Goal: Task Accomplishment & Management: Manage account settings

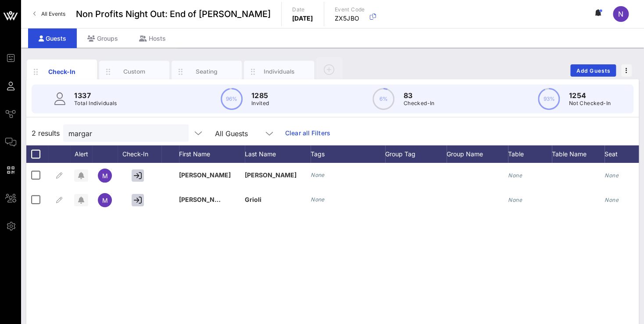
scroll to position [0, 75]
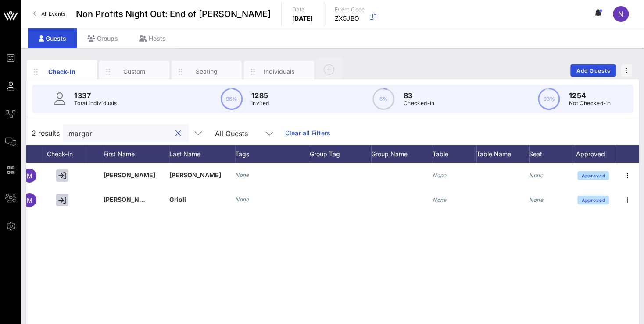
drag, startPoint x: 120, startPoint y: 133, endPoint x: -18, endPoint y: 114, distance: 139.9
click at [68, 128] on input "margar" at bounding box center [119, 133] width 103 height 11
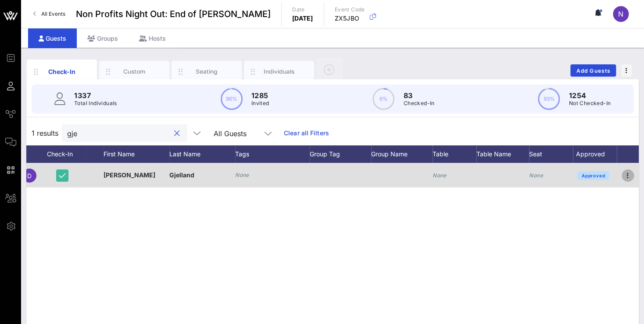
click at [628, 177] on icon "button" at bounding box center [627, 176] width 11 height 11
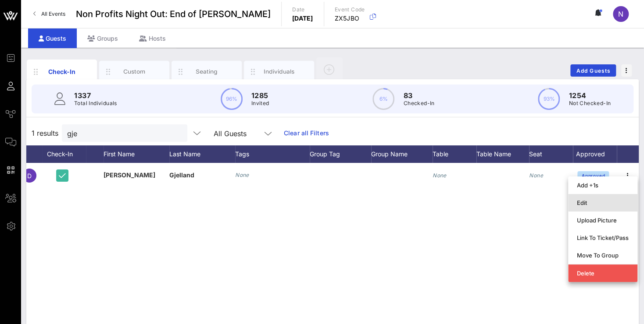
click at [589, 206] on div "Edit" at bounding box center [603, 202] width 52 height 7
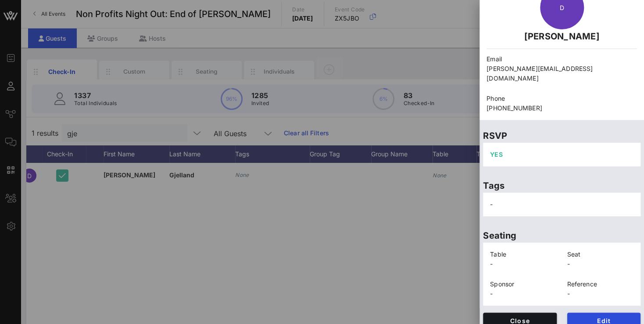
scroll to position [110, 0]
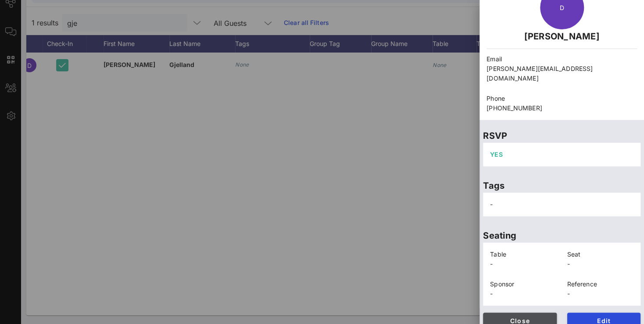
click at [511, 315] on button "Close" at bounding box center [520, 321] width 74 height 16
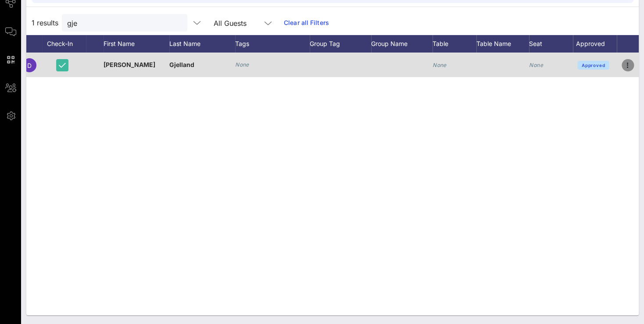
click at [624, 64] on icon "button" at bounding box center [627, 65] width 11 height 11
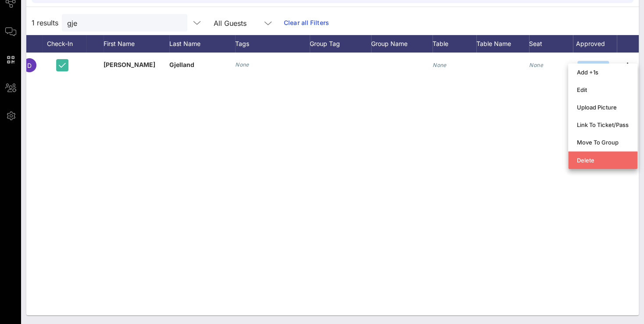
click at [592, 164] on div "Delete" at bounding box center [603, 160] width 52 height 7
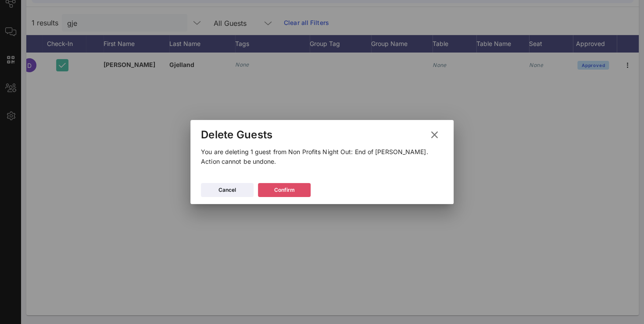
click at [274, 191] on div "Confirm" at bounding box center [284, 190] width 21 height 9
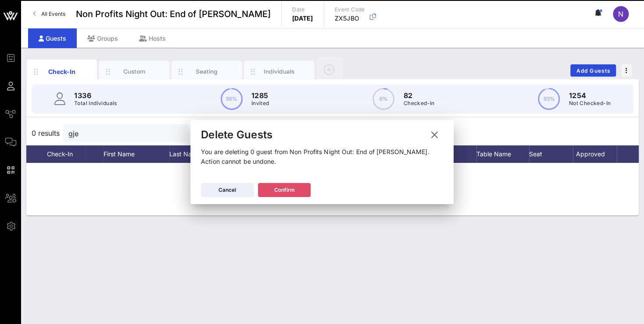
scroll to position [0, 0]
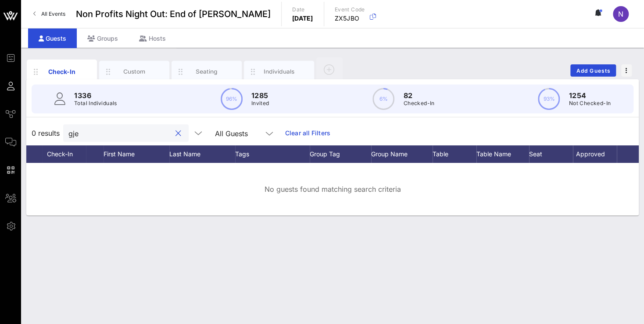
drag, startPoint x: 93, startPoint y: 136, endPoint x: 25, endPoint y: 124, distance: 69.1
click at [68, 128] on input "gje" at bounding box center [119, 133] width 103 height 11
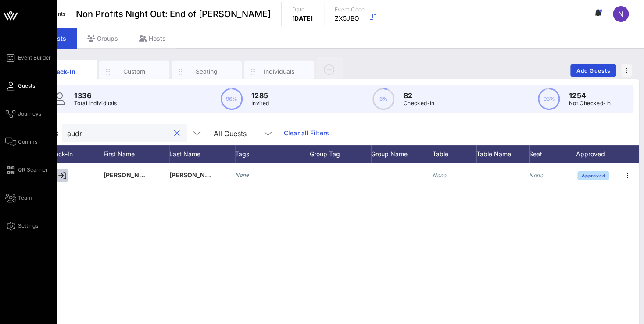
scroll to position [0, 75]
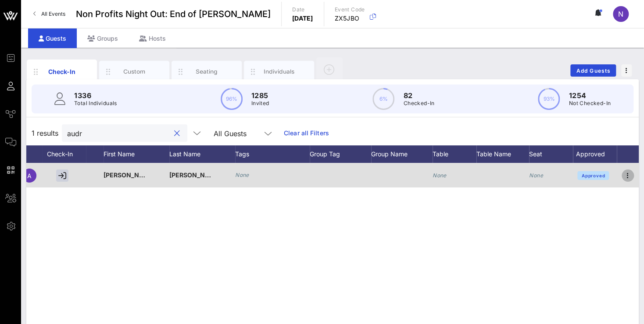
click at [627, 174] on icon "button" at bounding box center [627, 176] width 11 height 11
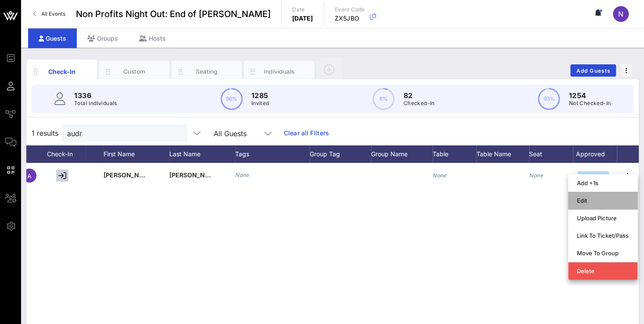
click at [577, 202] on div "Edit" at bounding box center [602, 201] width 69 height 18
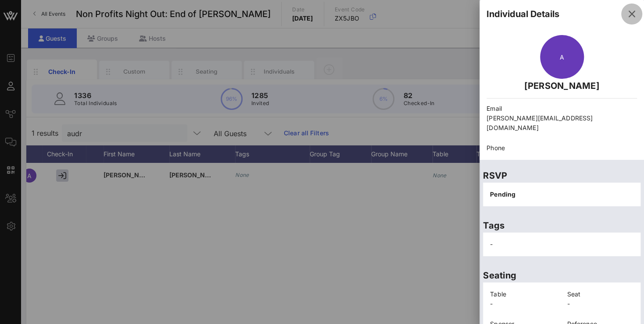
click at [626, 17] on icon "button" at bounding box center [631, 14] width 11 height 11
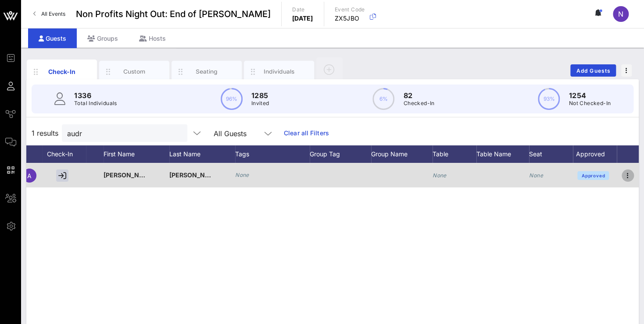
click at [629, 174] on icon "button" at bounding box center [627, 176] width 11 height 11
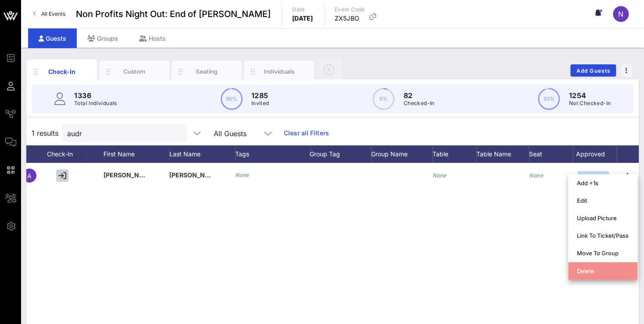
click at [593, 277] on div "Delete" at bounding box center [603, 271] width 52 height 14
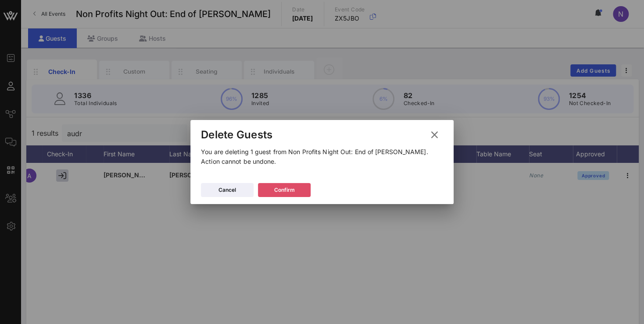
click at [301, 190] on button "Confirm" at bounding box center [284, 190] width 53 height 14
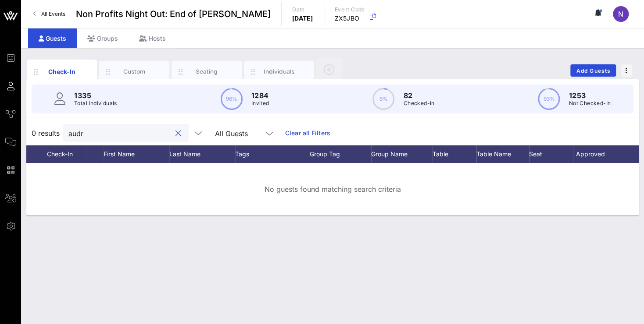
drag, startPoint x: 103, startPoint y: 138, endPoint x: 27, endPoint y: 127, distance: 76.6
click at [68, 128] on input "audr" at bounding box center [119, 133] width 103 height 11
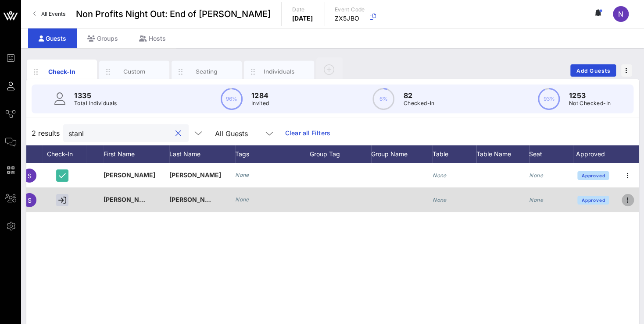
click at [627, 200] on icon "button" at bounding box center [627, 200] width 11 height 11
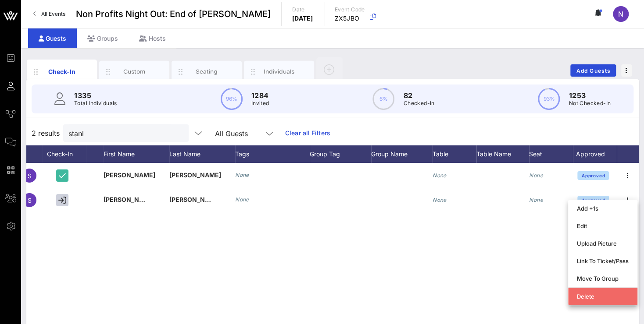
click at [605, 302] on div "Delete" at bounding box center [603, 297] width 52 height 14
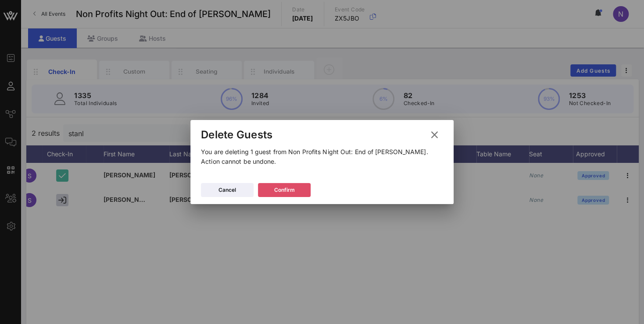
click at [298, 191] on button "Confirm" at bounding box center [284, 190] width 53 height 14
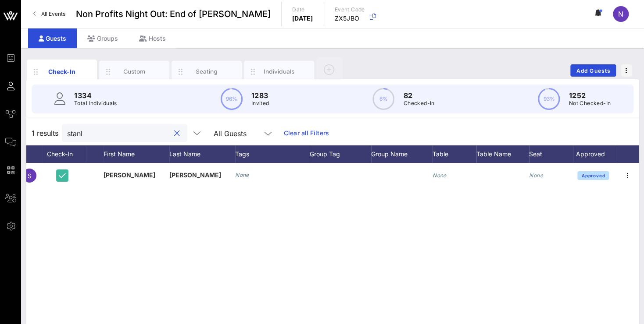
drag, startPoint x: 106, startPoint y: 138, endPoint x: -11, endPoint y: 120, distance: 118.4
click at [67, 128] on input "stanl" at bounding box center [118, 133] width 103 height 11
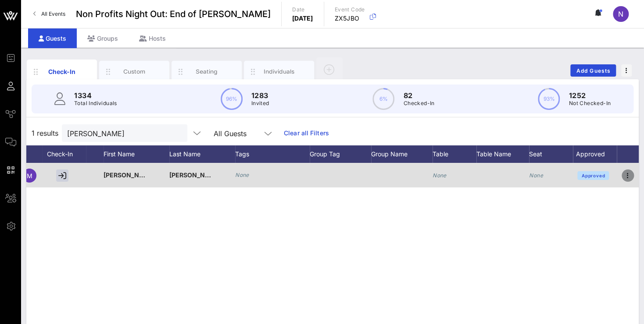
click at [624, 174] on icon "button" at bounding box center [627, 176] width 11 height 11
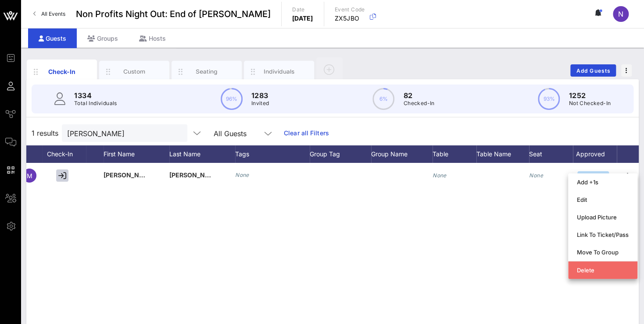
click at [592, 274] on div "Delete" at bounding box center [603, 270] width 52 height 14
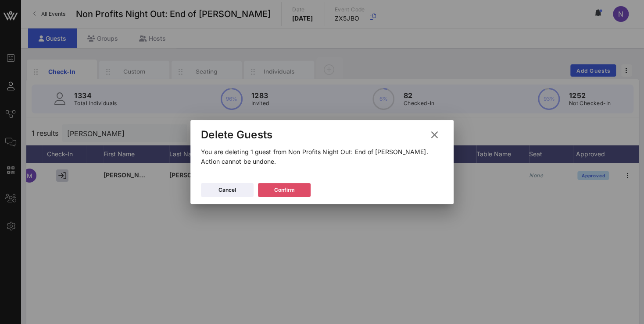
click at [296, 191] on button "Confirm" at bounding box center [284, 190] width 53 height 14
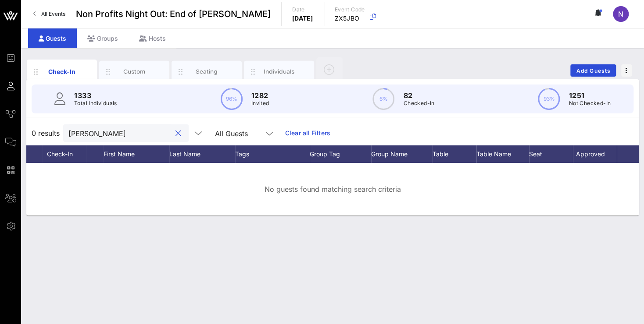
drag, startPoint x: 114, startPoint y: 130, endPoint x: -22, endPoint y: 96, distance: 140.6
click at [68, 128] on input "[PERSON_NAME]" at bounding box center [119, 133] width 103 height 11
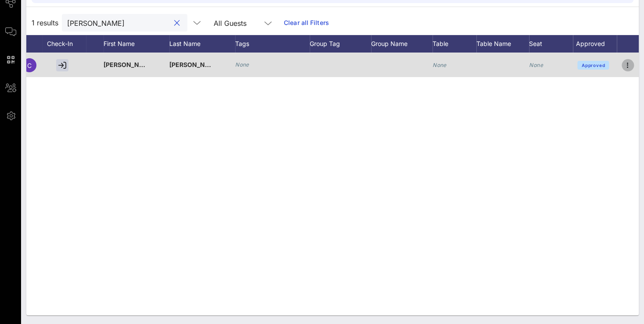
click at [623, 65] on icon "button" at bounding box center [627, 65] width 11 height 11
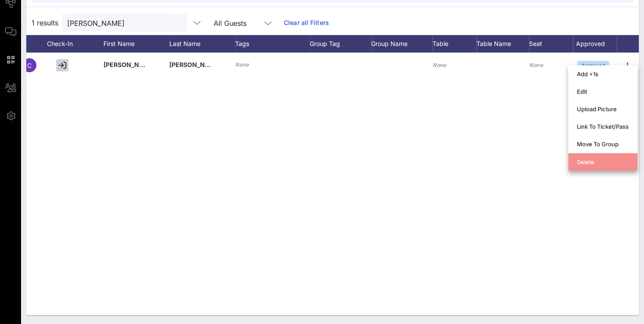
click at [587, 158] on div "Delete" at bounding box center [603, 162] width 52 height 14
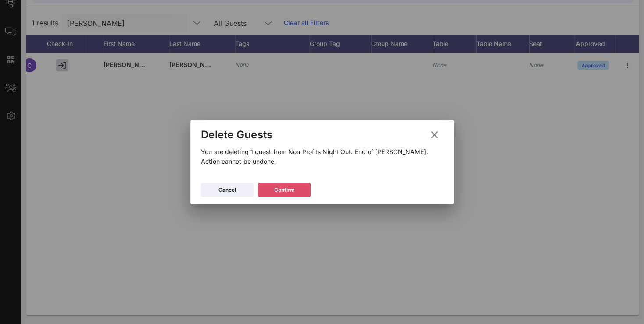
click at [301, 195] on button "Confirm" at bounding box center [284, 190] width 53 height 14
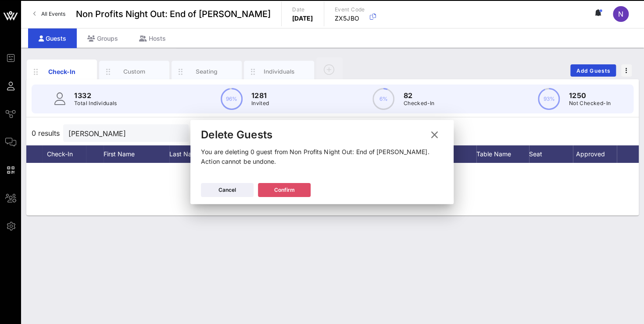
scroll to position [0, 0]
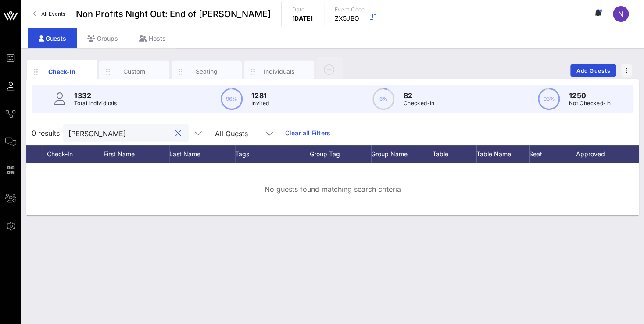
drag, startPoint x: 69, startPoint y: 135, endPoint x: 30, endPoint y: 133, distance: 39.5
click at [68, 132] on input "[PERSON_NAME]" at bounding box center [119, 133] width 103 height 11
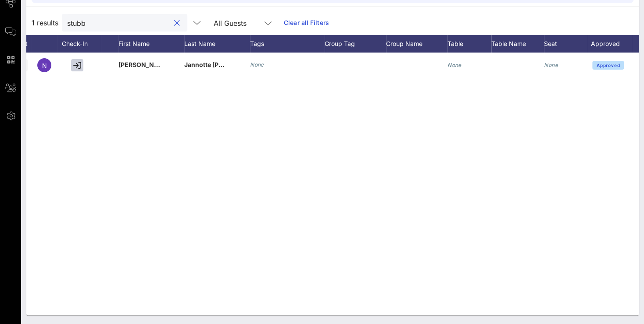
scroll to position [0, 75]
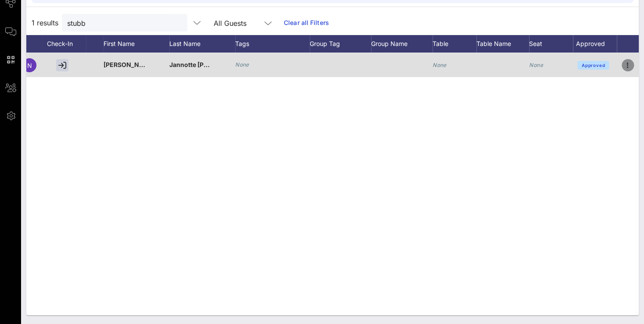
click at [626, 71] on button "button" at bounding box center [627, 65] width 12 height 12
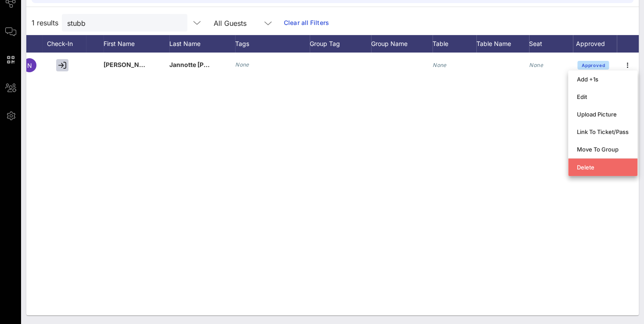
click at [590, 167] on div "Delete" at bounding box center [603, 167] width 52 height 7
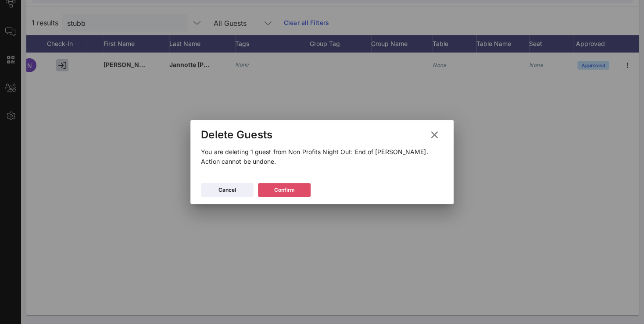
click at [287, 189] on icon at bounding box center [284, 190] width 6 height 5
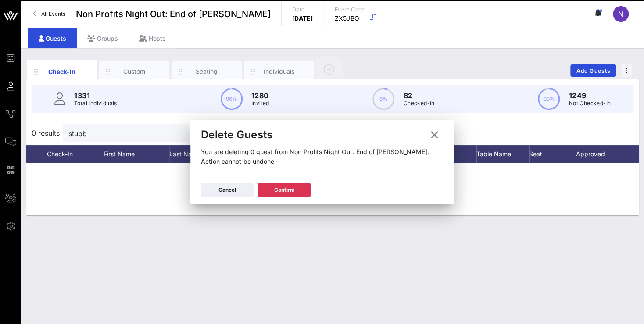
scroll to position [0, 0]
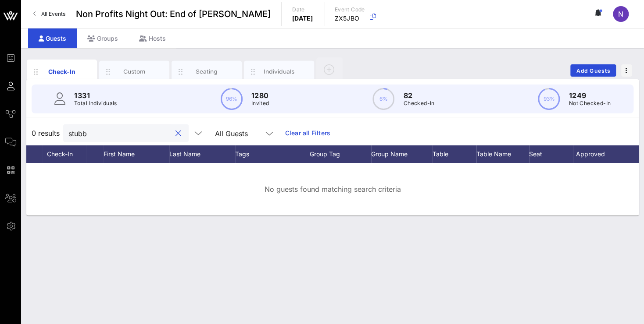
drag, startPoint x: 106, startPoint y: 134, endPoint x: -5, endPoint y: 113, distance: 112.5
click at [68, 128] on input "stubb" at bounding box center [119, 133] width 103 height 11
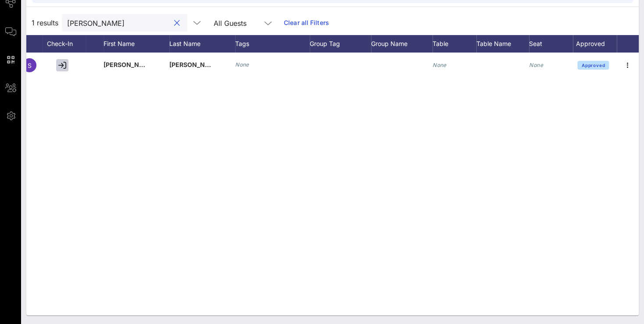
scroll to position [0, 75]
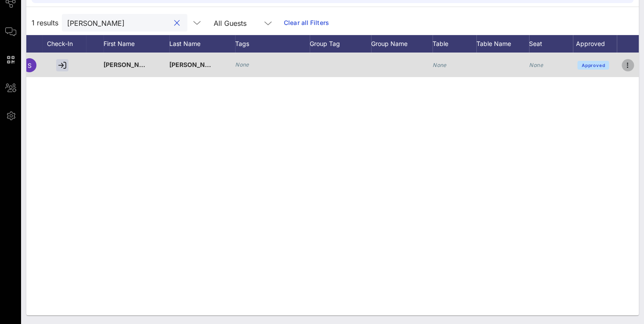
click at [625, 64] on icon "button" at bounding box center [627, 65] width 11 height 11
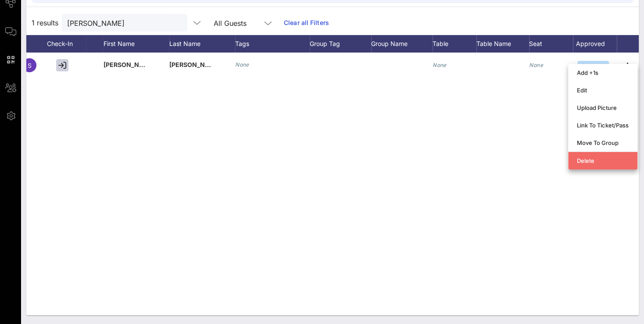
click at [587, 162] on div "Delete" at bounding box center [603, 160] width 52 height 7
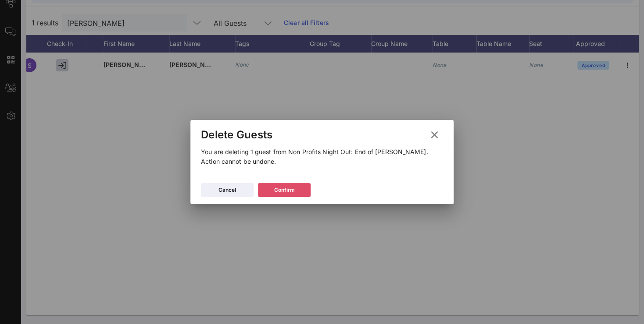
click at [283, 184] on button "Confirm" at bounding box center [284, 190] width 53 height 14
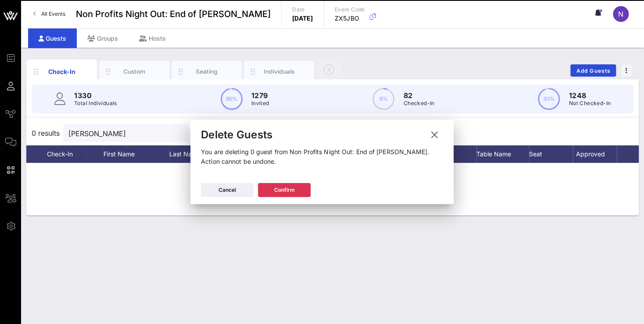
scroll to position [0, 0]
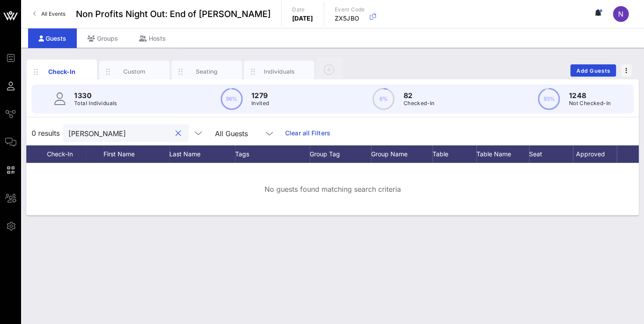
drag, startPoint x: 99, startPoint y: 134, endPoint x: -18, endPoint y: 111, distance: 118.8
click at [68, 128] on input "[PERSON_NAME]" at bounding box center [119, 133] width 103 height 11
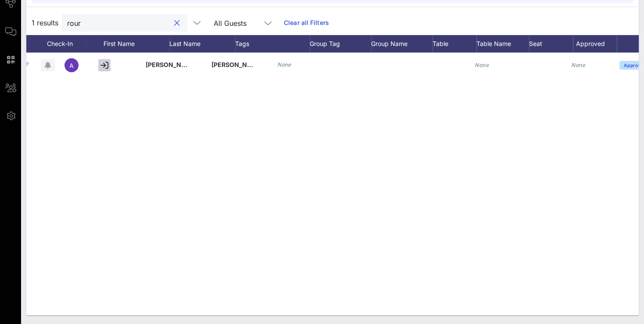
scroll to position [0, 75]
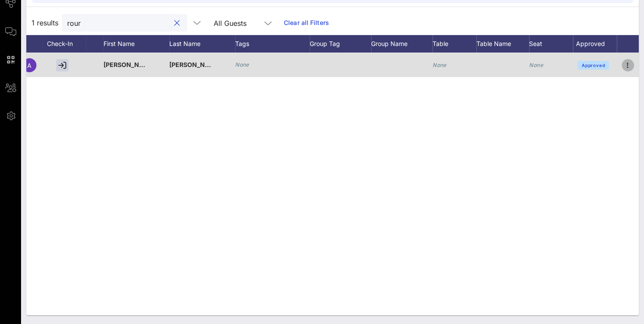
click at [631, 68] on icon "button" at bounding box center [627, 65] width 11 height 11
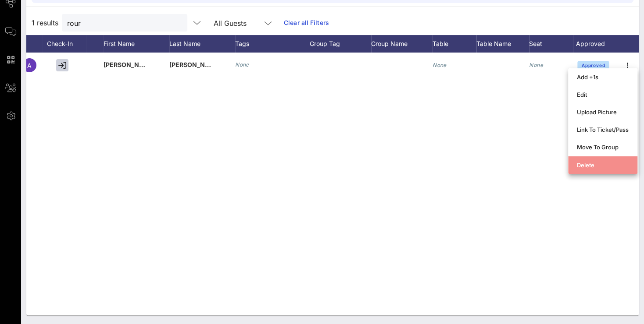
click at [598, 167] on div "Delete" at bounding box center [603, 165] width 52 height 7
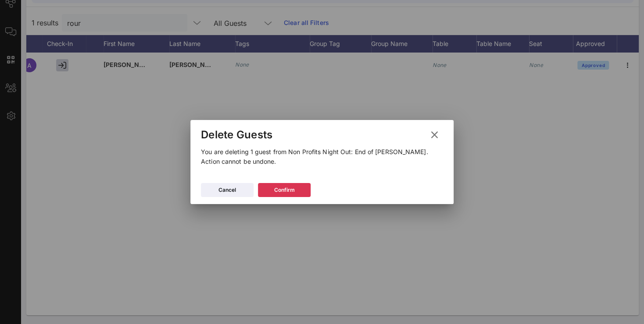
click at [281, 198] on div "Cancel Confirm" at bounding box center [321, 191] width 263 height 25
click at [281, 194] on div "Confirm" at bounding box center [284, 190] width 21 height 9
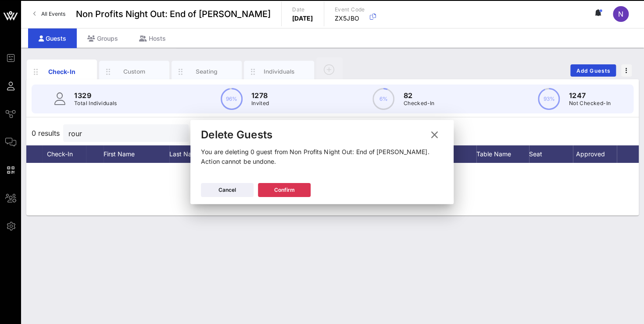
scroll to position [0, 0]
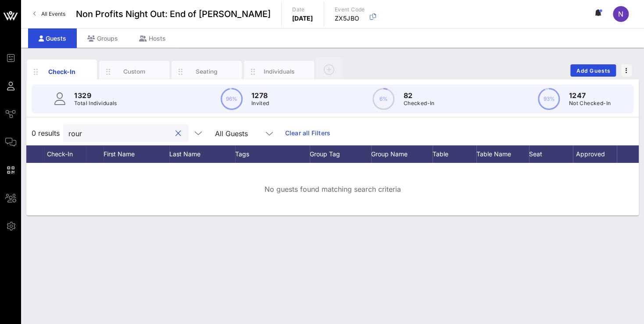
drag, startPoint x: 101, startPoint y: 132, endPoint x: -9, endPoint y: 103, distance: 113.1
click at [68, 128] on input "rour" at bounding box center [119, 133] width 103 height 11
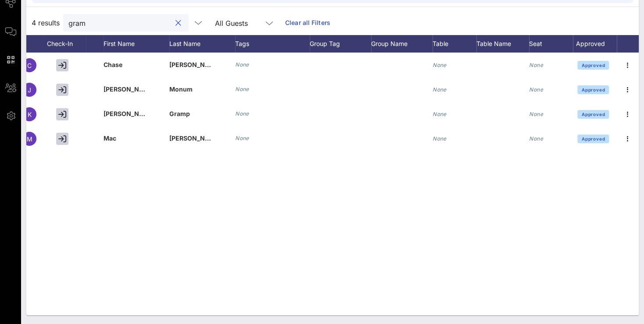
scroll to position [0, 75]
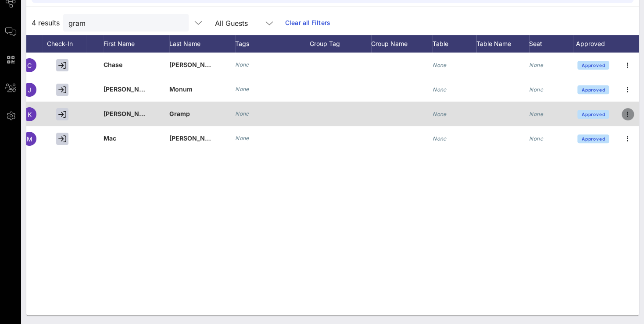
click at [630, 115] on icon "button" at bounding box center [627, 114] width 11 height 11
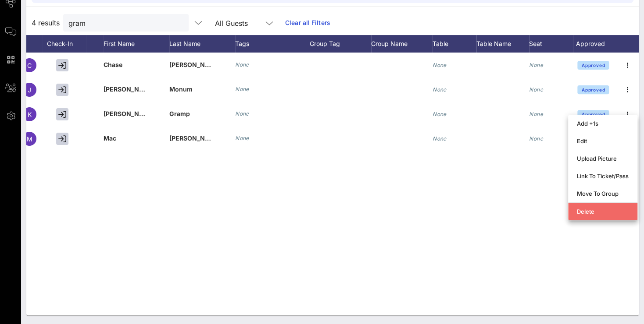
click at [589, 212] on div "Delete" at bounding box center [603, 211] width 52 height 7
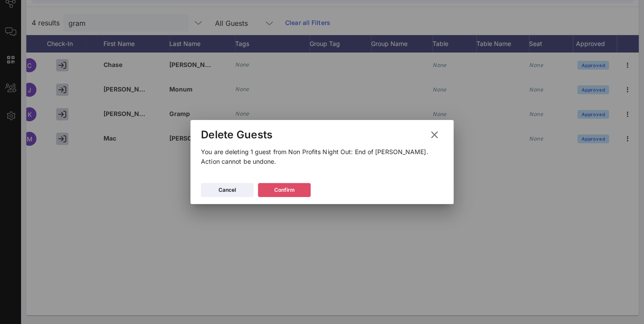
click at [301, 186] on button "Confirm" at bounding box center [284, 190] width 53 height 14
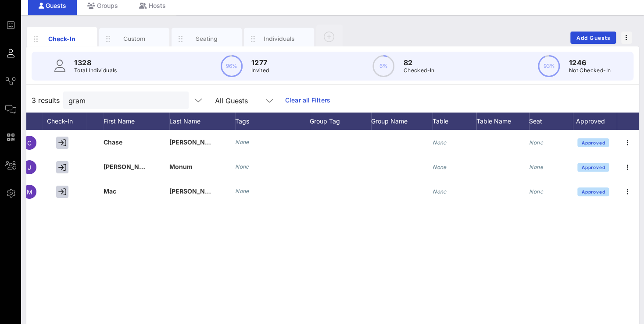
scroll to position [16, 0]
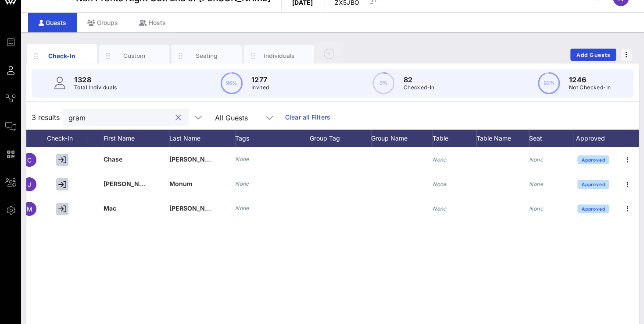
drag, startPoint x: 97, startPoint y: 121, endPoint x: -22, endPoint y: 99, distance: 121.4
click at [68, 112] on input "gram" at bounding box center [119, 117] width 103 height 11
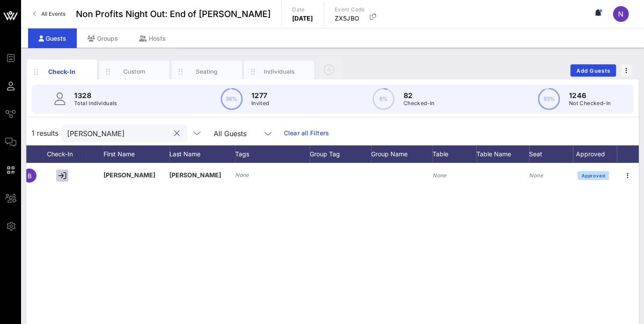
scroll to position [0, 75]
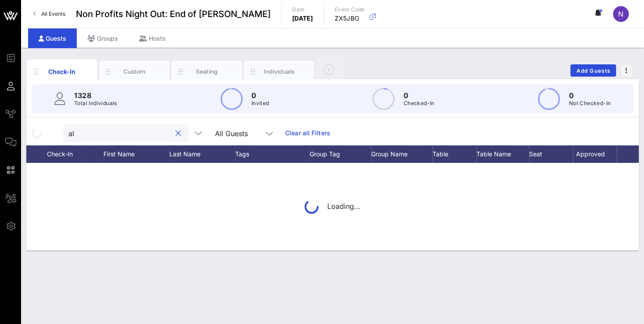
type input "a"
type input "l"
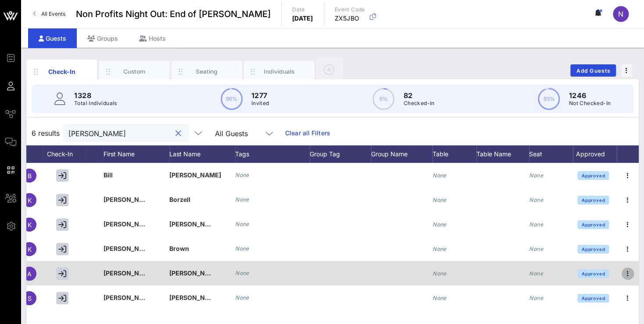
click at [630, 275] on icon "button" at bounding box center [627, 274] width 11 height 11
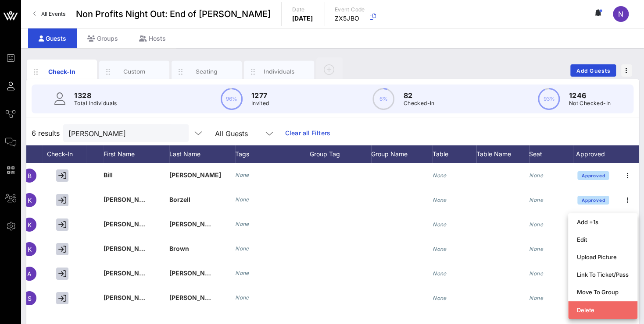
click at [596, 314] on div "Delete" at bounding box center [603, 310] width 52 height 14
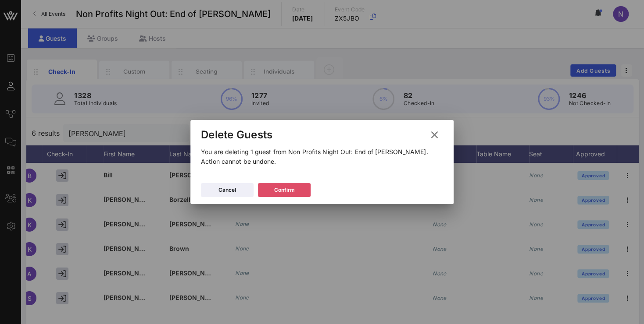
click at [293, 187] on div "Confirm" at bounding box center [284, 190] width 21 height 9
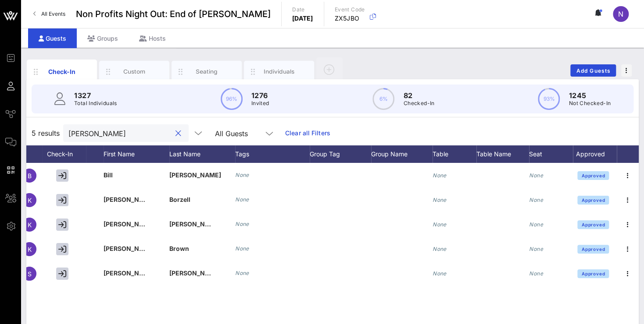
drag, startPoint x: 94, startPoint y: 133, endPoint x: -5, endPoint y: 120, distance: 99.9
click at [68, 128] on input "[PERSON_NAME]" at bounding box center [119, 133] width 103 height 11
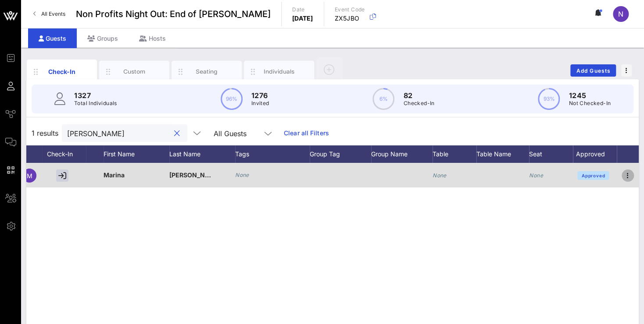
click at [629, 175] on icon "button" at bounding box center [627, 176] width 11 height 11
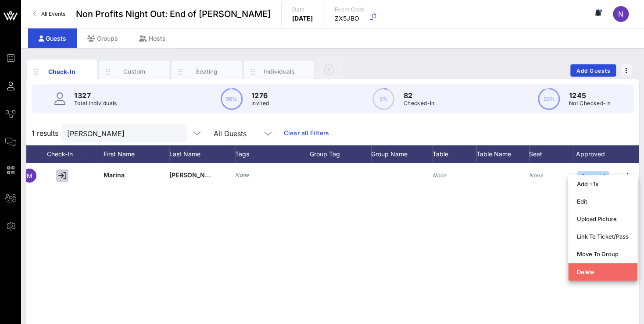
click at [580, 274] on div "Delete" at bounding box center [603, 272] width 52 height 7
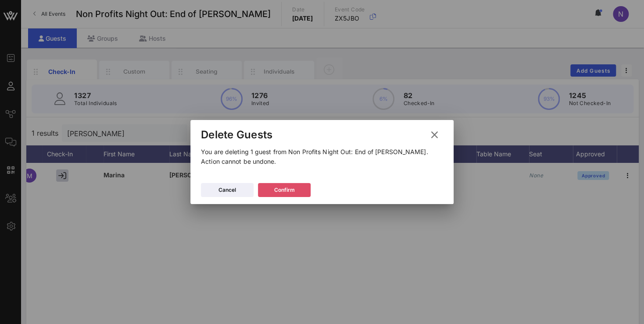
click at [300, 192] on button "Confirm" at bounding box center [284, 190] width 53 height 14
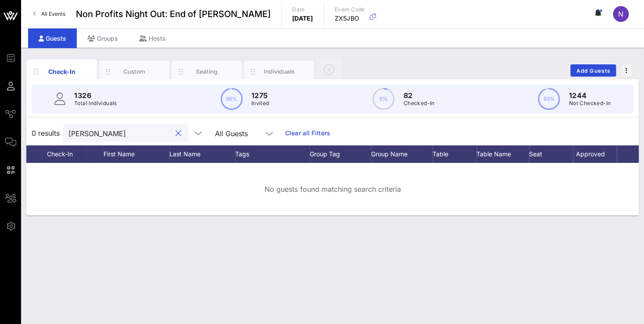
drag, startPoint x: 86, startPoint y: 137, endPoint x: 4, endPoint y: 124, distance: 83.5
click at [68, 128] on input "[PERSON_NAME]" at bounding box center [119, 133] width 103 height 11
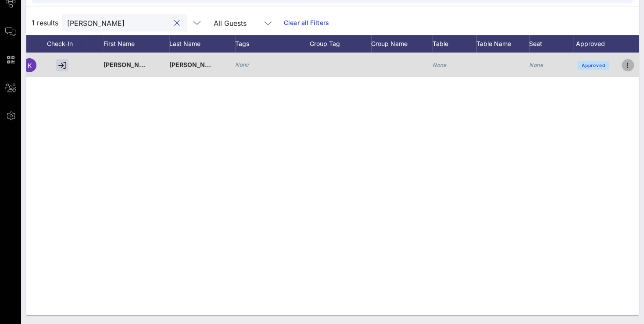
click at [623, 66] on icon "button" at bounding box center [627, 65] width 11 height 11
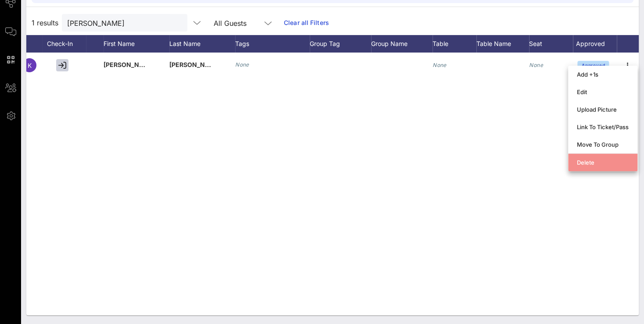
click at [587, 164] on div "Delete" at bounding box center [603, 162] width 52 height 7
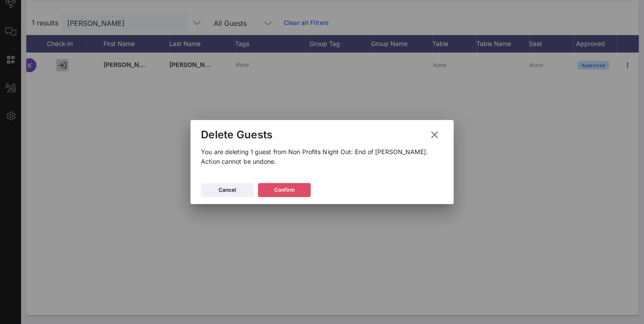
click at [302, 196] on button "Confirm" at bounding box center [284, 190] width 53 height 14
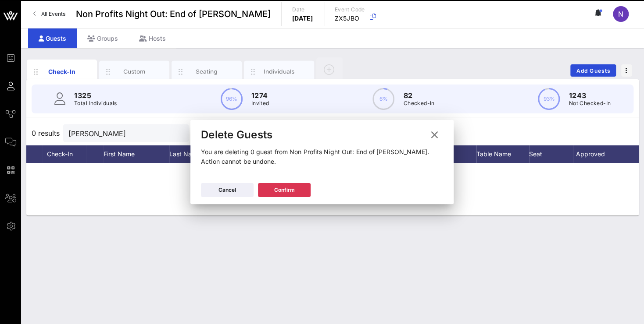
scroll to position [0, 0]
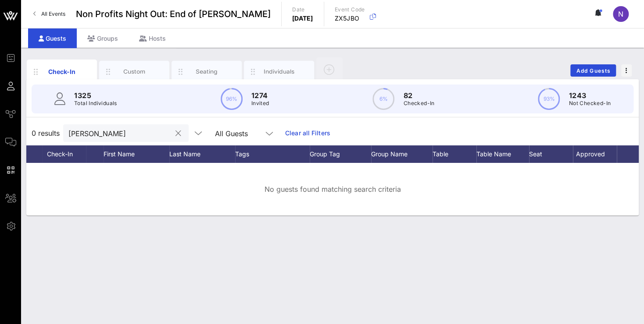
drag, startPoint x: 99, startPoint y: 135, endPoint x: -22, endPoint y: 126, distance: 121.8
click at [68, 128] on input "[PERSON_NAME]" at bounding box center [119, 133] width 103 height 11
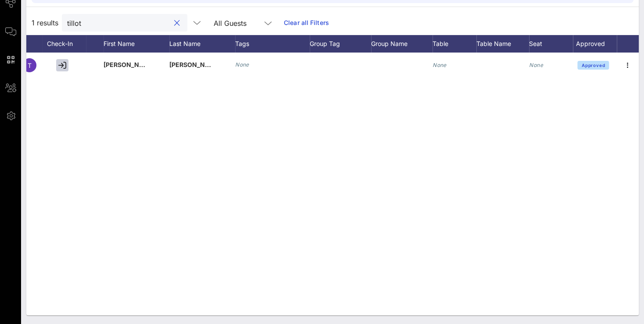
scroll to position [0, 75]
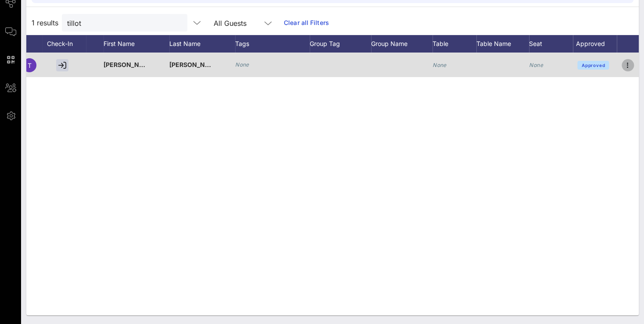
click at [632, 65] on icon "button" at bounding box center [627, 65] width 11 height 11
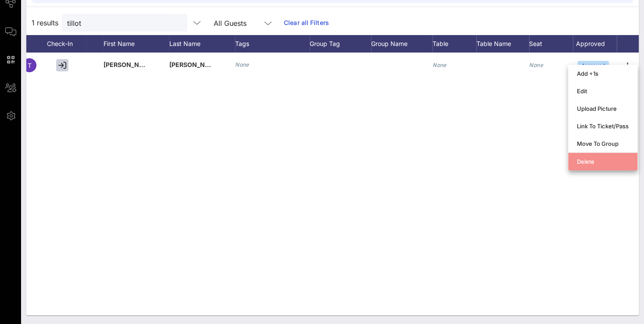
click at [592, 161] on div "Delete" at bounding box center [603, 161] width 52 height 7
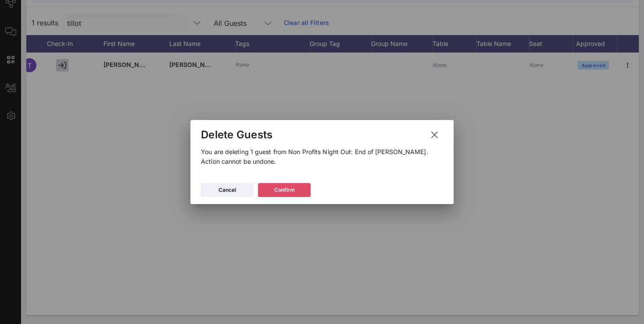
click at [283, 192] on icon at bounding box center [284, 190] width 7 height 6
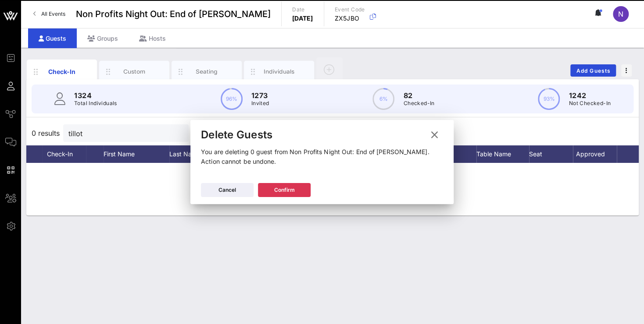
scroll to position [0, 0]
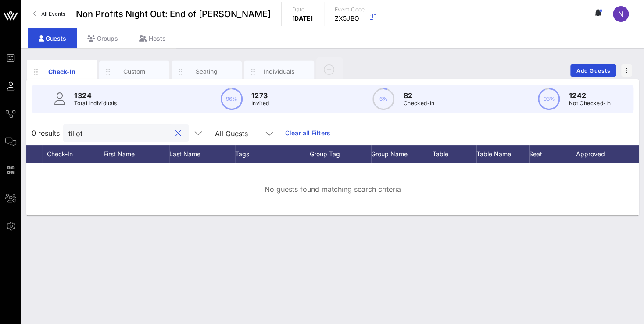
drag, startPoint x: 78, startPoint y: 132, endPoint x: -22, endPoint y: 122, distance: 100.5
click at [68, 128] on input "tillot" at bounding box center [119, 133] width 103 height 11
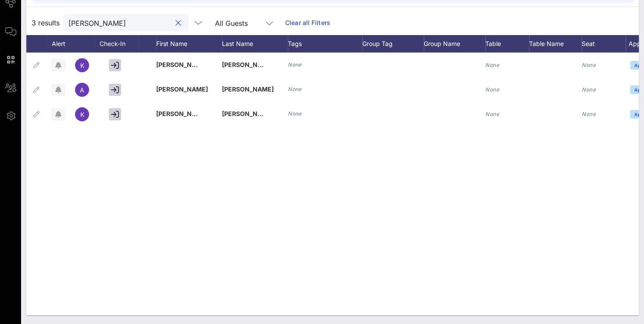
scroll to position [0, 75]
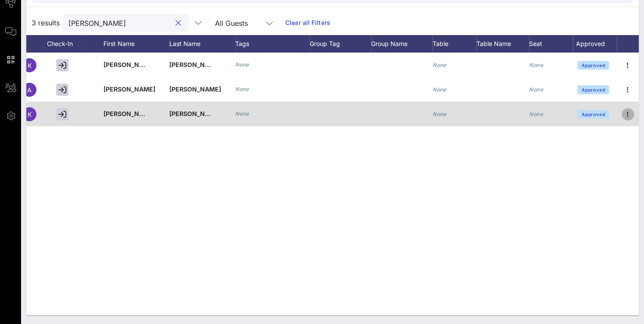
click at [626, 117] on icon "button" at bounding box center [627, 114] width 11 height 11
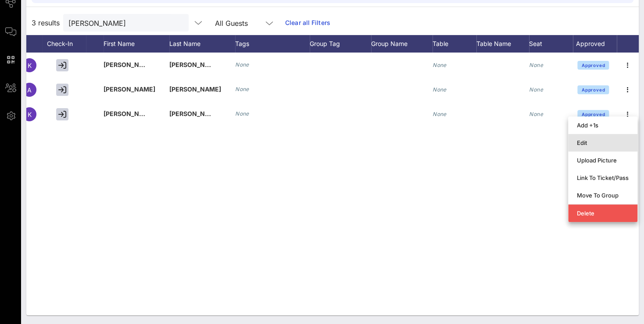
click at [593, 142] on div "Edit" at bounding box center [603, 142] width 52 height 7
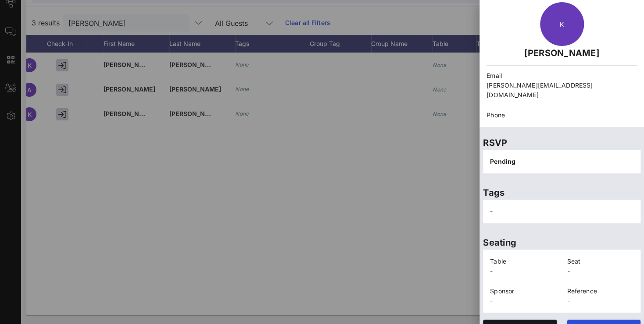
scroll to position [40, 0]
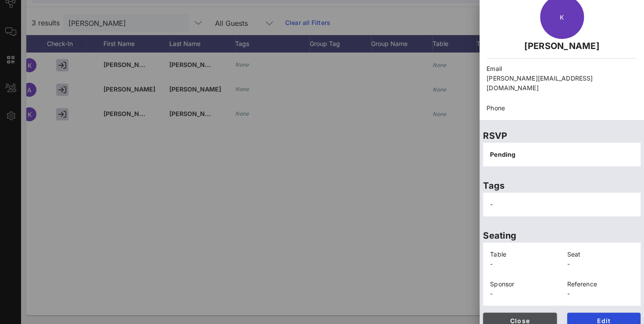
click at [502, 316] on button "Close" at bounding box center [520, 321] width 74 height 16
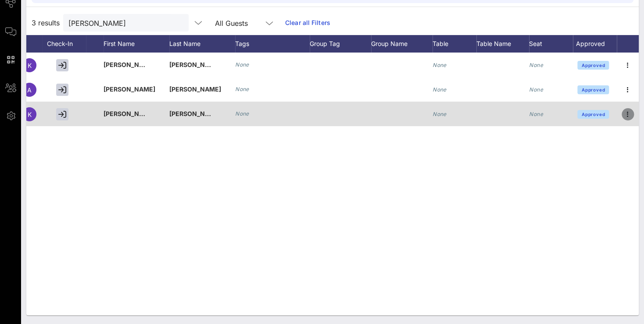
click at [625, 114] on icon "button" at bounding box center [627, 114] width 11 height 11
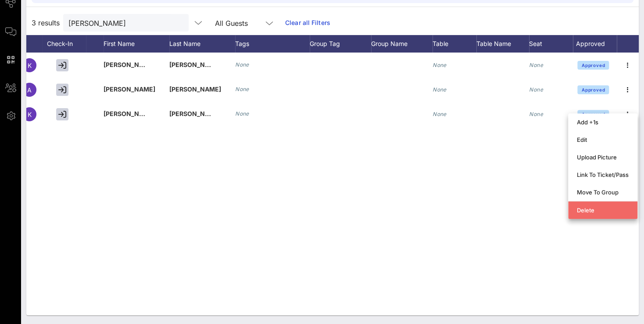
click at [580, 209] on div "Delete" at bounding box center [603, 210] width 52 height 7
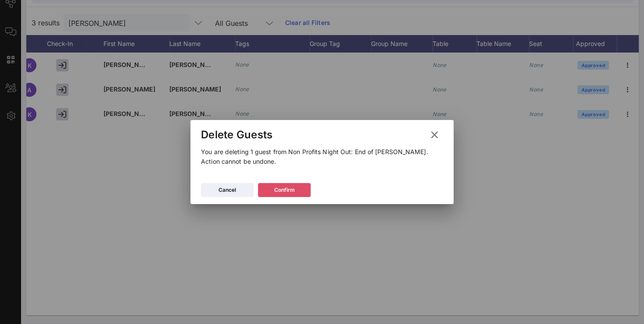
click at [303, 191] on button "Confirm" at bounding box center [284, 190] width 53 height 14
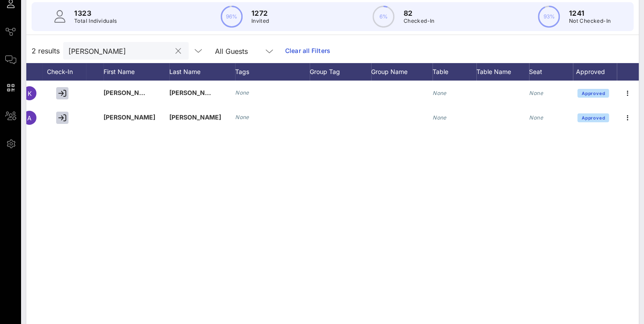
scroll to position [63, 0]
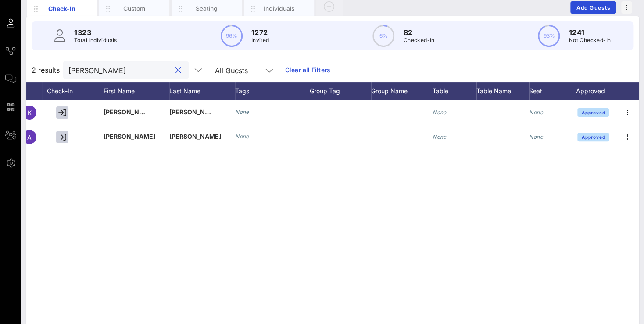
drag, startPoint x: 86, startPoint y: 72, endPoint x: -22, endPoint y: 61, distance: 109.3
click at [68, 64] on input "[PERSON_NAME]" at bounding box center [119, 69] width 103 height 11
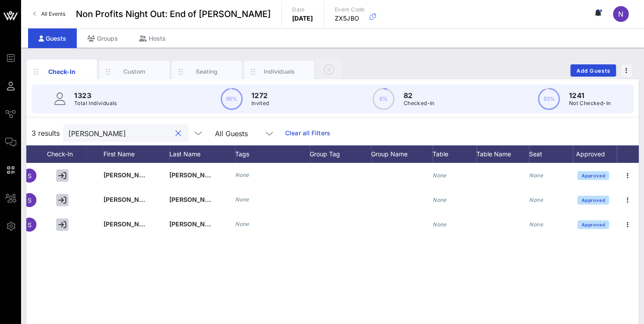
scroll to position [0, 75]
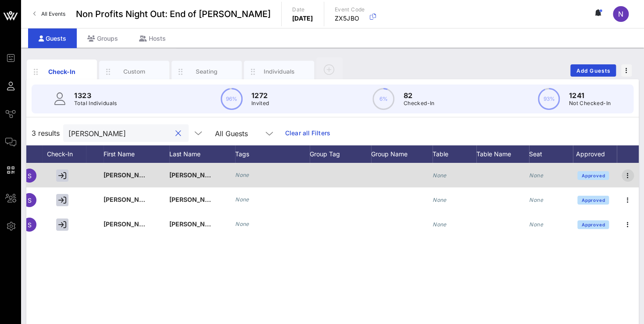
type input "[PERSON_NAME]"
click at [624, 173] on icon "button" at bounding box center [627, 176] width 11 height 11
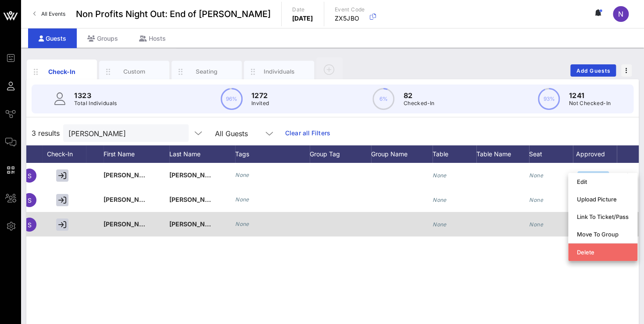
click at [597, 252] on div "Delete" at bounding box center [603, 252] width 52 height 7
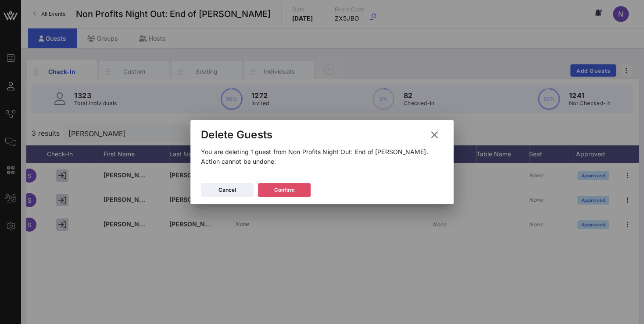
click at [290, 187] on div "Confirm" at bounding box center [284, 190] width 21 height 9
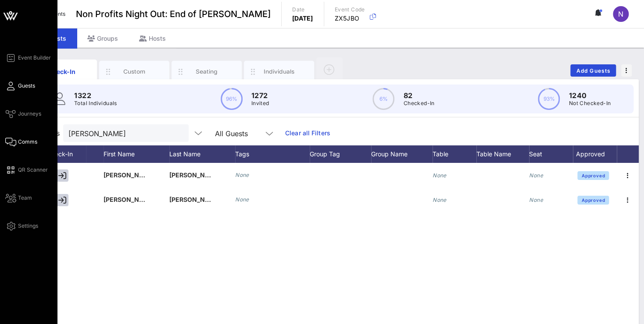
click at [28, 142] on span "Comms" at bounding box center [27, 142] width 19 height 8
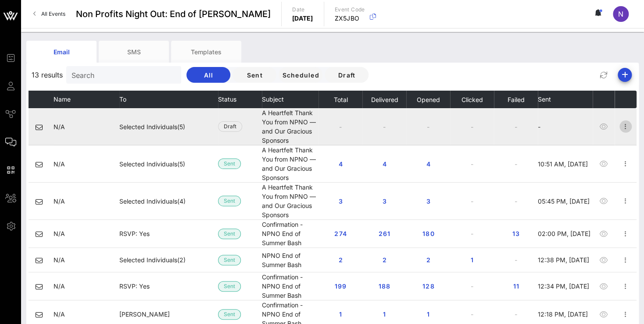
click at [620, 121] on icon "button" at bounding box center [625, 126] width 11 height 11
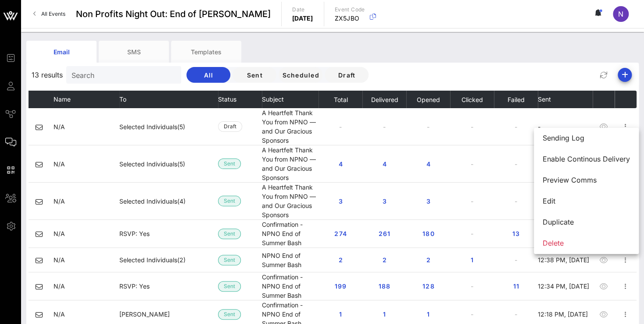
click at [454, 58] on div "Email SMS Templates" at bounding box center [325, 52] width 599 height 22
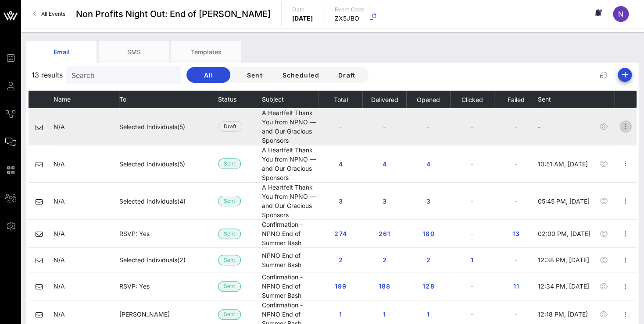
click at [620, 121] on icon "button" at bounding box center [625, 126] width 11 height 11
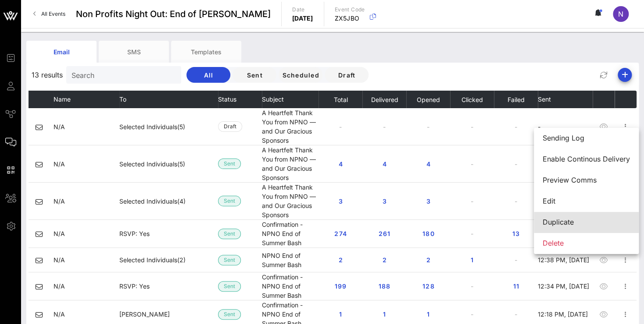
click at [557, 223] on div "Duplicate" at bounding box center [585, 222] width 87 height 8
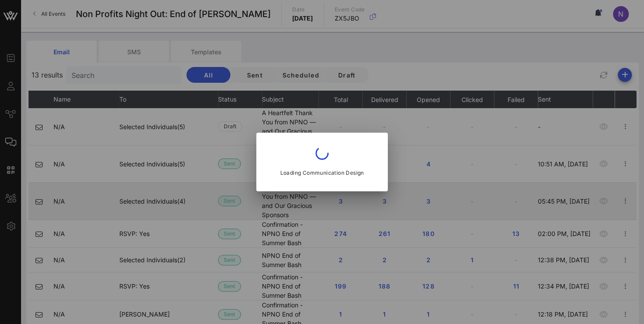
type input "Non-Profits Night Out™️"
type input "A Heartfelt Thank You from NPNO — and Our Gracious Sponsors"
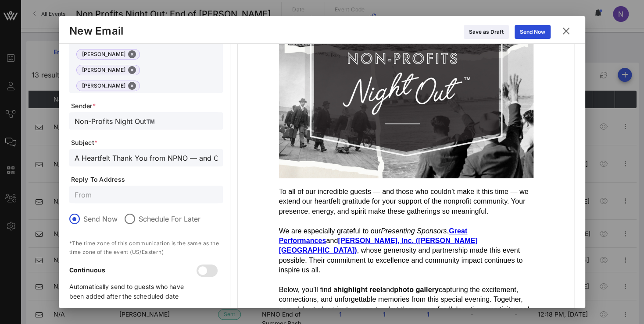
scroll to position [177, 0]
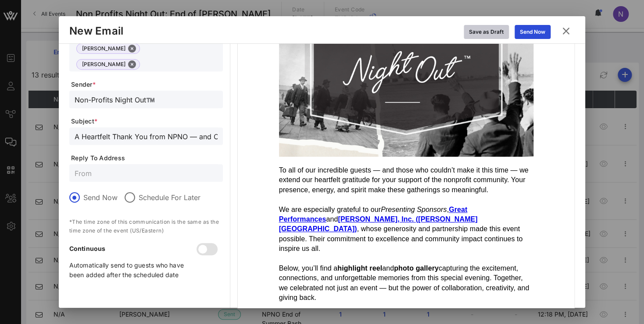
click at [490, 29] on div "Save as Draft" at bounding box center [486, 32] width 35 height 9
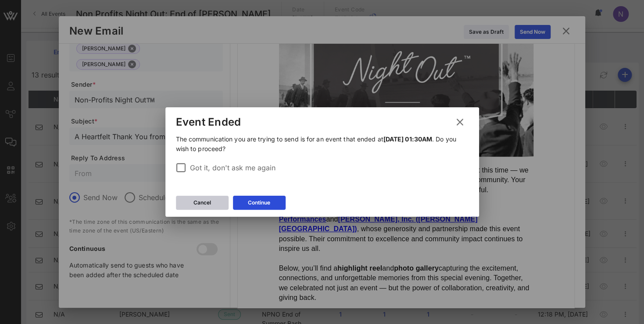
click at [212, 200] on button "Cancel" at bounding box center [202, 203] width 53 height 14
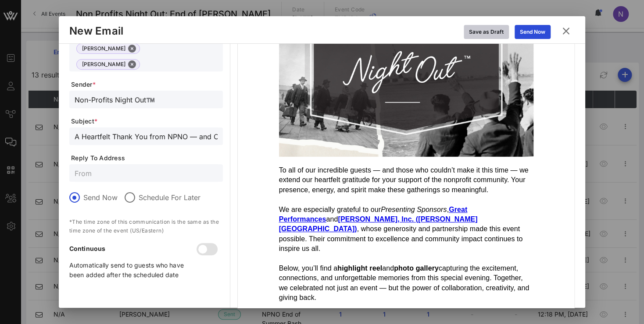
click at [482, 34] on div "Save as Draft" at bounding box center [486, 32] width 35 height 9
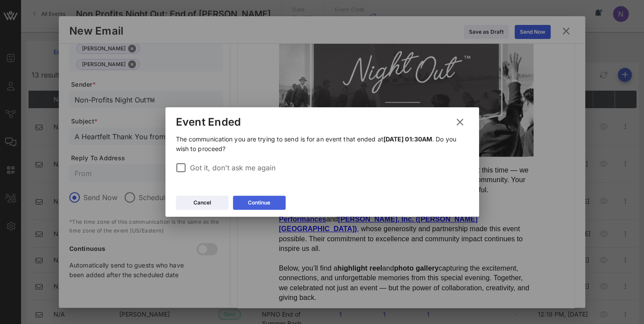
click at [263, 206] on div "Continue" at bounding box center [259, 203] width 22 height 9
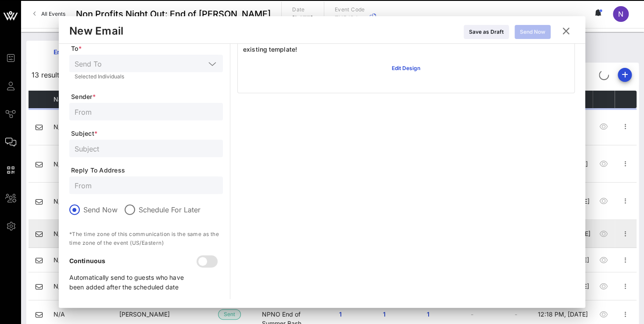
scroll to position [83, 0]
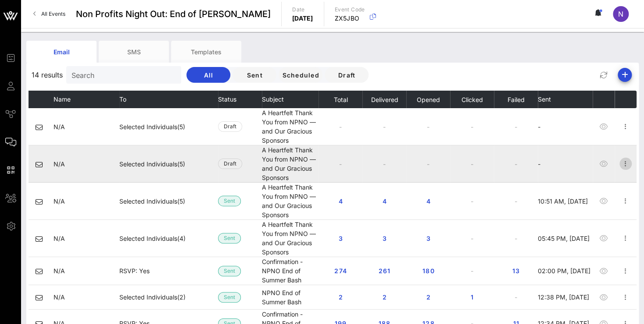
click at [620, 159] on icon "button" at bounding box center [625, 164] width 11 height 11
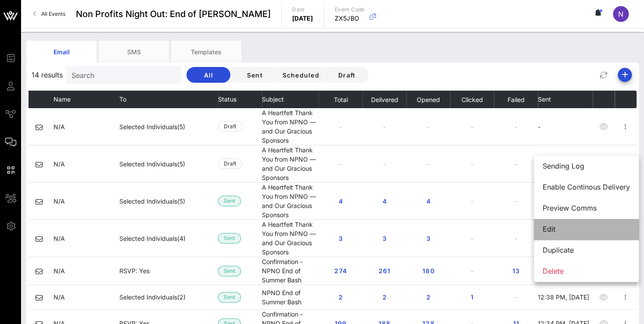
click at [555, 227] on div "Edit" at bounding box center [585, 229] width 87 height 8
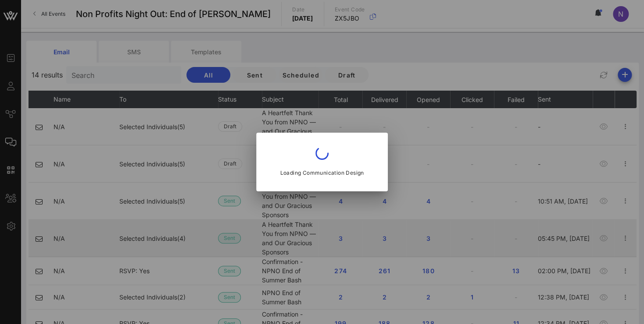
type input "Non-Profits Night Out™️"
type input "A Heartfelt Thank You from NPNO — and Our Gracious Sponsors"
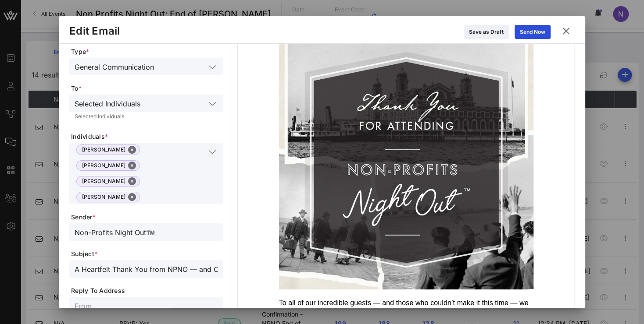
scroll to position [88, 0]
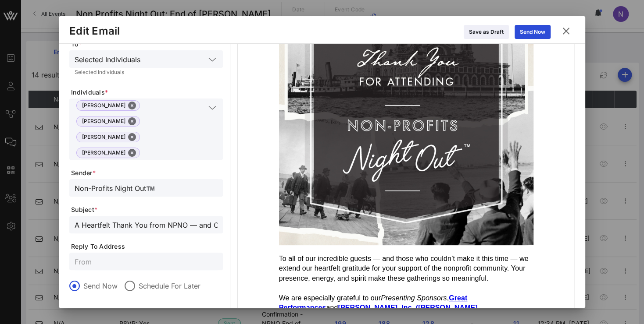
click at [212, 109] on icon at bounding box center [212, 108] width 8 height 11
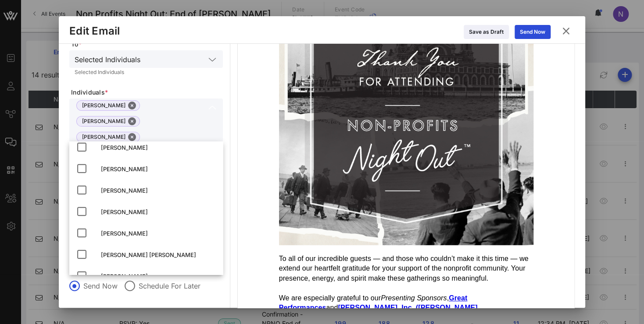
scroll to position [578, 0]
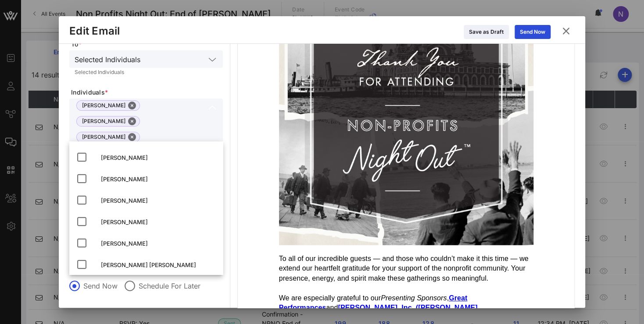
click at [174, 86] on form "Type * General Communication To * Selected Individuals Selected Individuals Ind…" at bounding box center [145, 189] width 153 height 373
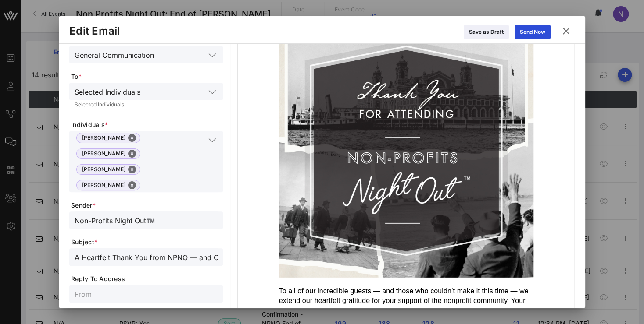
scroll to position [0, 0]
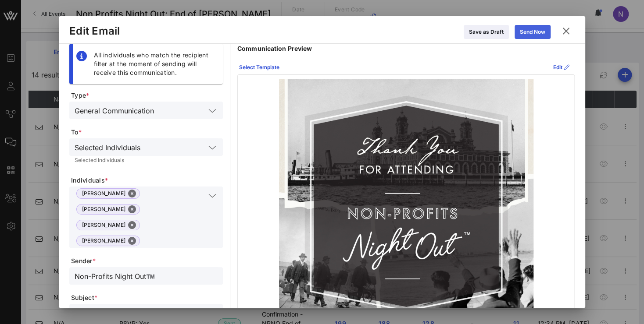
click at [530, 33] on icon at bounding box center [532, 32] width 7 height 6
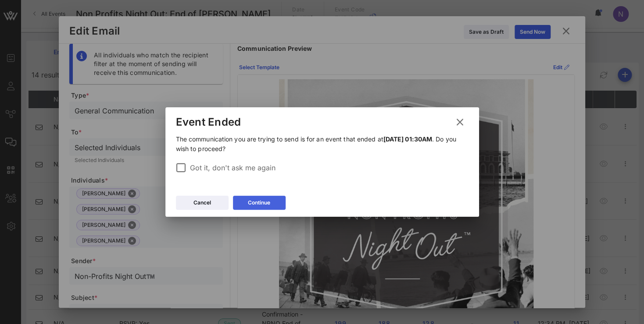
click at [260, 200] on div "Continue" at bounding box center [259, 203] width 22 height 9
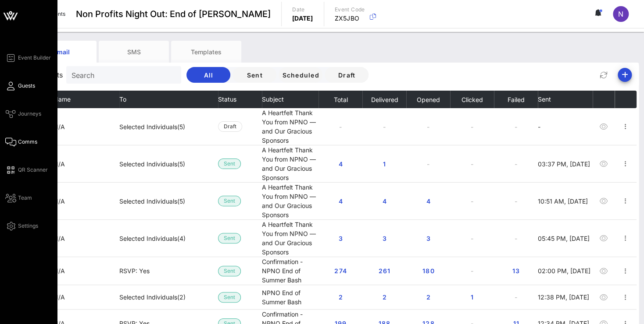
click at [19, 85] on span "Guests" at bounding box center [26, 86] width 17 height 8
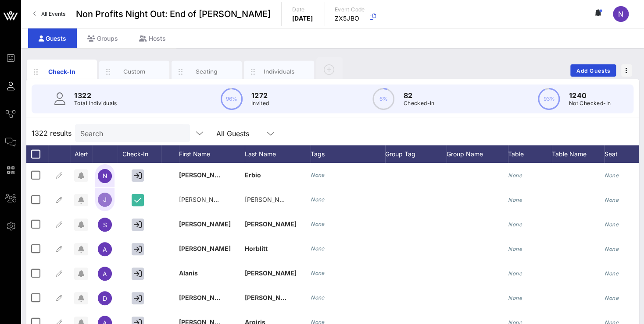
click at [116, 132] on input "Search" at bounding box center [131, 133] width 103 height 11
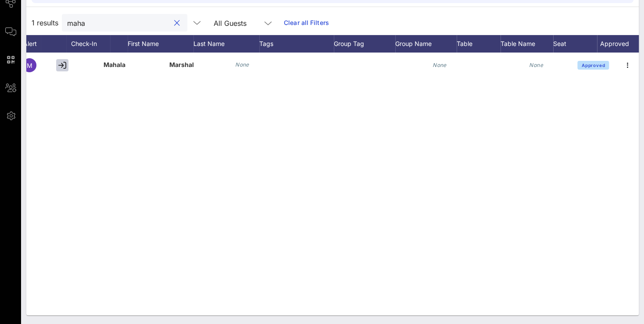
scroll to position [0, 75]
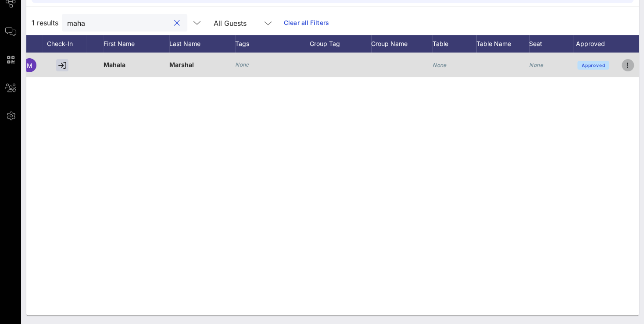
click at [626, 64] on icon "button" at bounding box center [627, 65] width 11 height 11
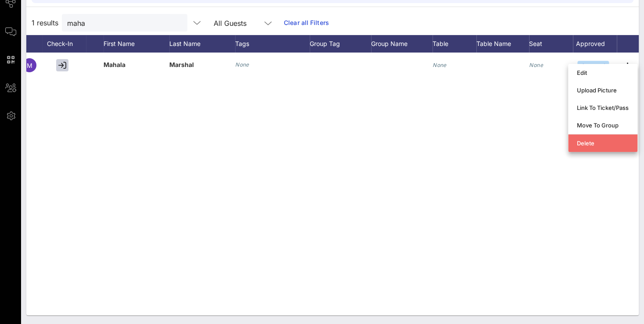
click at [597, 146] on div "Delete" at bounding box center [603, 143] width 52 height 7
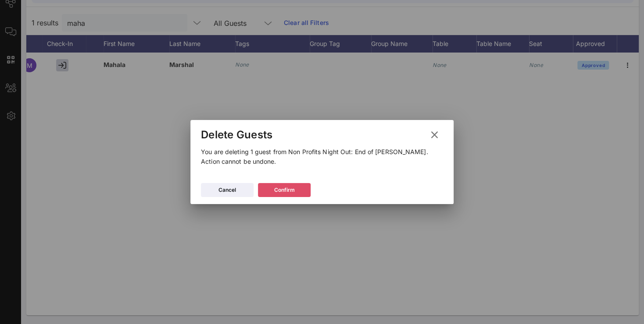
click at [288, 192] on div "Confirm" at bounding box center [284, 190] width 21 height 9
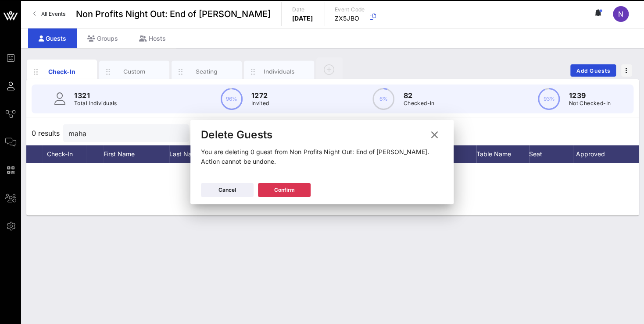
scroll to position [0, 0]
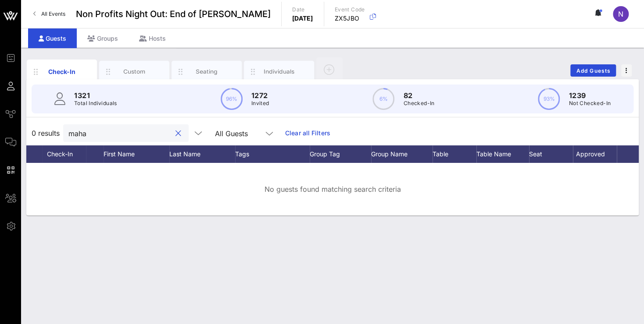
drag, startPoint x: 114, startPoint y: 135, endPoint x: -22, endPoint y: 107, distance: 139.4
click at [68, 128] on input "maha" at bounding box center [119, 133] width 103 height 11
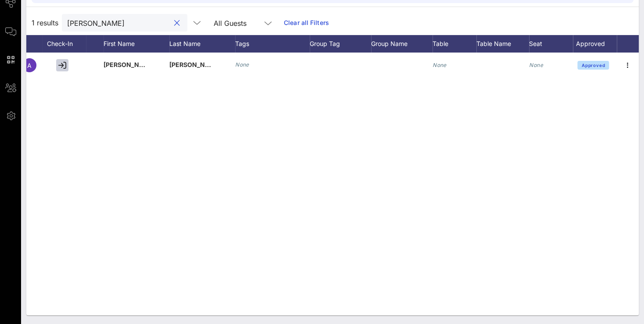
scroll to position [0, 75]
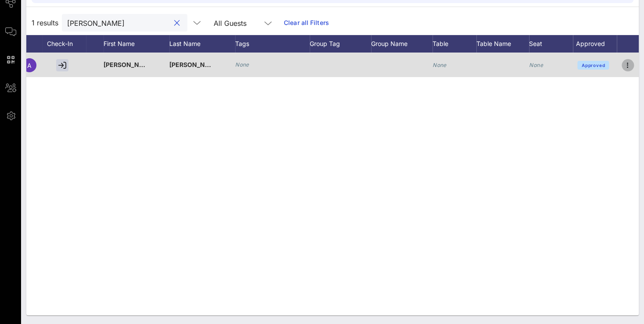
click at [625, 66] on icon "button" at bounding box center [627, 65] width 11 height 11
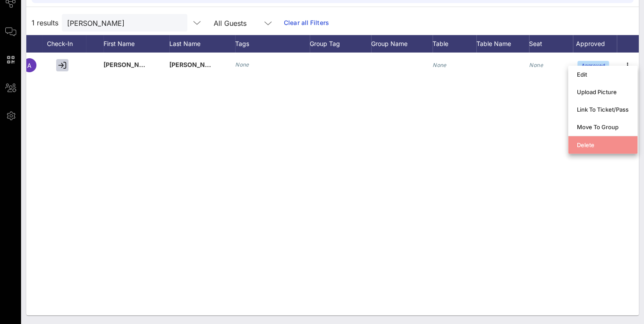
click at [590, 149] on div "Delete" at bounding box center [603, 145] width 52 height 14
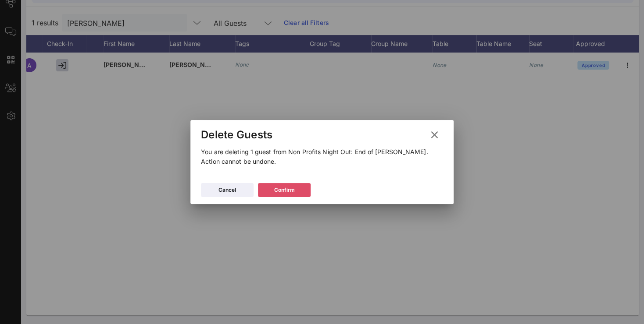
click at [296, 192] on button "Confirm" at bounding box center [284, 190] width 53 height 14
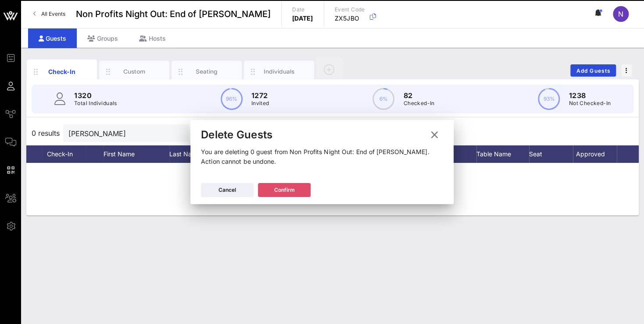
scroll to position [0, 0]
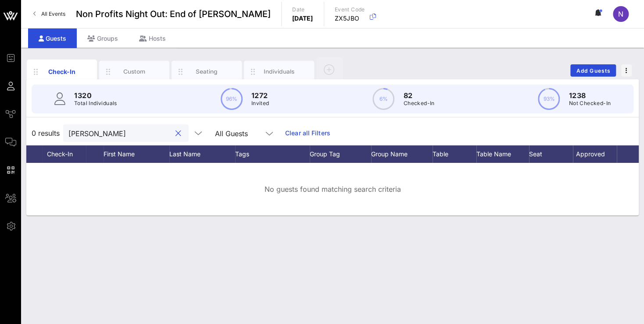
drag, startPoint x: 101, startPoint y: 133, endPoint x: -22, endPoint y: 115, distance: 124.5
click at [68, 128] on input "[PERSON_NAME]" at bounding box center [119, 133] width 103 height 11
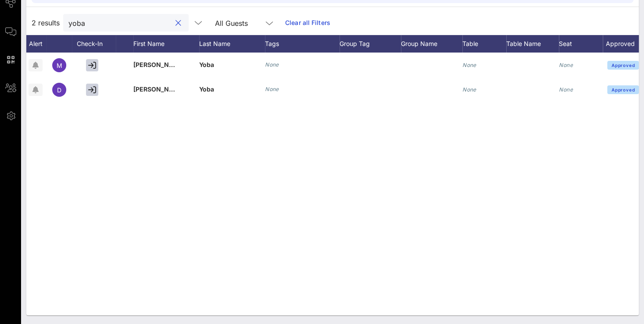
scroll to position [0, 75]
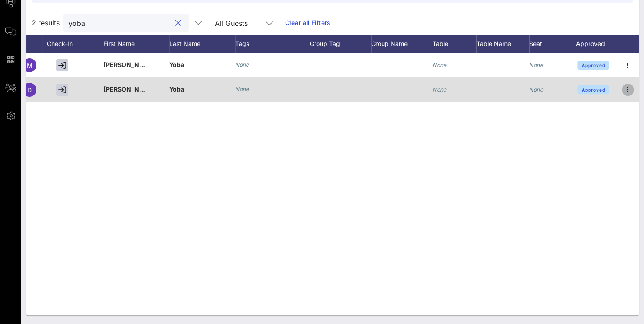
click at [624, 90] on icon "button" at bounding box center [627, 90] width 11 height 11
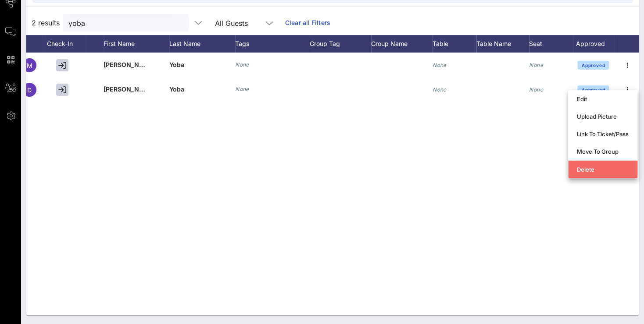
click at [587, 169] on div "Delete" at bounding box center [603, 169] width 52 height 7
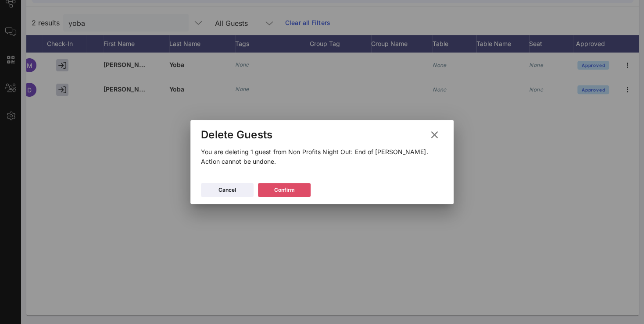
click at [293, 192] on div "Confirm" at bounding box center [284, 190] width 21 height 9
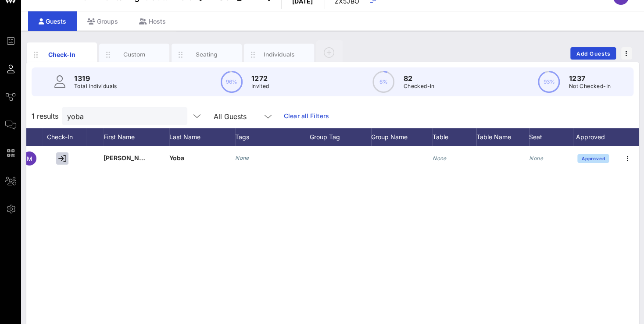
scroll to position [16, 0]
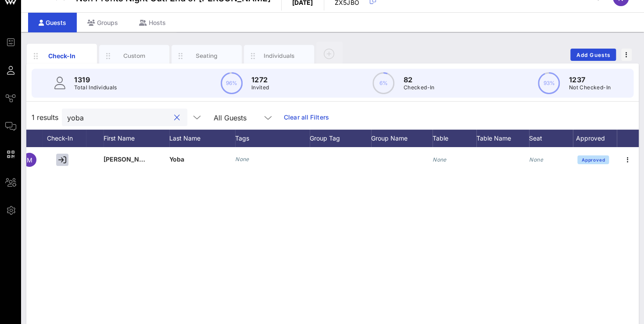
drag, startPoint x: 94, startPoint y: 118, endPoint x: -22, endPoint y: 112, distance: 116.8
click at [67, 112] on input "yoba" at bounding box center [118, 117] width 103 height 11
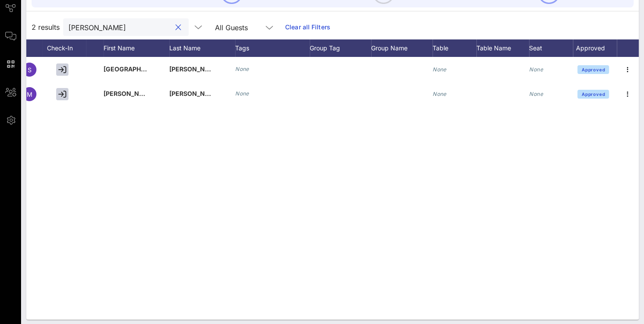
scroll to position [110, 0]
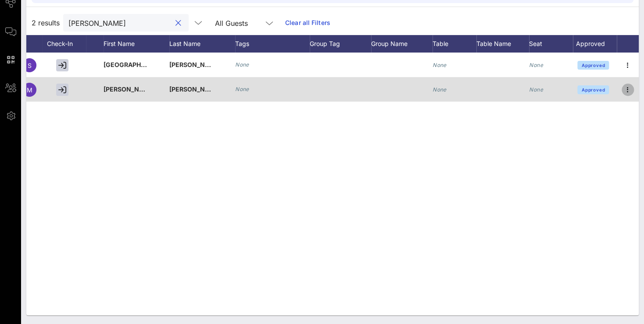
click at [631, 87] on icon "button" at bounding box center [627, 90] width 11 height 11
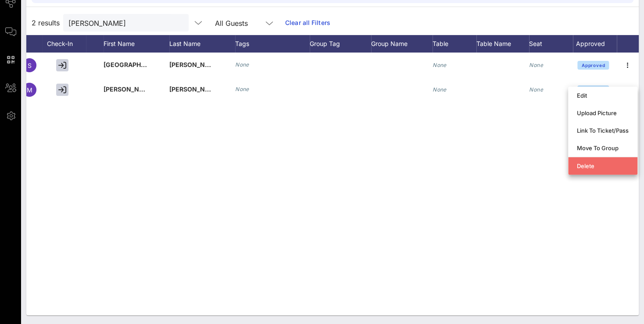
click at [577, 169] on div "Delete" at bounding box center [603, 166] width 52 height 7
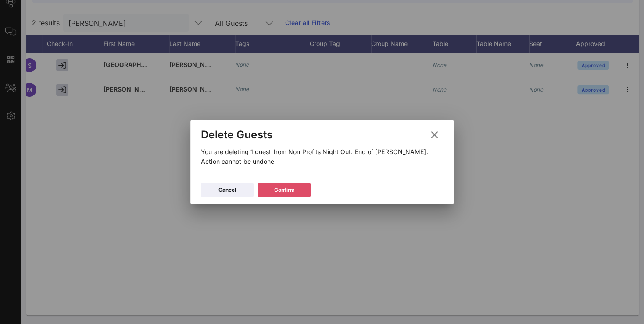
click at [296, 186] on button "Confirm" at bounding box center [284, 190] width 53 height 14
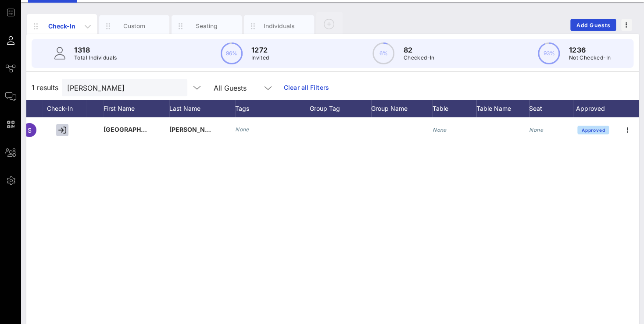
scroll to position [16, 0]
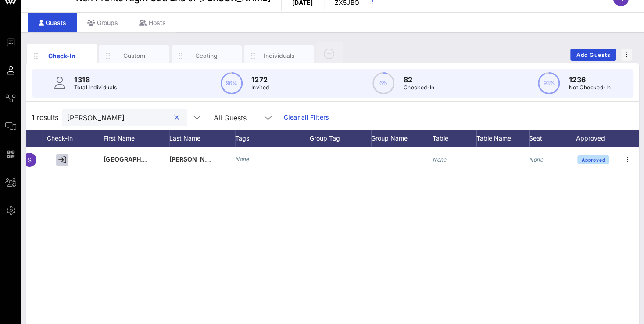
drag, startPoint x: 95, startPoint y: 118, endPoint x: -18, endPoint y: 116, distance: 112.3
click at [67, 116] on input "[PERSON_NAME]" at bounding box center [118, 117] width 103 height 11
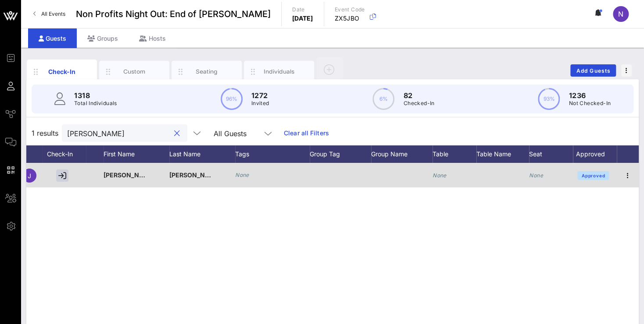
scroll to position [0, 75]
click at [626, 174] on icon "button" at bounding box center [627, 176] width 11 height 11
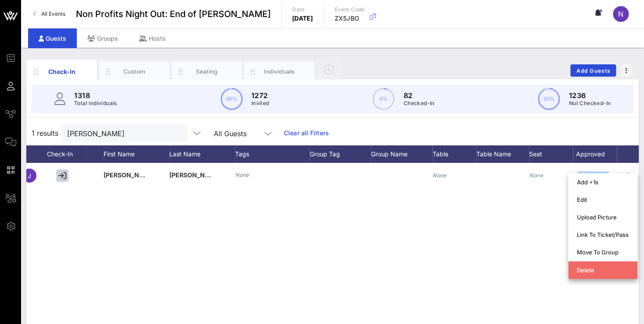
click at [580, 274] on div "Delete" at bounding box center [603, 270] width 52 height 14
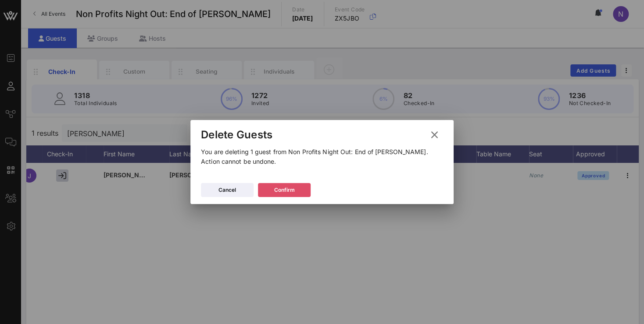
click at [297, 194] on button "Confirm" at bounding box center [284, 190] width 53 height 14
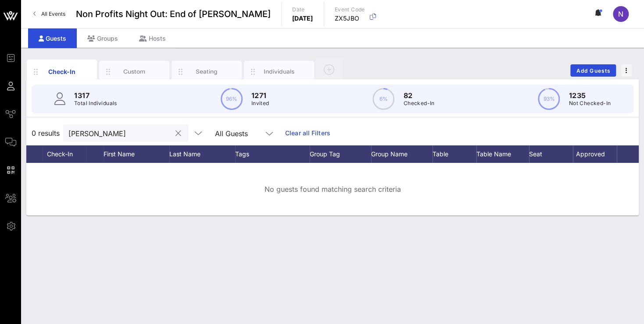
drag, startPoint x: 123, startPoint y: 141, endPoint x: -22, endPoint y: 125, distance: 146.5
drag, startPoint x: 104, startPoint y: 141, endPoint x: 52, endPoint y: 132, distance: 52.4
click at [25, 128] on div "Check-In Custom Seating Individuals Add Guests 1317 Total Individuals 96% 1271 …" at bounding box center [332, 186] width 623 height 277
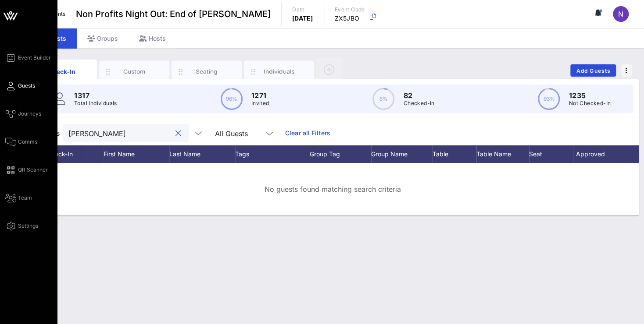
drag, startPoint x: 104, startPoint y: 135, endPoint x: 0, endPoint y: 117, distance: 105.9
click at [68, 128] on input "[PERSON_NAME]" at bounding box center [119, 133] width 103 height 11
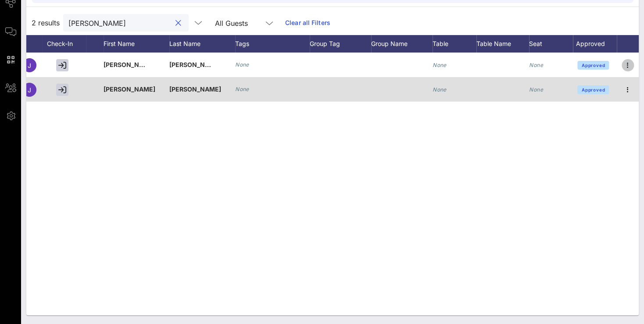
click at [624, 62] on icon "button" at bounding box center [627, 65] width 11 height 11
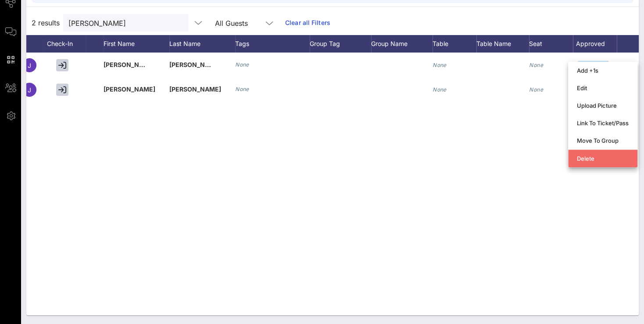
click at [578, 156] on div "Delete" at bounding box center [603, 158] width 52 height 7
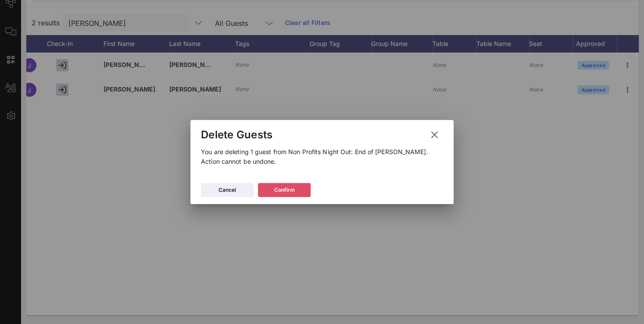
click at [302, 194] on button "Confirm" at bounding box center [284, 190] width 53 height 14
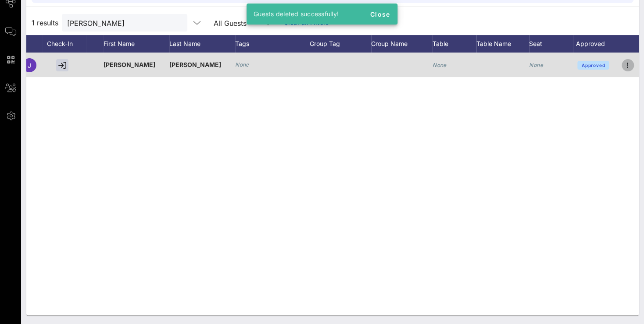
click at [625, 64] on icon "button" at bounding box center [627, 65] width 11 height 11
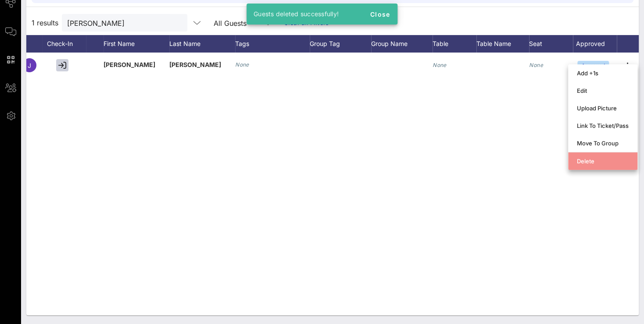
click at [580, 164] on div "Delete" at bounding box center [603, 161] width 52 height 7
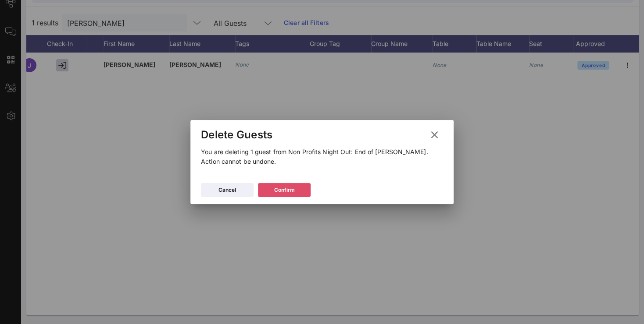
click at [295, 196] on button "Confirm" at bounding box center [284, 190] width 53 height 14
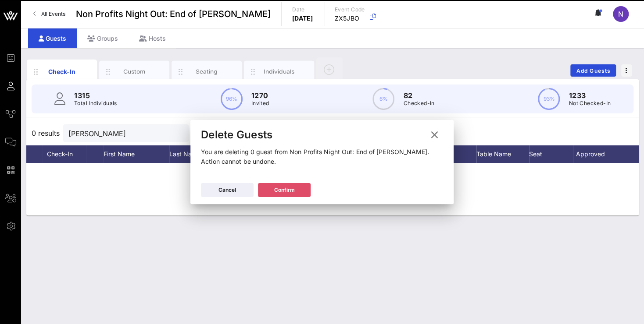
scroll to position [0, 0]
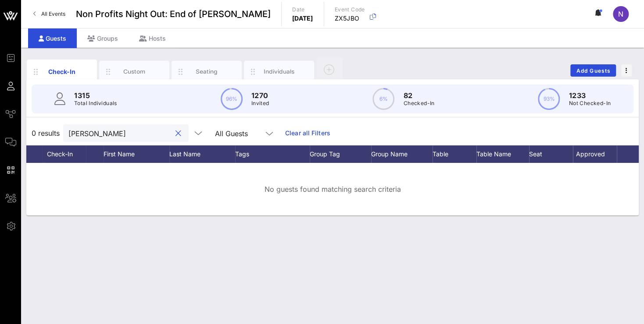
drag, startPoint x: 134, startPoint y: 136, endPoint x: 38, endPoint y: 132, distance: 96.1
click at [68, 132] on input "[PERSON_NAME]" at bounding box center [119, 133] width 103 height 11
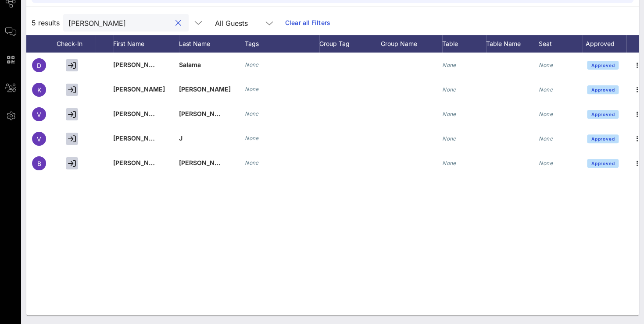
scroll to position [0, 75]
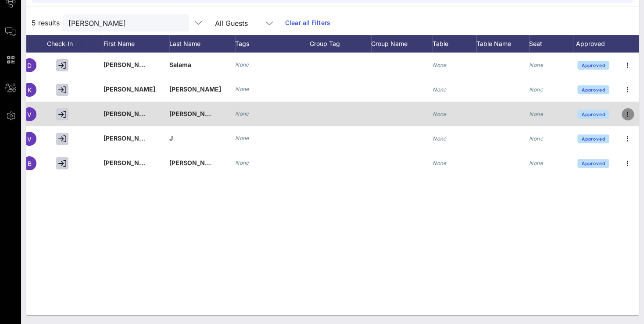
click at [627, 113] on icon "button" at bounding box center [627, 114] width 11 height 11
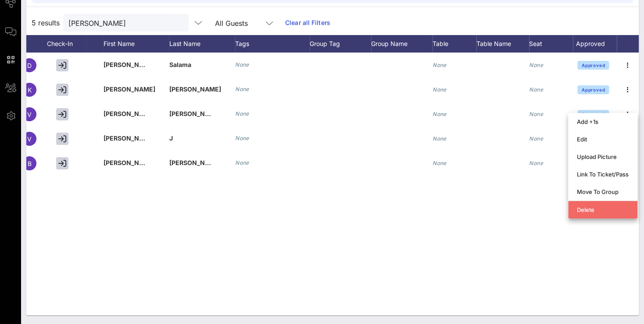
click at [583, 206] on div "Delete" at bounding box center [603, 210] width 52 height 14
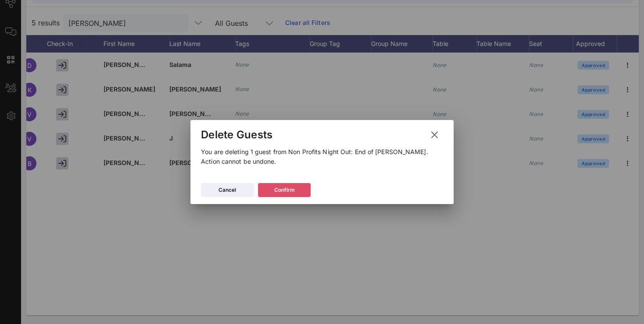
click at [289, 194] on div "Confirm" at bounding box center [284, 190] width 21 height 9
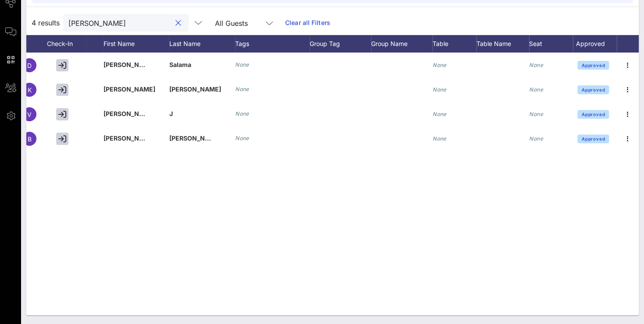
drag, startPoint x: 129, startPoint y: 27, endPoint x: -22, endPoint y: -8, distance: 155.3
click at [68, 17] on input "[PERSON_NAME]" at bounding box center [119, 22] width 103 height 11
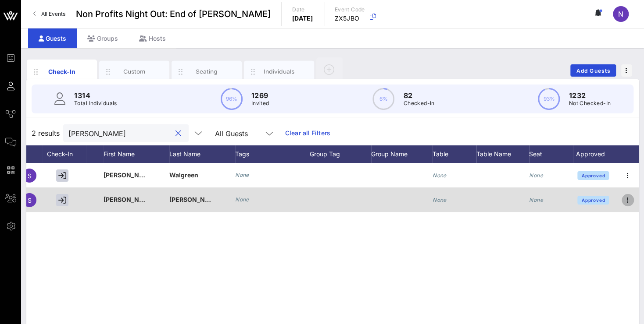
click at [623, 199] on icon "button" at bounding box center [627, 200] width 11 height 11
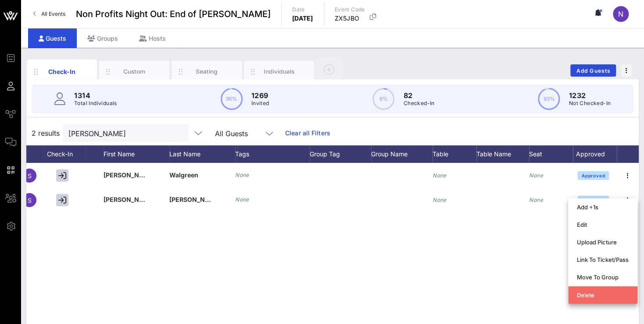
click at [584, 295] on div "Delete" at bounding box center [603, 295] width 52 height 7
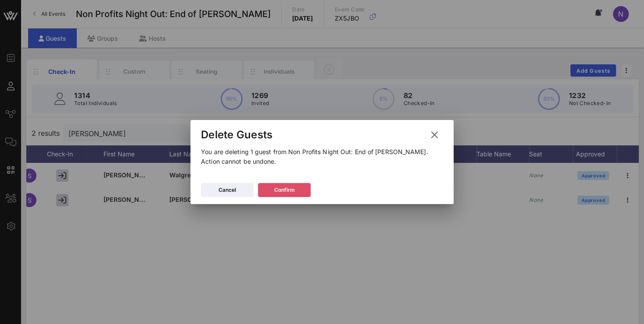
click at [289, 192] on div "Confirm" at bounding box center [284, 190] width 21 height 9
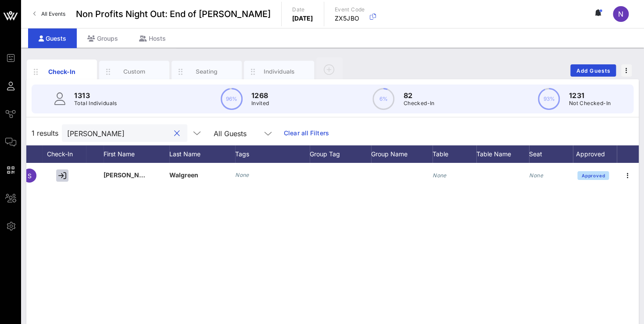
drag, startPoint x: 103, startPoint y: 135, endPoint x: 1, endPoint y: 123, distance: 103.3
click at [67, 128] on input "[PERSON_NAME]" at bounding box center [118, 133] width 103 height 11
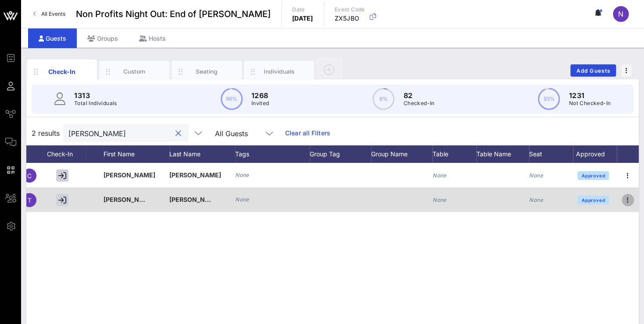
click at [630, 199] on icon "button" at bounding box center [627, 200] width 11 height 11
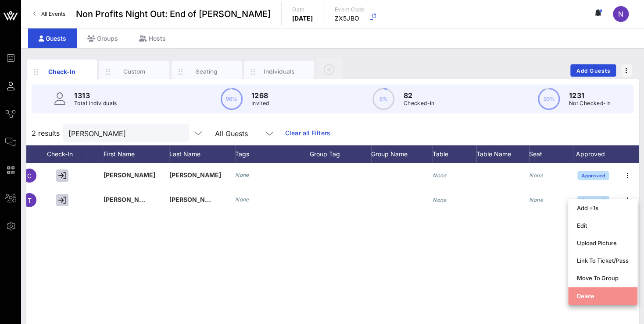
click at [591, 295] on div "Delete" at bounding box center [603, 296] width 52 height 7
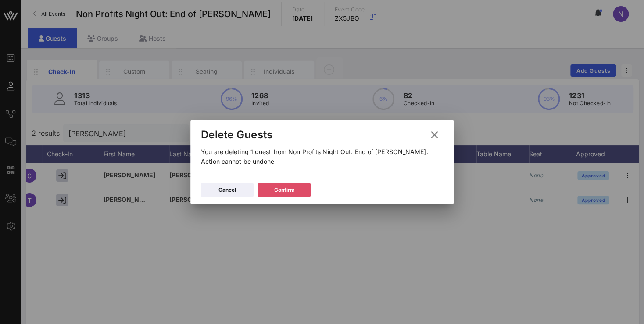
click at [289, 191] on div "Confirm" at bounding box center [284, 190] width 21 height 9
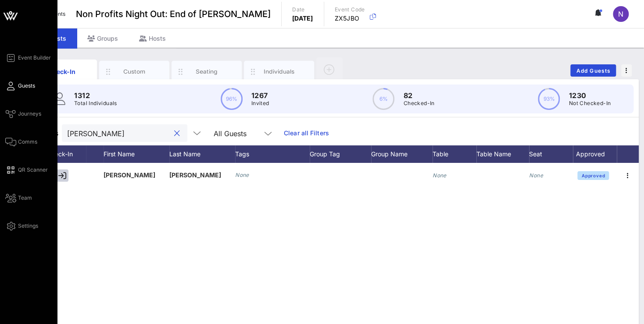
drag, startPoint x: 99, startPoint y: 133, endPoint x: 4, endPoint y: 121, distance: 96.4
click at [67, 128] on input "[PERSON_NAME]" at bounding box center [118, 133] width 103 height 11
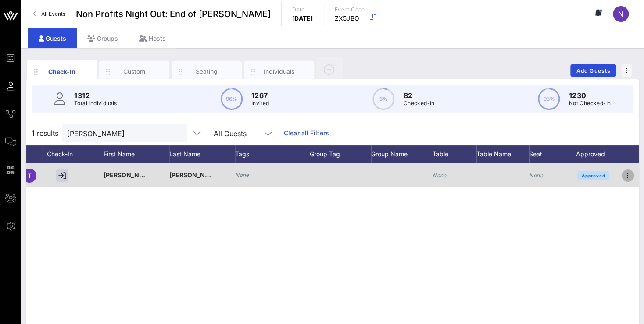
click at [629, 175] on icon "button" at bounding box center [627, 176] width 11 height 11
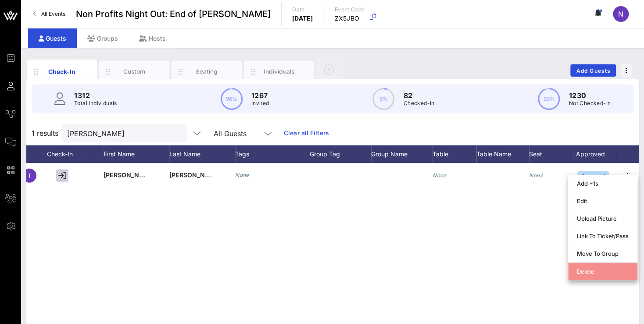
click at [594, 274] on div "Delete" at bounding box center [603, 271] width 52 height 7
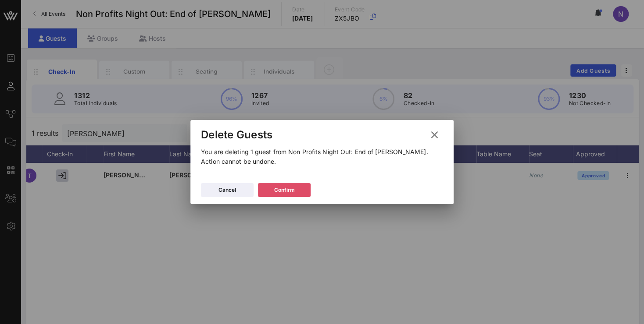
click at [277, 184] on button "Confirm" at bounding box center [284, 190] width 53 height 14
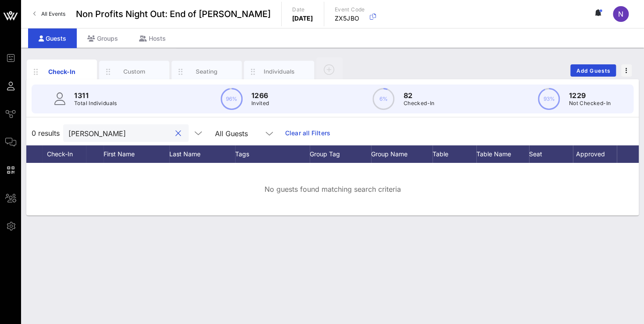
drag, startPoint x: 105, startPoint y: 134, endPoint x: -22, endPoint y: 110, distance: 129.8
click at [68, 128] on input "[PERSON_NAME]" at bounding box center [119, 133] width 103 height 11
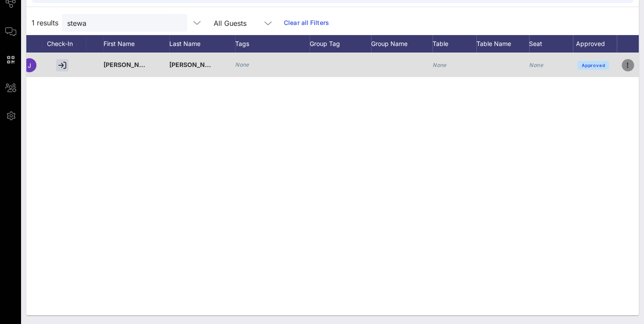
click at [625, 64] on icon "button" at bounding box center [627, 65] width 11 height 11
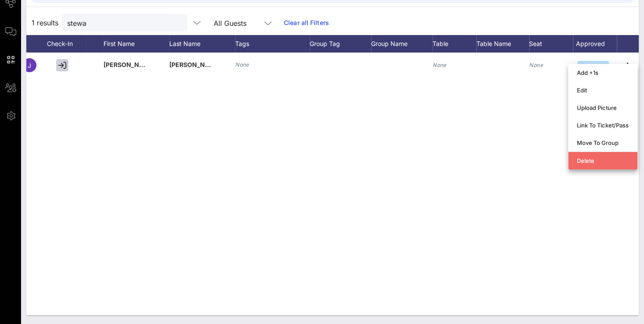
click at [586, 160] on div "Delete" at bounding box center [603, 160] width 52 height 7
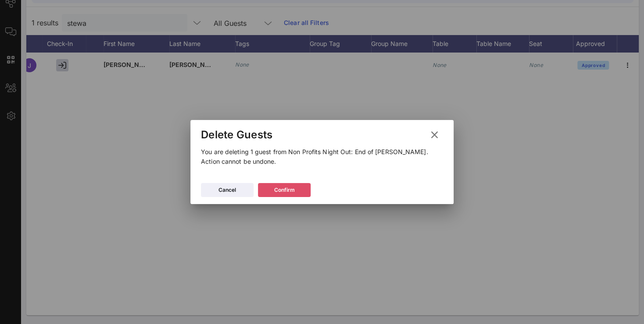
click at [292, 195] on button "Confirm" at bounding box center [284, 190] width 53 height 14
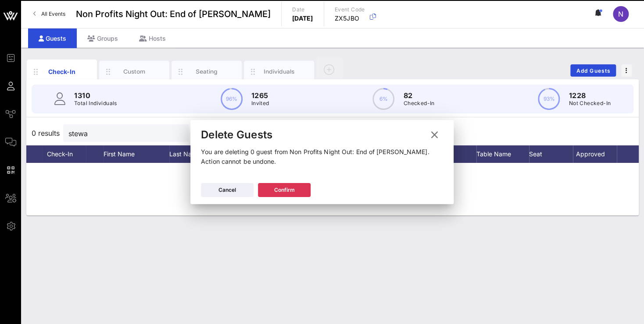
scroll to position [0, 0]
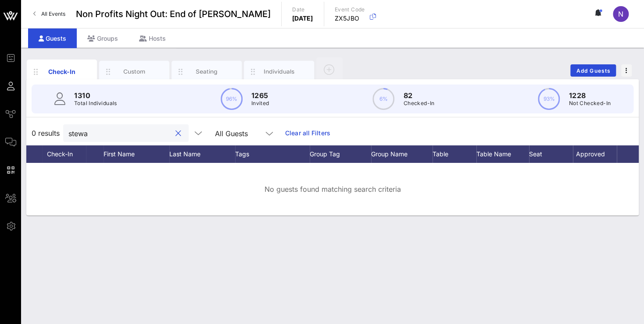
drag, startPoint x: 98, startPoint y: 137, endPoint x: -4, endPoint y: 135, distance: 102.2
click at [68, 135] on input "stewa" at bounding box center [119, 133] width 103 height 11
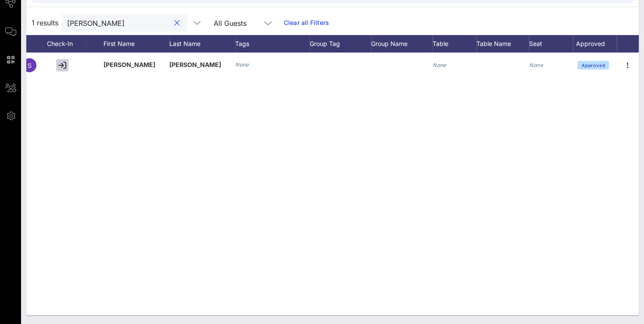
scroll to position [0, 75]
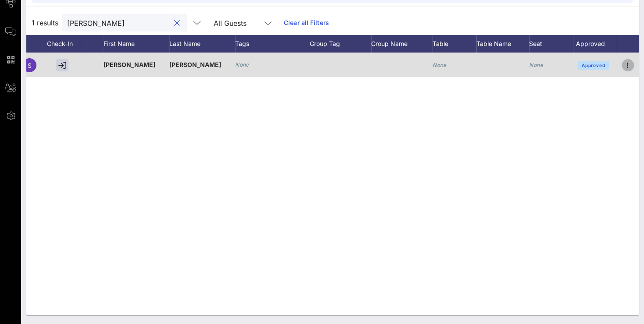
click at [624, 64] on icon "button" at bounding box center [627, 65] width 11 height 11
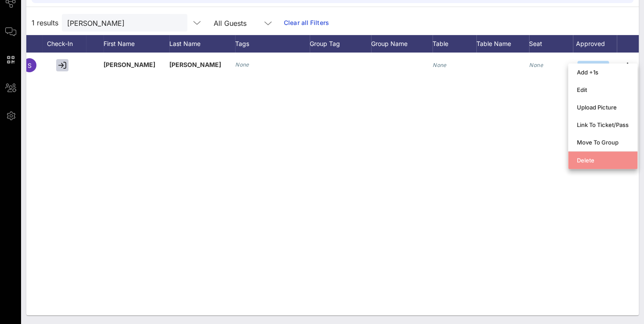
click at [585, 158] on div "Delete" at bounding box center [603, 160] width 52 height 7
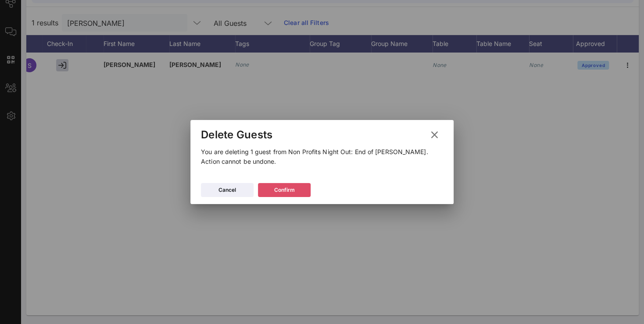
click at [278, 184] on button "Confirm" at bounding box center [284, 190] width 53 height 14
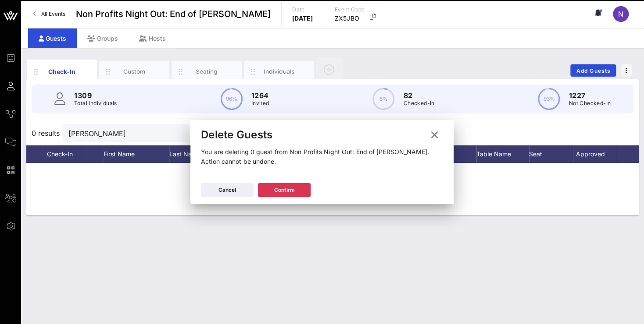
scroll to position [0, 0]
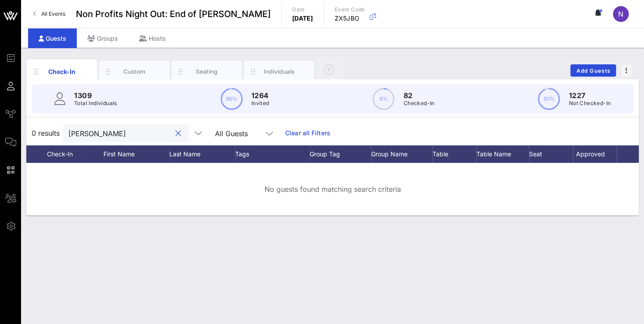
drag, startPoint x: 120, startPoint y: 138, endPoint x: -22, endPoint y: 103, distance: 146.5
click at [68, 128] on input "[PERSON_NAME]" at bounding box center [119, 133] width 103 height 11
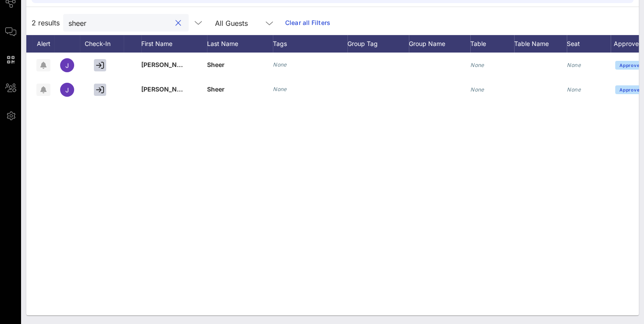
scroll to position [0, 75]
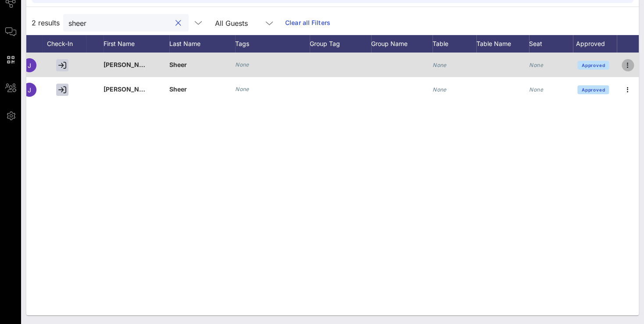
click at [623, 61] on icon "button" at bounding box center [627, 65] width 11 height 11
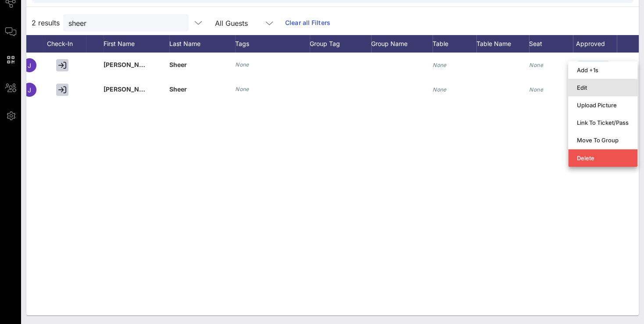
click at [582, 90] on div "Edit" at bounding box center [603, 87] width 52 height 7
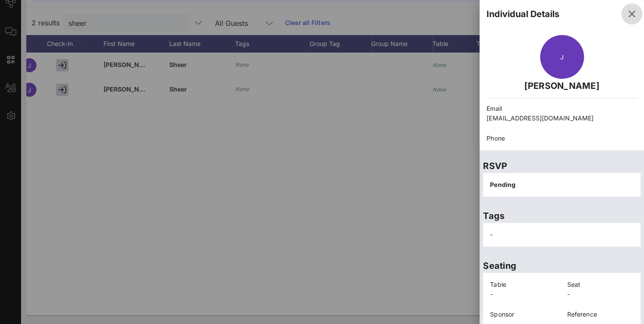
click at [626, 14] on icon "button" at bounding box center [631, 14] width 11 height 11
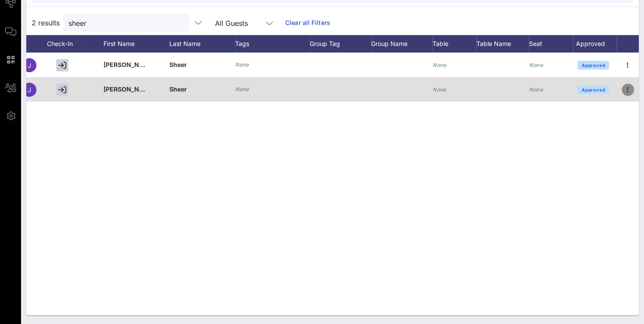
drag, startPoint x: 626, startPoint y: 89, endPoint x: 616, endPoint y: 91, distance: 10.2
click at [626, 89] on icon "button" at bounding box center [627, 90] width 11 height 11
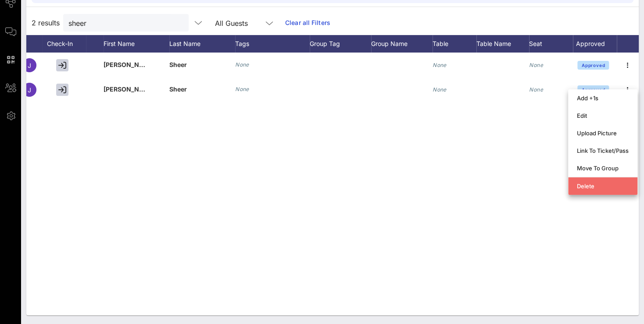
click at [580, 187] on div "Delete" at bounding box center [603, 186] width 52 height 7
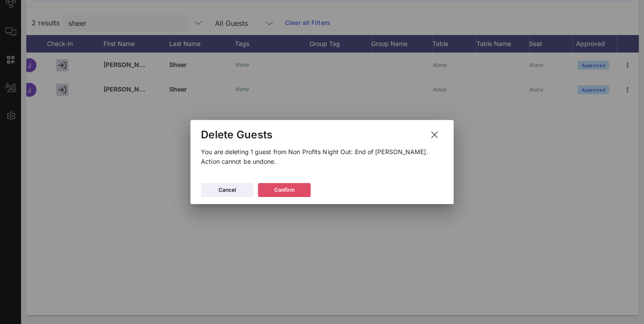
click at [280, 196] on button "Confirm" at bounding box center [284, 190] width 53 height 14
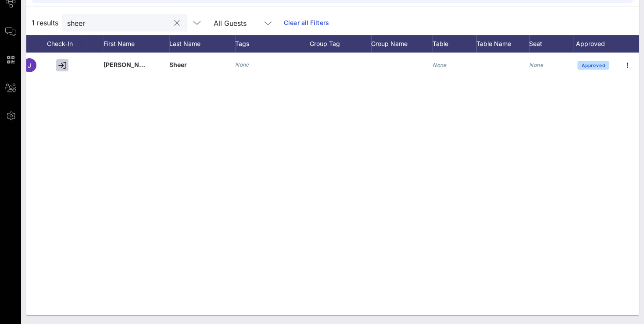
click at [162, 18] on input "sheer" at bounding box center [118, 22] width 103 height 11
drag, startPoint x: 129, startPoint y: 23, endPoint x: 20, endPoint y: 5, distance: 110.7
click at [67, 17] on input "sheer" at bounding box center [118, 22] width 103 height 11
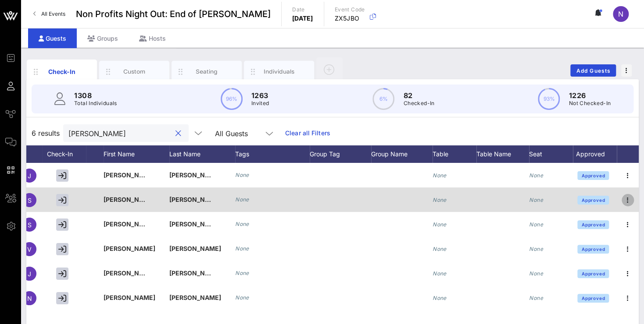
click at [629, 202] on icon "button" at bounding box center [627, 200] width 11 height 11
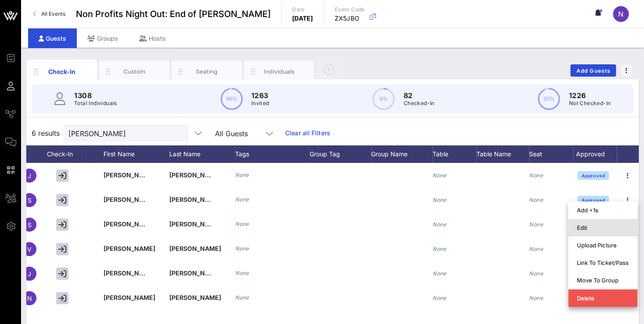
click at [577, 225] on div "Edit" at bounding box center [603, 227] width 52 height 7
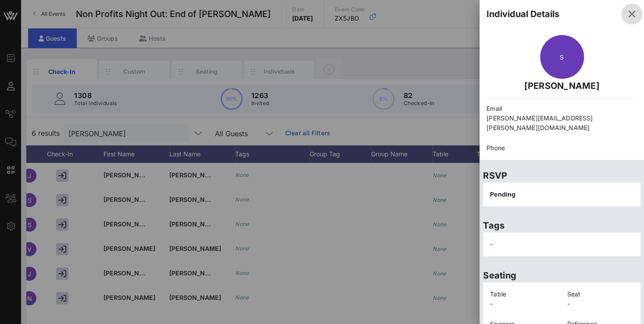
click at [626, 14] on icon "button" at bounding box center [631, 14] width 11 height 11
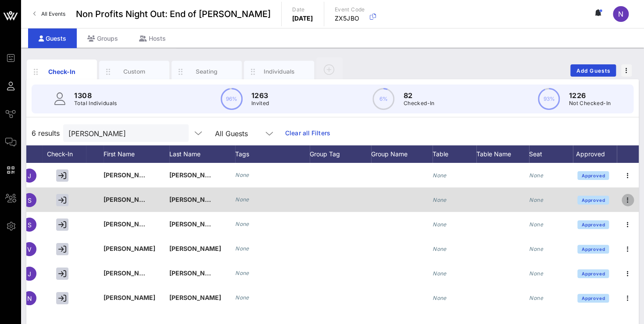
click at [627, 201] on icon "button" at bounding box center [627, 200] width 11 height 11
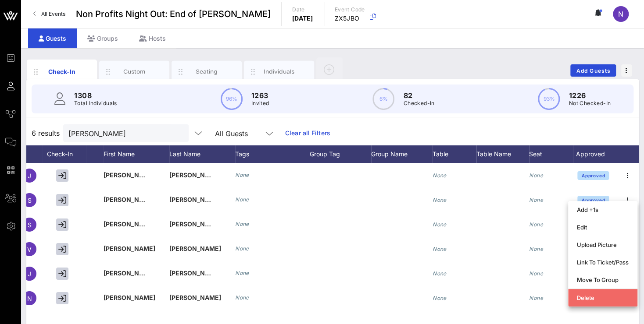
click at [584, 302] on div "Delete" at bounding box center [603, 298] width 52 height 14
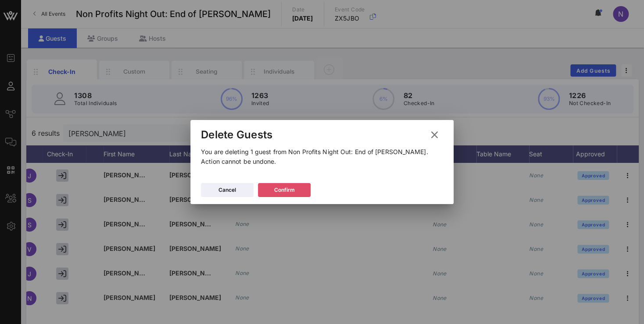
click at [303, 191] on button "Confirm" at bounding box center [284, 190] width 53 height 14
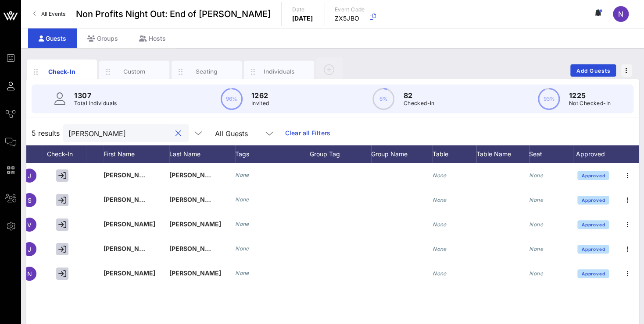
drag, startPoint x: 104, startPoint y: 133, endPoint x: -3, endPoint y: 122, distance: 107.1
click at [68, 128] on input "[PERSON_NAME]" at bounding box center [119, 133] width 103 height 11
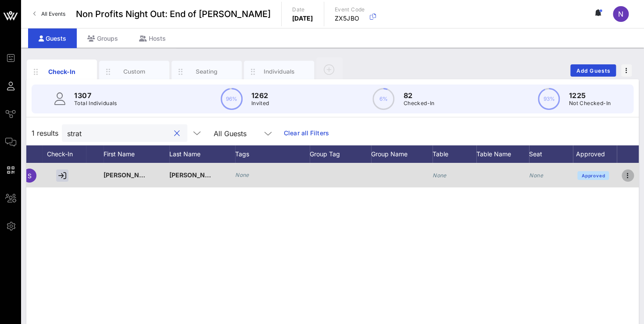
click at [627, 175] on icon "button" at bounding box center [627, 176] width 11 height 11
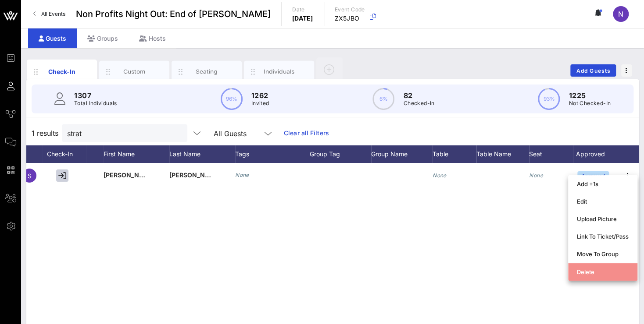
click at [586, 273] on div "Delete" at bounding box center [603, 272] width 52 height 7
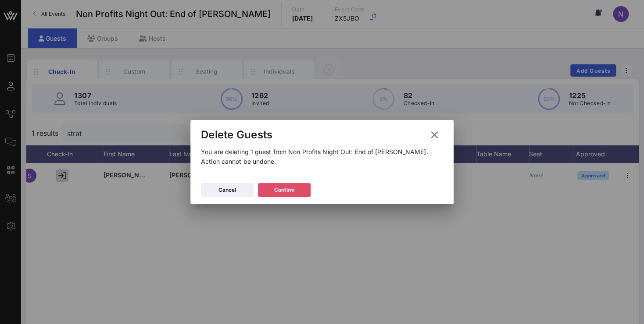
click at [284, 191] on icon at bounding box center [284, 190] width 7 height 6
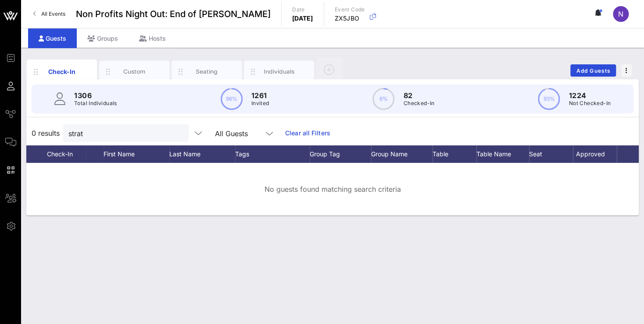
drag, startPoint x: 96, startPoint y: 139, endPoint x: 25, endPoint y: 123, distance: 72.7
click at [25, 123] on div "Check-In Custom Seating Individuals Add Guests 1306 Total Individuals 96% 1261 …" at bounding box center [332, 186] width 623 height 277
drag, startPoint x: 96, startPoint y: 131, endPoint x: 33, endPoint y: 124, distance: 63.5
click at [68, 128] on input "strat" at bounding box center [119, 133] width 103 height 11
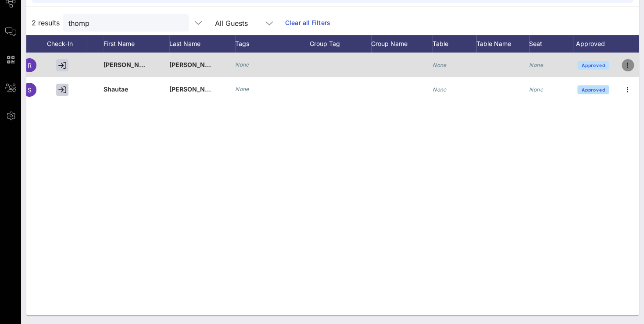
click at [627, 63] on icon "button" at bounding box center [627, 65] width 11 height 11
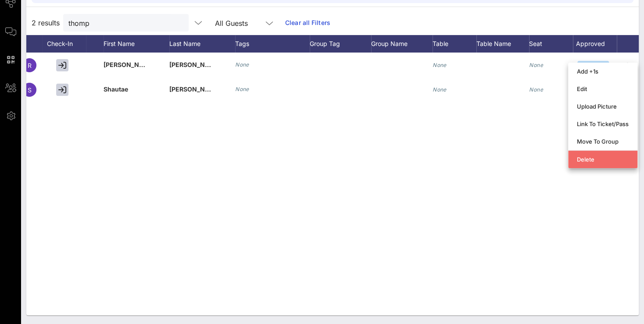
click at [585, 161] on div "Delete" at bounding box center [603, 159] width 52 height 7
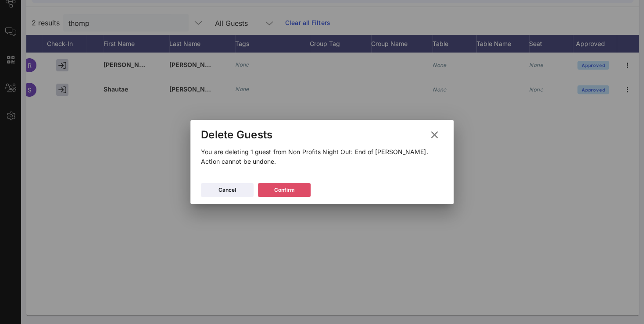
click at [294, 189] on div "Confirm" at bounding box center [284, 190] width 21 height 9
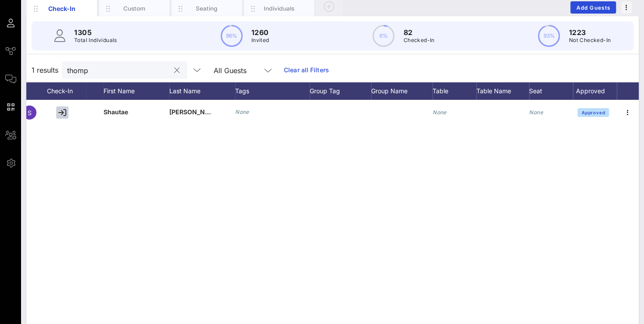
scroll to position [63, 0]
drag, startPoint x: 106, startPoint y: 75, endPoint x: 19, endPoint y: 59, distance: 88.7
click at [67, 64] on input "thomp" at bounding box center [118, 69] width 103 height 11
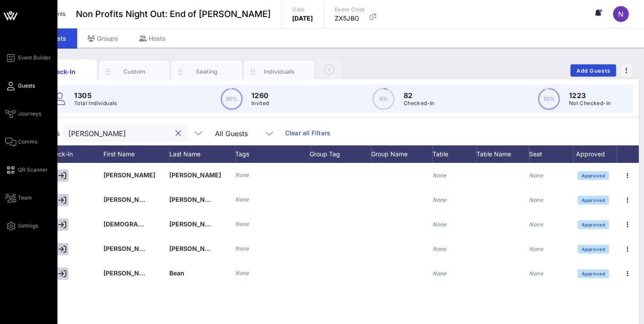
scroll to position [0, 75]
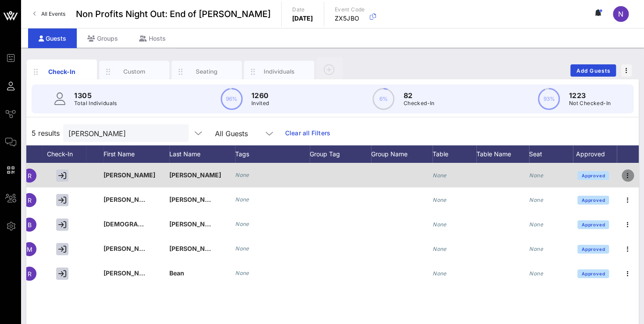
click at [628, 175] on icon "button" at bounding box center [627, 176] width 11 height 11
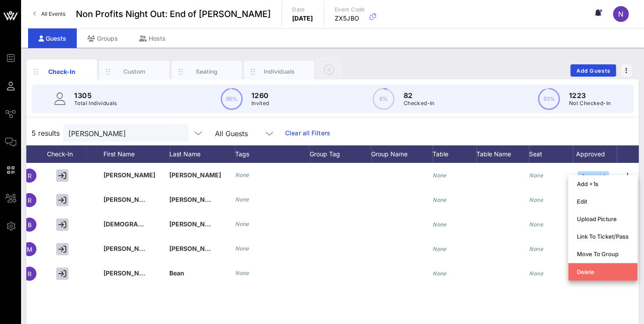
click at [588, 271] on div "Delete" at bounding box center [603, 272] width 52 height 7
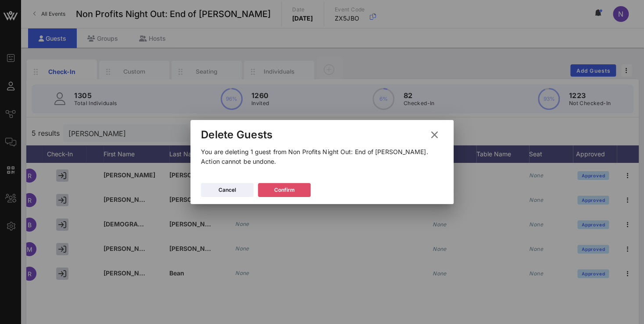
click at [281, 189] on div "Confirm" at bounding box center [284, 190] width 21 height 9
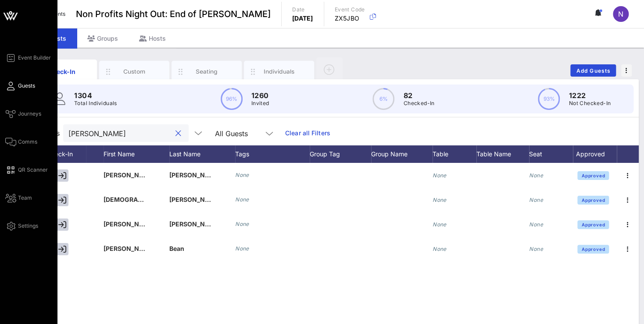
drag, startPoint x: 91, startPoint y: 134, endPoint x: 0, endPoint y: 113, distance: 93.2
click at [68, 128] on input "[PERSON_NAME]" at bounding box center [119, 133] width 103 height 11
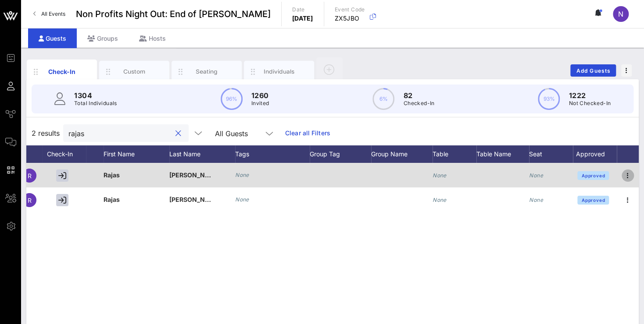
click at [626, 179] on icon "button" at bounding box center [627, 176] width 11 height 11
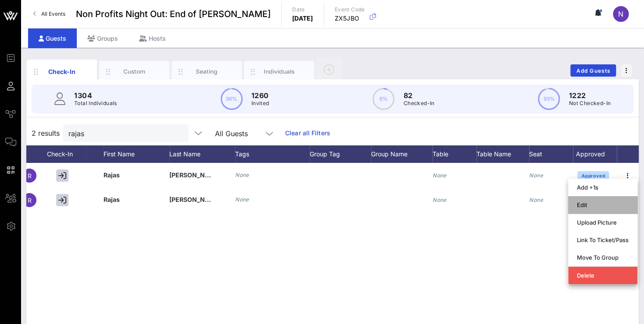
click at [584, 204] on div "Edit" at bounding box center [603, 205] width 52 height 7
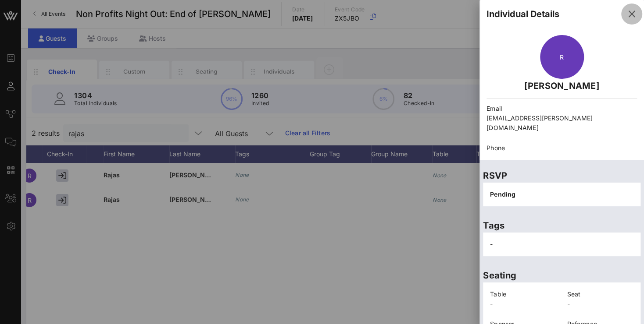
click at [626, 17] on icon "button" at bounding box center [631, 14] width 11 height 11
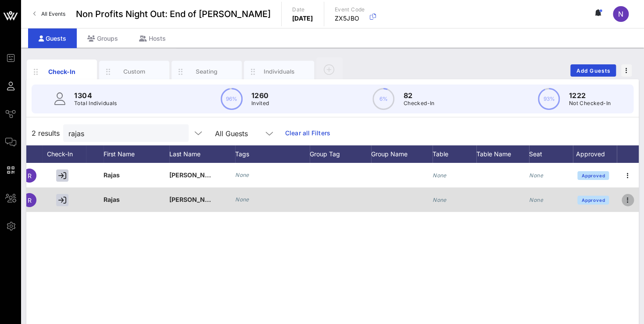
click at [625, 200] on icon "button" at bounding box center [627, 200] width 11 height 11
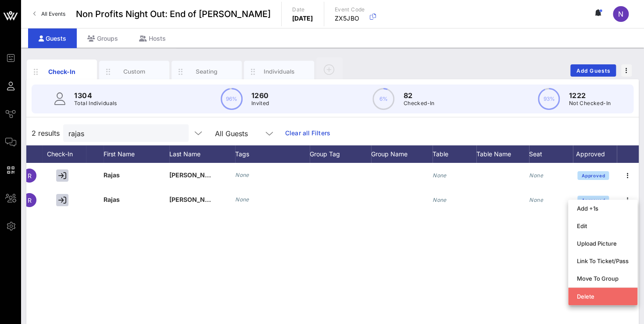
click at [591, 298] on div "Delete" at bounding box center [603, 296] width 52 height 7
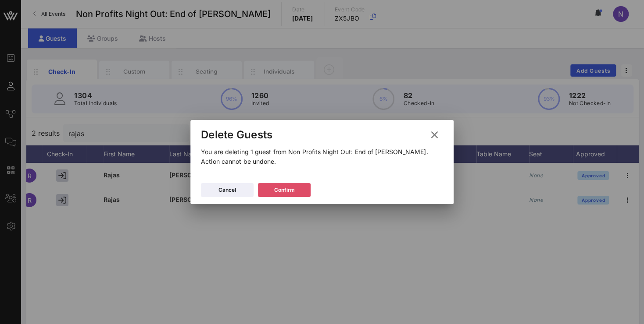
click at [291, 188] on div "Confirm" at bounding box center [284, 190] width 21 height 9
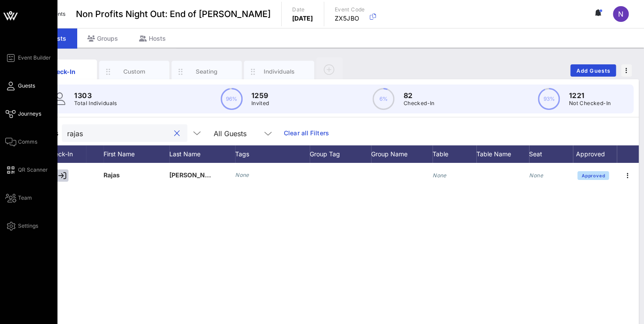
drag, startPoint x: 96, startPoint y: 135, endPoint x: 15, endPoint y: 117, distance: 82.6
click at [67, 128] on input "rajas" at bounding box center [118, 133] width 103 height 11
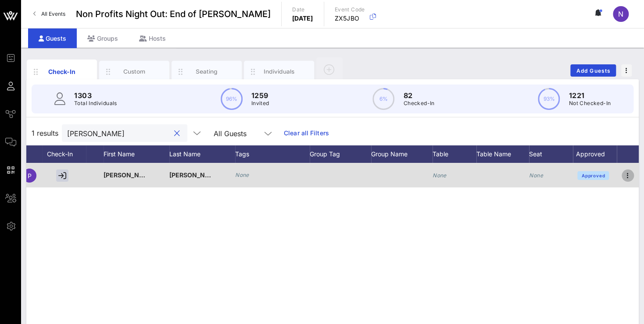
click at [624, 174] on icon "button" at bounding box center [627, 176] width 11 height 11
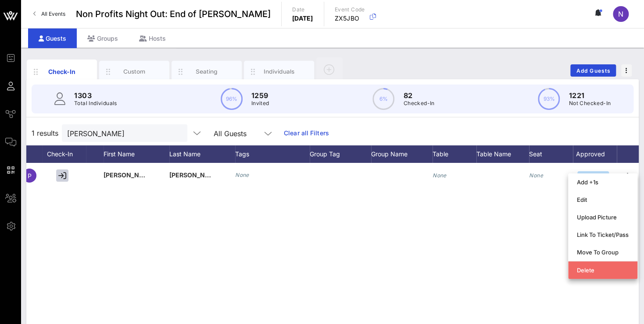
click at [582, 273] on div "Delete" at bounding box center [603, 270] width 52 height 7
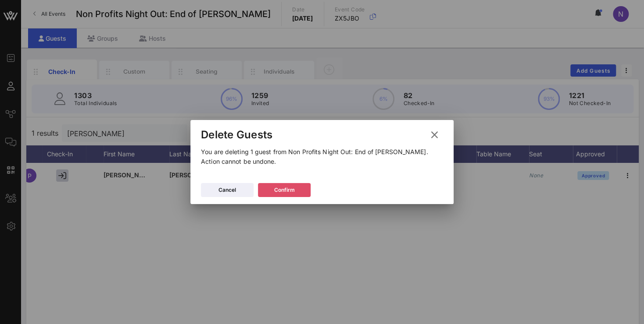
click at [303, 195] on button "Confirm" at bounding box center [284, 190] width 53 height 14
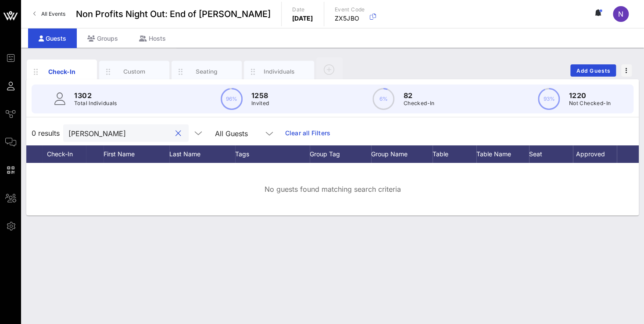
drag, startPoint x: 91, startPoint y: 136, endPoint x: -22, endPoint y: 134, distance: 113.1
click at [68, 134] on input "[PERSON_NAME]" at bounding box center [119, 133] width 103 height 11
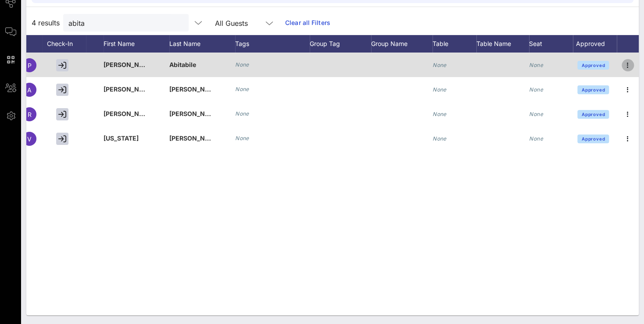
click at [628, 62] on icon "button" at bounding box center [627, 65] width 11 height 11
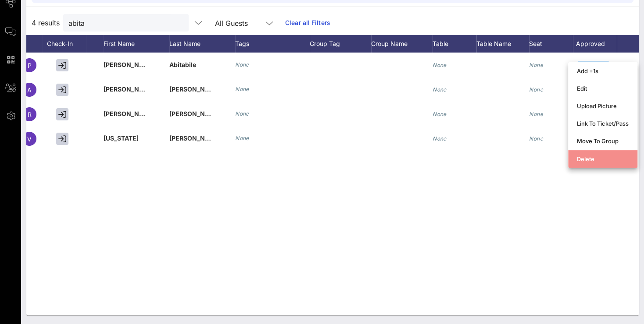
click at [587, 162] on div "Delete" at bounding box center [603, 159] width 52 height 7
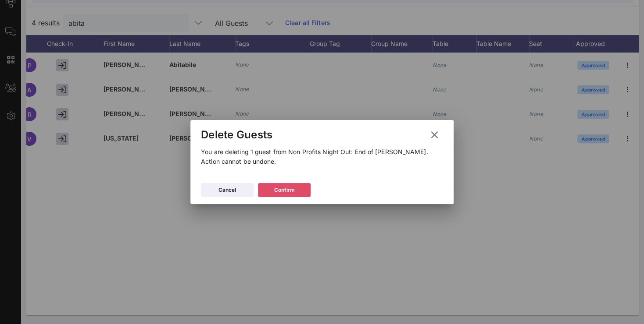
click at [283, 190] on icon at bounding box center [284, 190] width 6 height 5
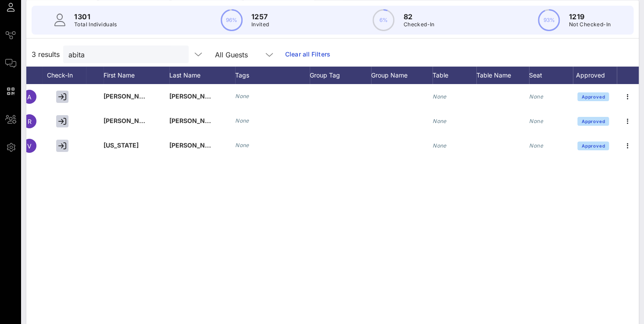
scroll to position [63, 0]
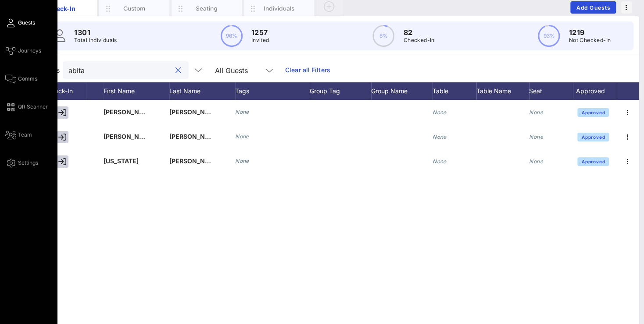
drag, startPoint x: 96, startPoint y: 72, endPoint x: 4, endPoint y: 53, distance: 94.9
click at [68, 64] on input "abita" at bounding box center [119, 69] width 103 height 11
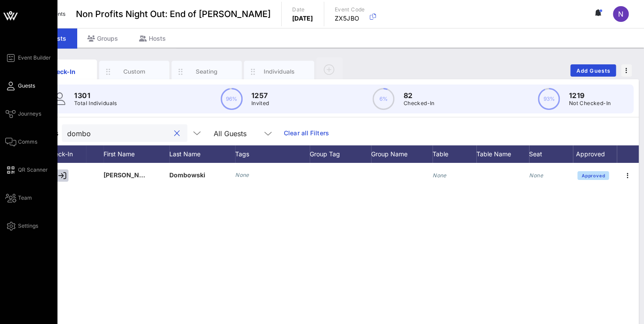
scroll to position [0, 75]
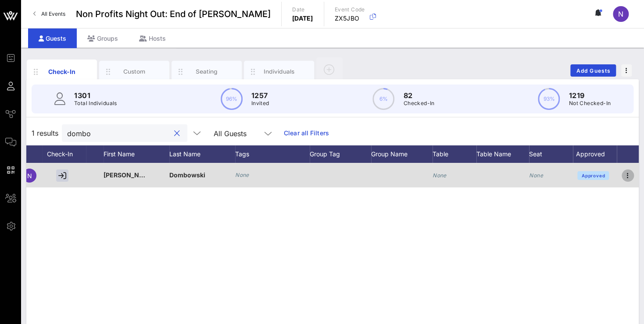
click at [625, 174] on icon "button" at bounding box center [627, 176] width 11 height 11
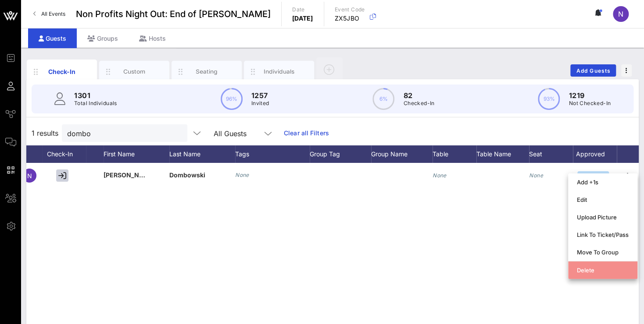
click at [575, 267] on div "Delete" at bounding box center [602, 271] width 69 height 18
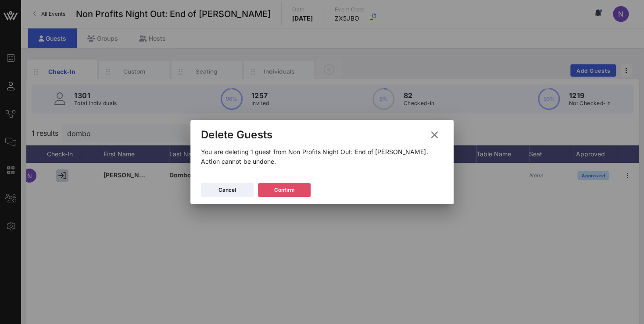
click at [293, 190] on div "Confirm" at bounding box center [284, 190] width 21 height 9
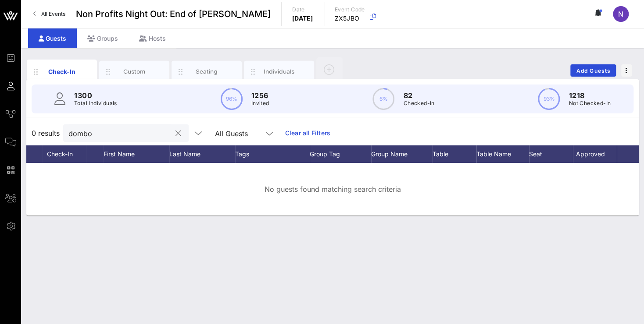
drag, startPoint x: 84, startPoint y: 132, endPoint x: 25, endPoint y: 118, distance: 60.7
click at [68, 128] on input "dombo" at bounding box center [119, 133] width 103 height 11
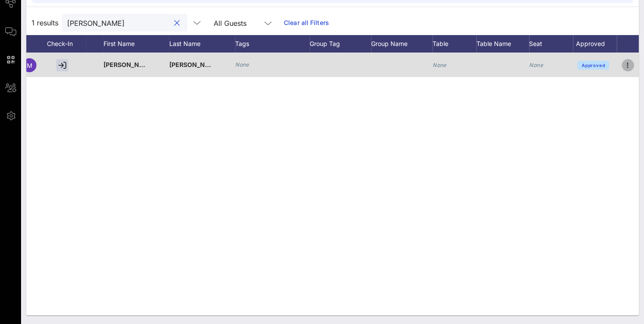
click at [629, 65] on icon "button" at bounding box center [627, 65] width 11 height 11
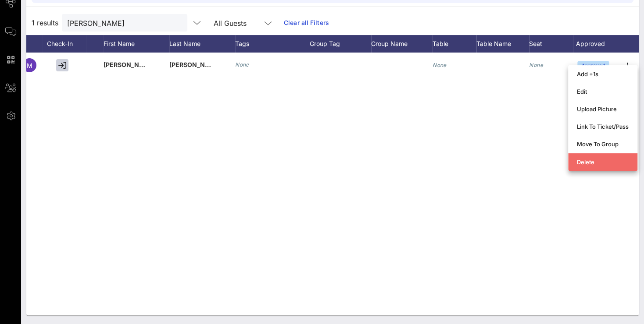
click at [578, 160] on div "Delete" at bounding box center [603, 162] width 52 height 7
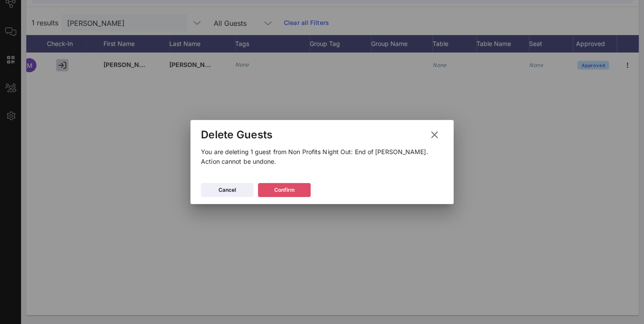
click at [300, 189] on button "Confirm" at bounding box center [284, 190] width 53 height 14
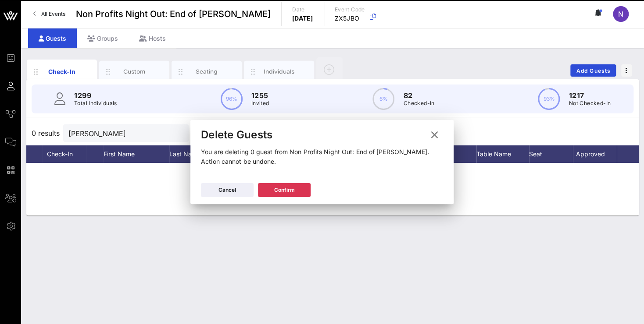
scroll to position [0, 0]
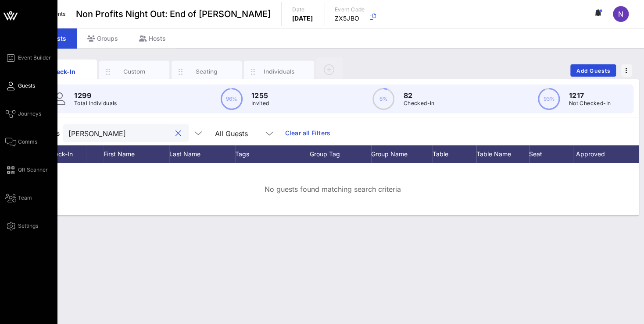
drag, startPoint x: 94, startPoint y: 134, endPoint x: 3, endPoint y: 125, distance: 91.6
click at [68, 129] on input "[PERSON_NAME]" at bounding box center [119, 133] width 103 height 11
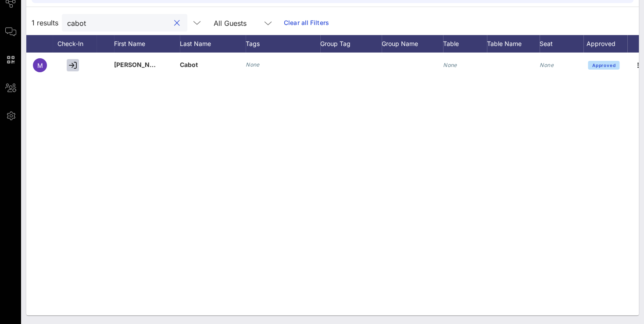
scroll to position [0, 72]
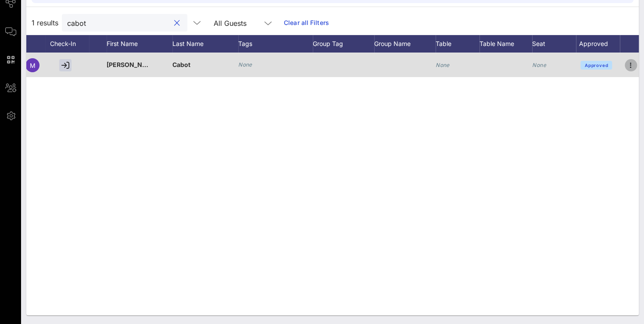
click at [631, 61] on icon "button" at bounding box center [630, 65] width 11 height 11
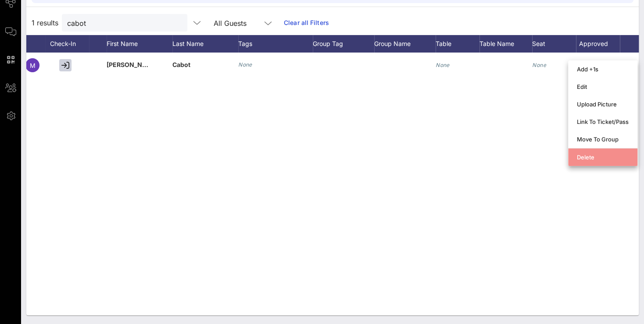
click at [586, 160] on div "Delete" at bounding box center [603, 157] width 52 height 7
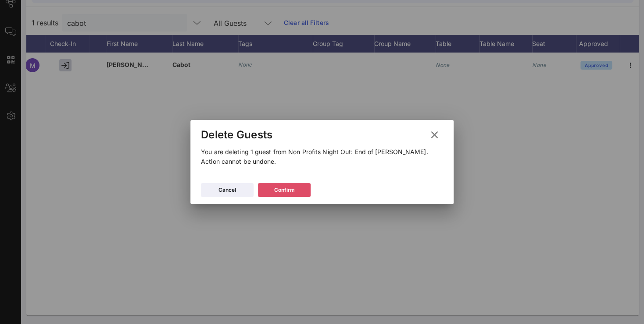
click at [289, 191] on div "Confirm" at bounding box center [284, 190] width 21 height 9
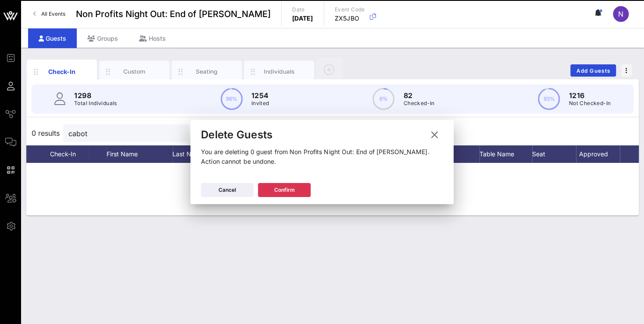
scroll to position [0, 0]
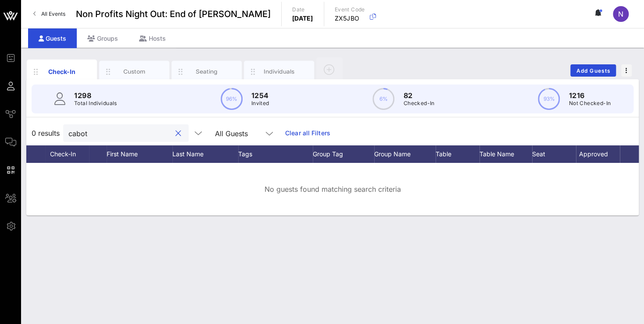
drag, startPoint x: 94, startPoint y: 134, endPoint x: 5, endPoint y: 125, distance: 89.4
click at [68, 128] on input "cabot" at bounding box center [119, 133] width 103 height 11
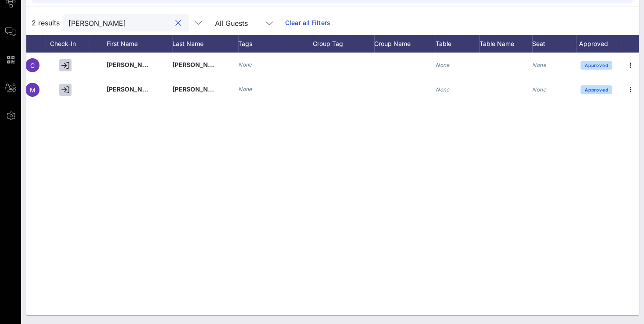
scroll to position [0, 75]
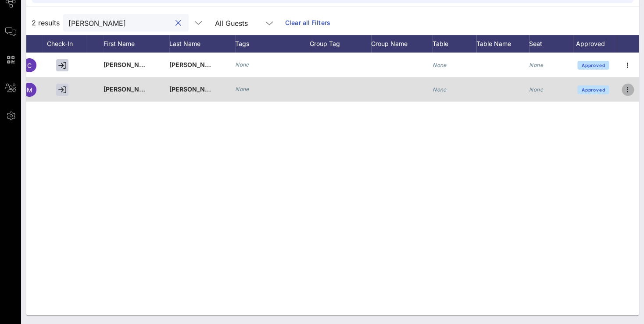
click at [626, 89] on icon "button" at bounding box center [627, 90] width 11 height 11
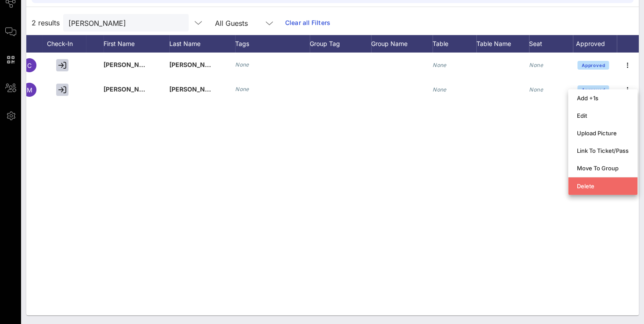
click at [591, 190] on div "Delete" at bounding box center [603, 186] width 52 height 14
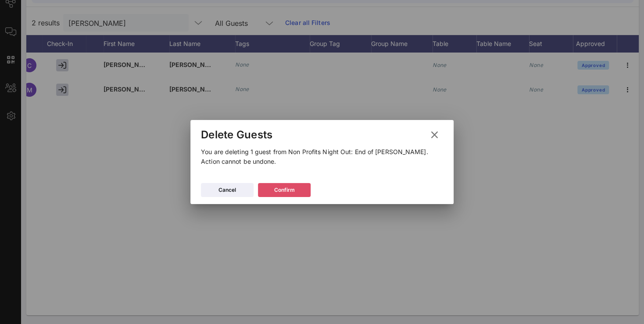
click at [288, 190] on div "Confirm" at bounding box center [284, 190] width 21 height 9
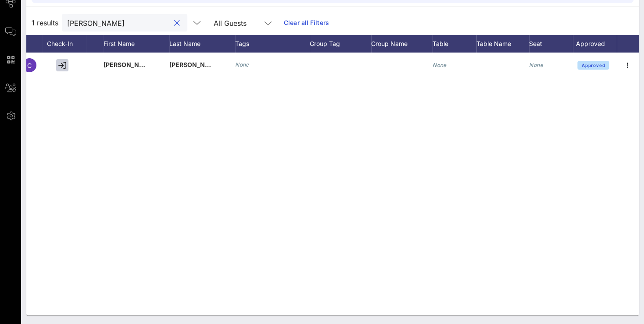
drag, startPoint x: 109, startPoint y: 25, endPoint x: 10, endPoint y: 6, distance: 100.9
click at [67, 17] on input "[PERSON_NAME]" at bounding box center [118, 22] width 103 height 11
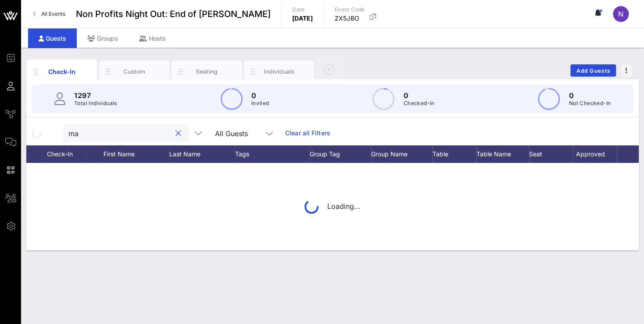
scroll to position [0, 0]
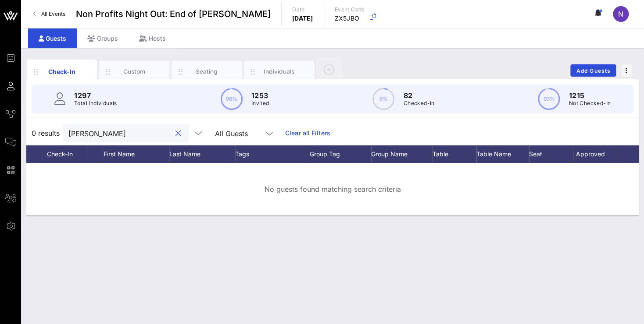
drag, startPoint x: 119, startPoint y: 137, endPoint x: 102, endPoint y: 133, distance: 17.7
click at [102, 133] on input "[PERSON_NAME]" at bounding box center [119, 133] width 103 height 11
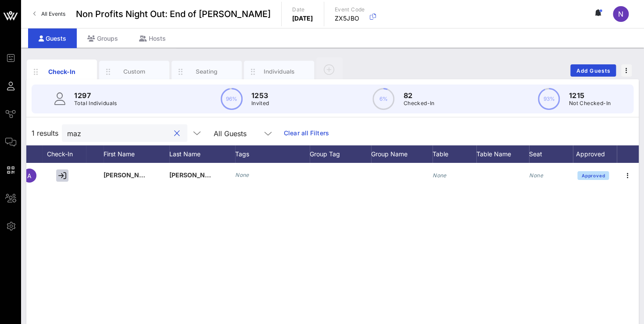
scroll to position [0, 75]
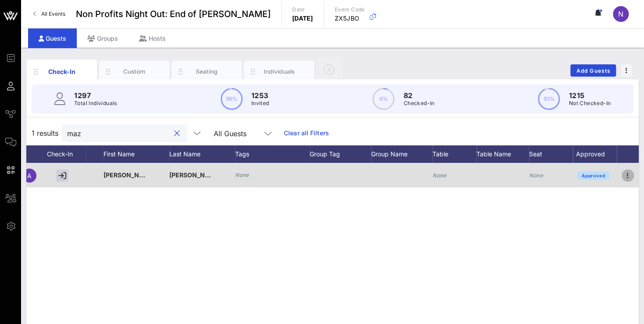
click at [625, 174] on icon "button" at bounding box center [627, 176] width 11 height 11
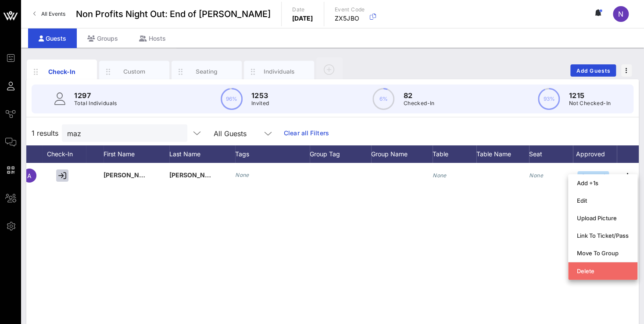
click at [587, 272] on div "Delete" at bounding box center [603, 271] width 52 height 7
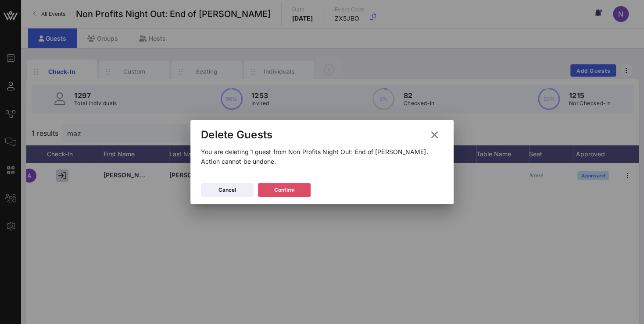
click at [304, 187] on button "Confirm" at bounding box center [284, 190] width 53 height 14
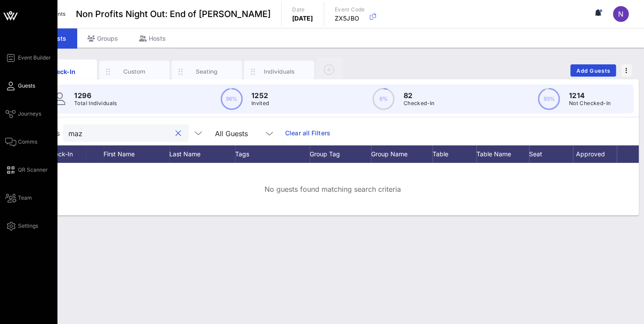
drag, startPoint x: 103, startPoint y: 134, endPoint x: 0, endPoint y: 128, distance: 102.7
click at [68, 130] on input "maz" at bounding box center [119, 133] width 103 height 11
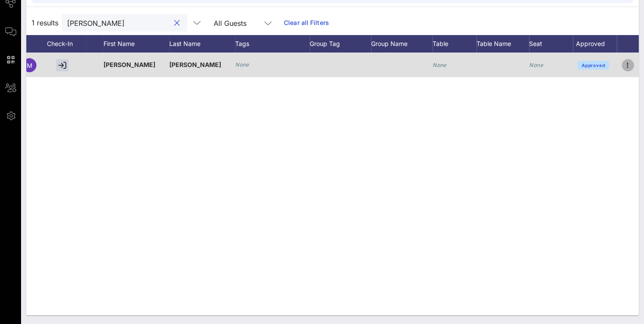
click at [627, 65] on icon "button" at bounding box center [627, 65] width 11 height 11
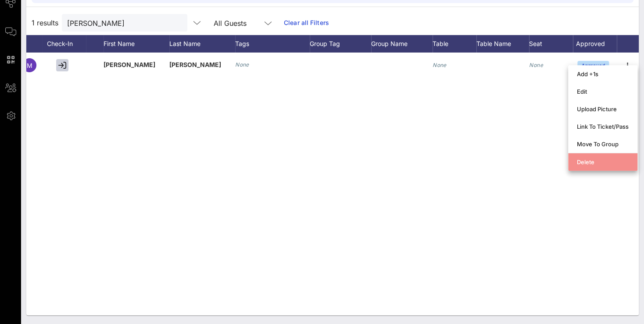
click at [585, 159] on div "Delete" at bounding box center [603, 162] width 52 height 7
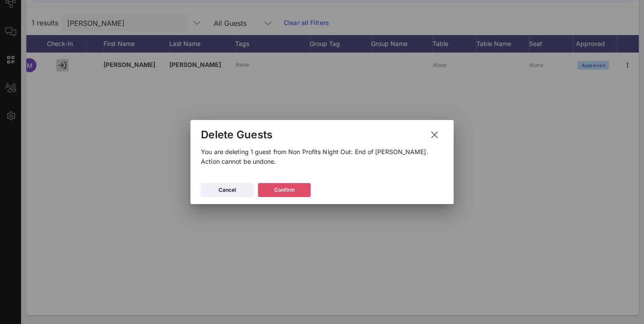
click at [275, 187] on div "Confirm" at bounding box center [284, 190] width 21 height 9
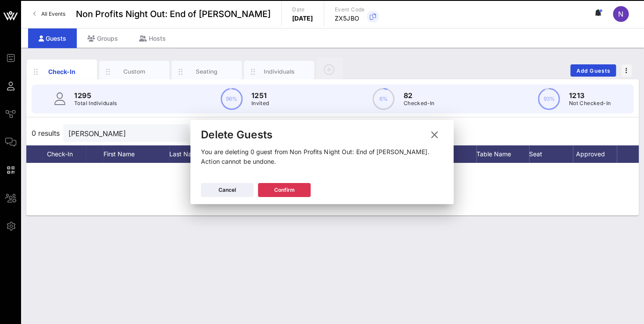
scroll to position [0, 0]
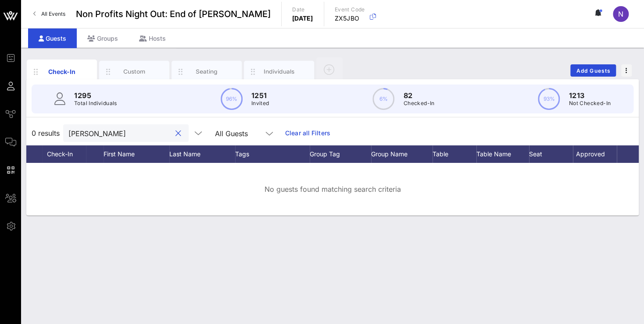
drag, startPoint x: 102, startPoint y: 137, endPoint x: -22, endPoint y: 132, distance: 124.6
click at [68, 132] on input "[PERSON_NAME]" at bounding box center [119, 133] width 103 height 11
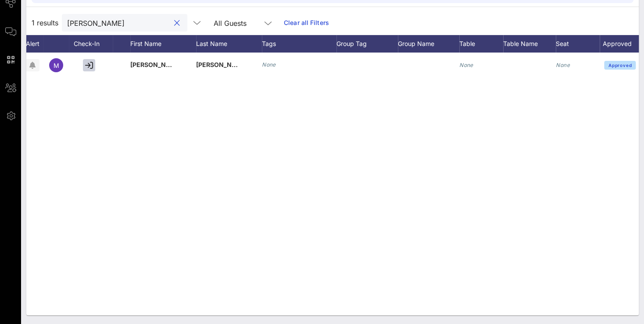
scroll to position [0, 75]
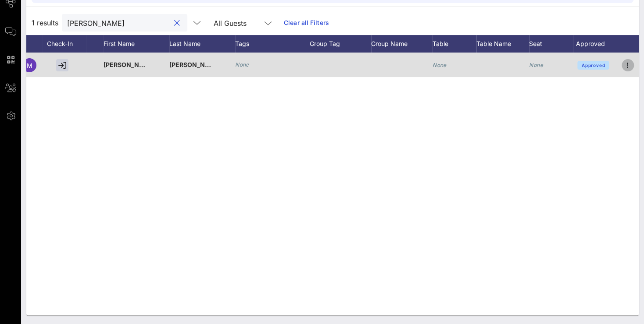
click at [627, 65] on icon "button" at bounding box center [627, 65] width 11 height 11
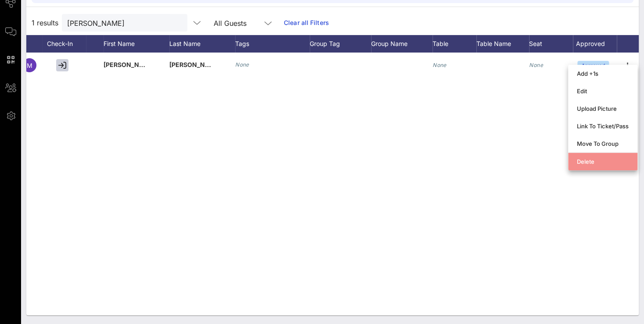
click at [601, 165] on div "Delete" at bounding box center [603, 161] width 52 height 7
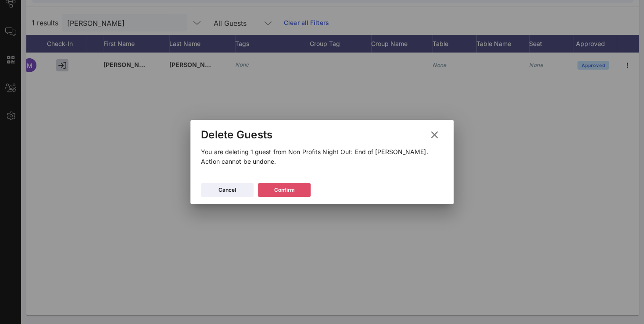
click at [289, 184] on button "Confirm" at bounding box center [284, 190] width 53 height 14
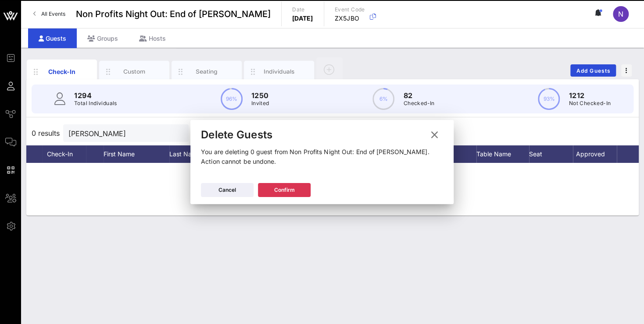
scroll to position [0, 0]
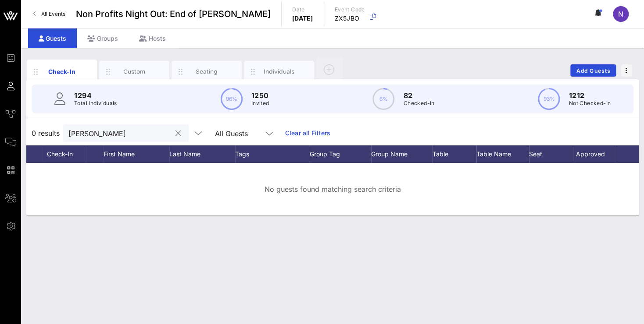
drag, startPoint x: 96, startPoint y: 133, endPoint x: -22, endPoint y: 122, distance: 118.4
click at [68, 128] on input "[PERSON_NAME]" at bounding box center [119, 133] width 103 height 11
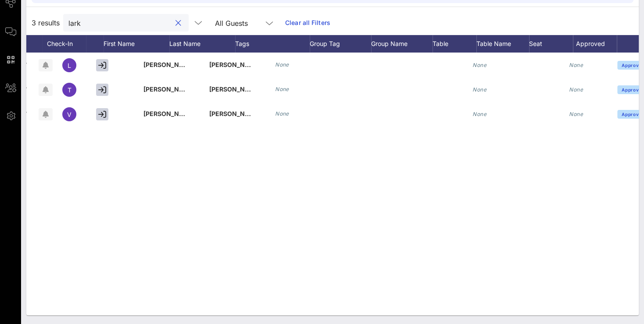
scroll to position [0, 75]
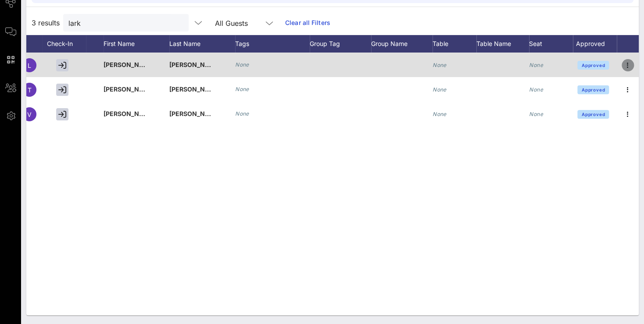
click at [628, 64] on icon "button" at bounding box center [627, 65] width 11 height 11
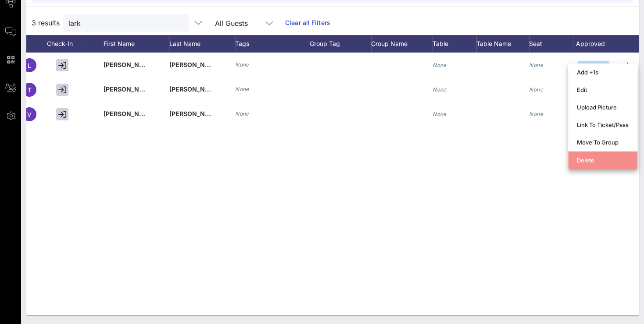
click at [581, 160] on div "Delete" at bounding box center [603, 160] width 52 height 7
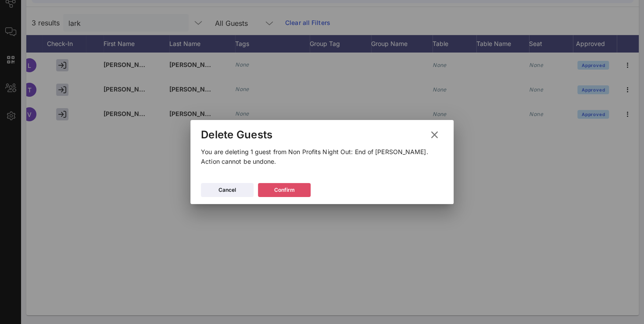
click at [295, 191] on button "Confirm" at bounding box center [284, 190] width 53 height 14
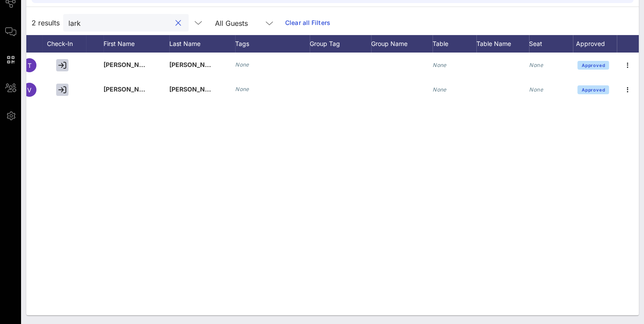
drag, startPoint x: 43, startPoint y: 25, endPoint x: 1, endPoint y: 24, distance: 42.1
click at [68, 24] on input "lark" at bounding box center [119, 22] width 103 height 11
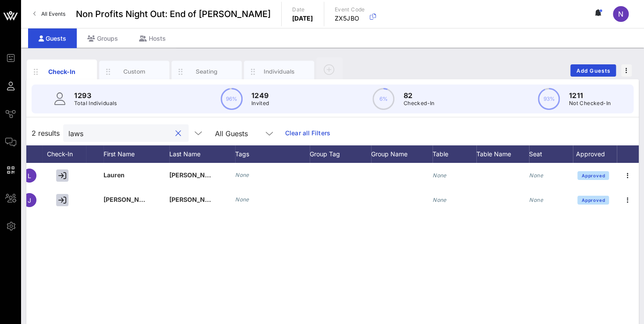
scroll to position [110, 0]
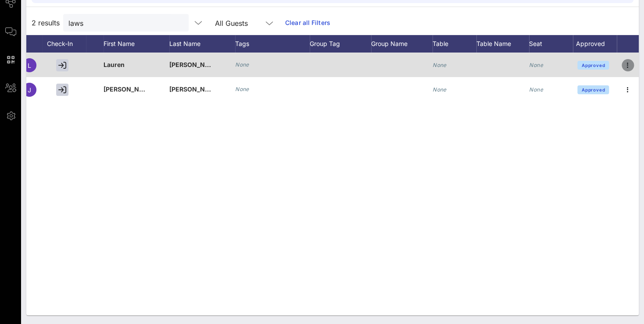
click at [626, 65] on icon "button" at bounding box center [627, 65] width 11 height 11
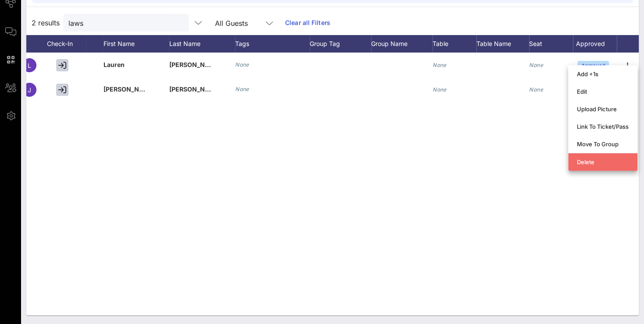
click at [584, 165] on div "Delete" at bounding box center [603, 162] width 52 height 7
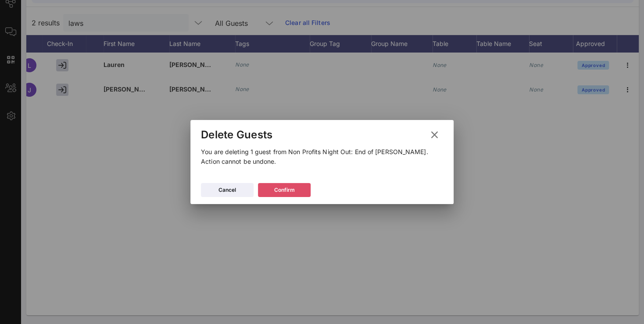
click at [285, 192] on icon at bounding box center [284, 191] width 7 height 6
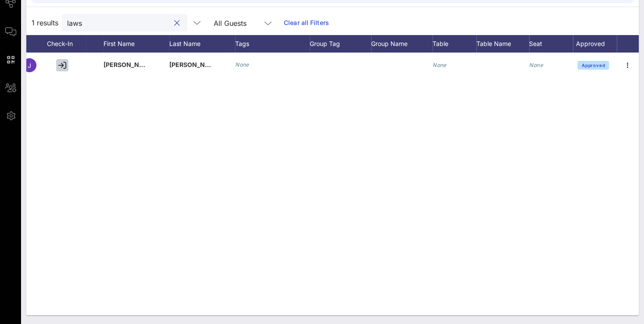
drag, startPoint x: 107, startPoint y: 25, endPoint x: 28, endPoint y: 17, distance: 78.4
click at [67, 17] on input "laws" at bounding box center [118, 22] width 103 height 11
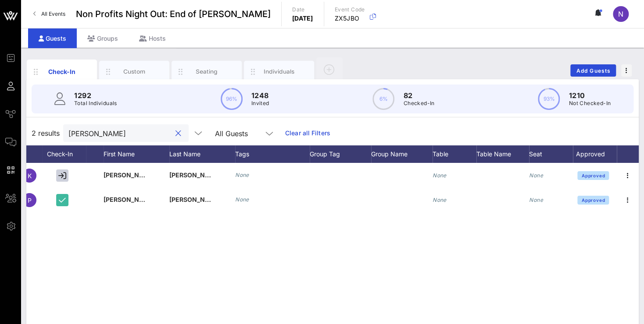
scroll to position [0, 75]
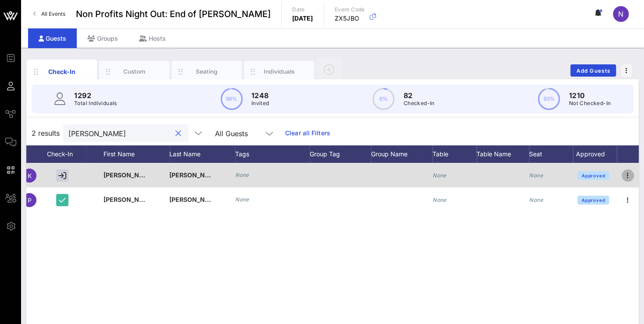
click at [629, 173] on icon "button" at bounding box center [627, 176] width 11 height 11
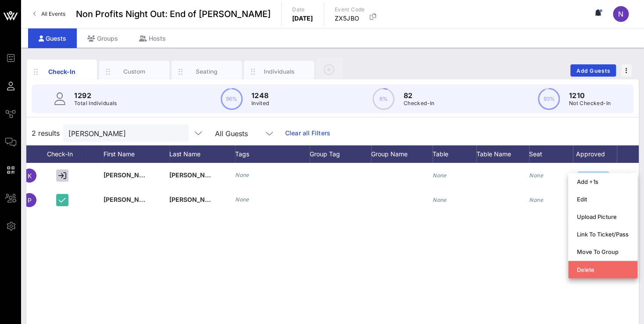
click at [599, 274] on div "Delete" at bounding box center [603, 270] width 52 height 14
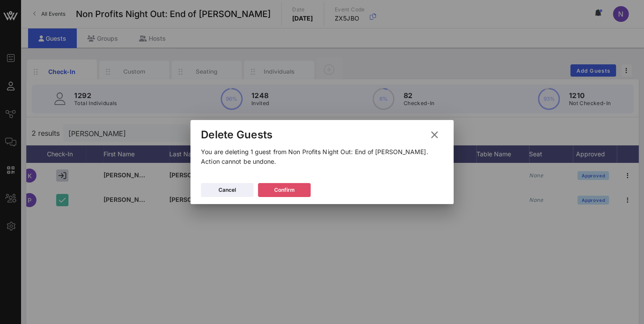
click at [288, 192] on div "Confirm" at bounding box center [284, 190] width 21 height 9
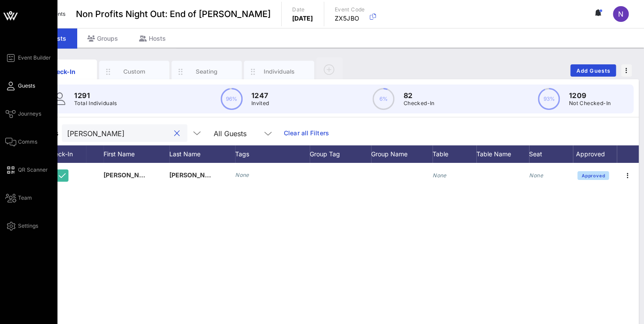
drag, startPoint x: 101, startPoint y: 137, endPoint x: 15, endPoint y: 126, distance: 86.1
click at [67, 128] on input "[PERSON_NAME]" at bounding box center [118, 133] width 103 height 11
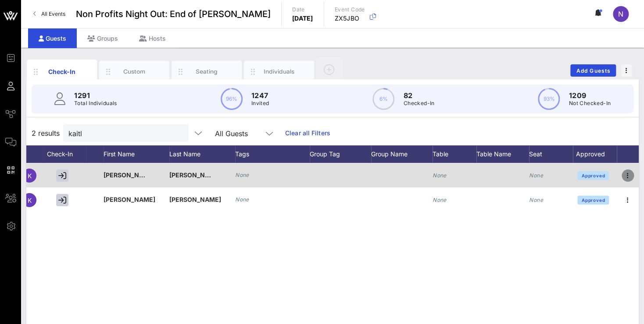
click at [628, 176] on icon "button" at bounding box center [627, 176] width 11 height 11
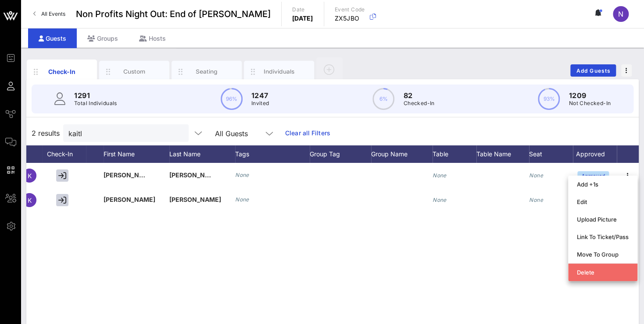
click at [581, 269] on div "Delete" at bounding box center [603, 272] width 52 height 7
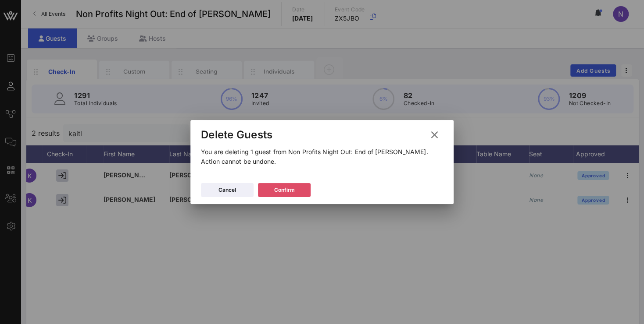
click at [285, 192] on icon at bounding box center [284, 190] width 6 height 5
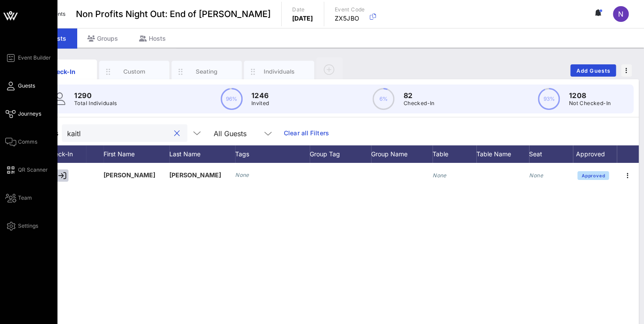
drag, startPoint x: 110, startPoint y: 136, endPoint x: 8, endPoint y: 118, distance: 102.9
click at [67, 128] on input "kaitl" at bounding box center [118, 133] width 103 height 11
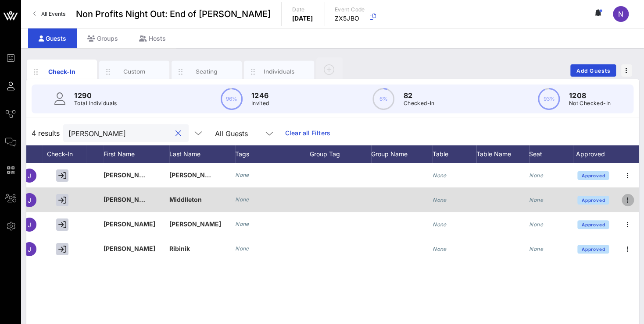
click at [625, 200] on icon "button" at bounding box center [627, 200] width 11 height 11
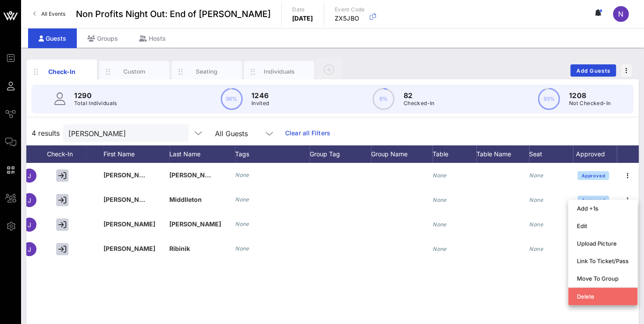
click at [582, 297] on div "Delete" at bounding box center [603, 296] width 52 height 7
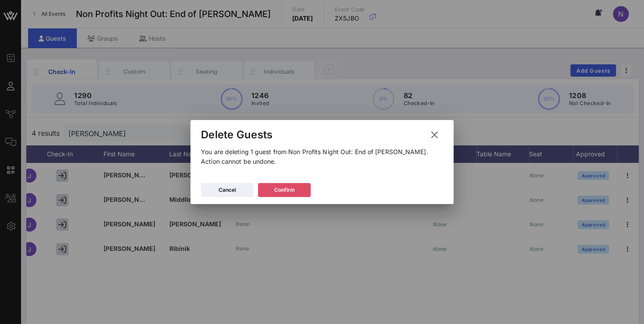
click at [285, 188] on icon at bounding box center [284, 191] width 7 height 6
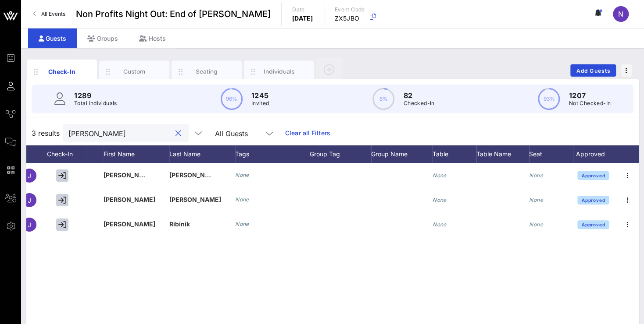
drag, startPoint x: 91, startPoint y: 139, endPoint x: 28, endPoint y: 137, distance: 63.2
click at [68, 137] on input "[PERSON_NAME]" at bounding box center [119, 133] width 103 height 11
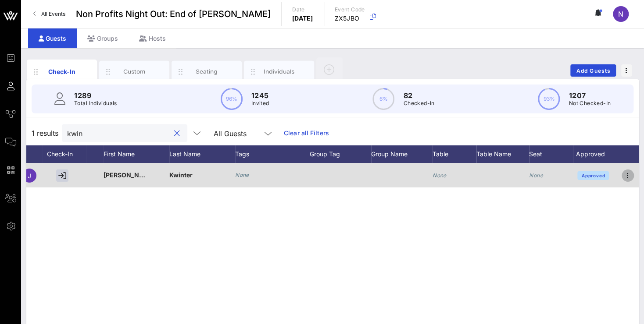
click at [629, 175] on icon "button" at bounding box center [627, 176] width 11 height 11
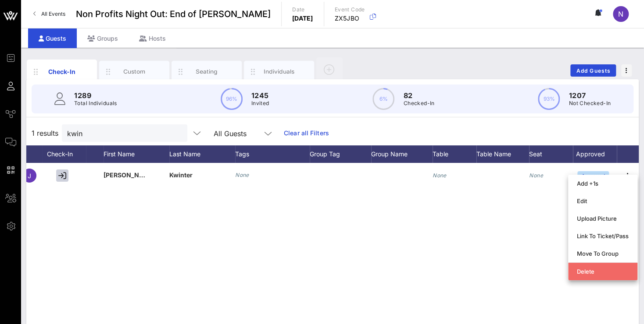
click at [587, 273] on div "Delete" at bounding box center [603, 271] width 52 height 7
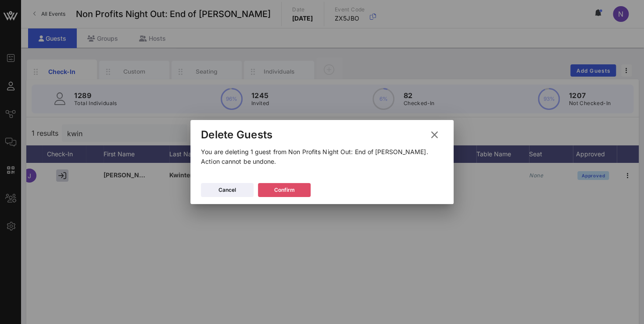
click at [287, 190] on button "Confirm" at bounding box center [284, 190] width 53 height 14
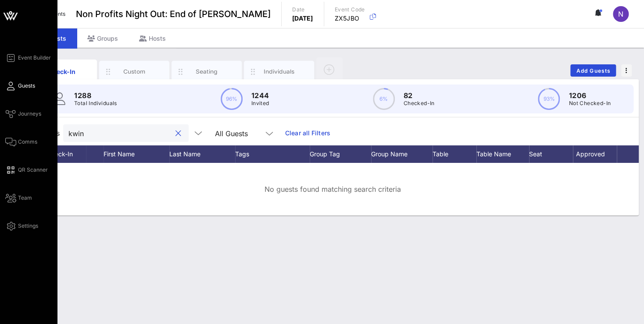
drag, startPoint x: 98, startPoint y: 131, endPoint x: 16, endPoint y: 124, distance: 82.7
click at [68, 128] on input "kwin" at bounding box center [119, 133] width 103 height 11
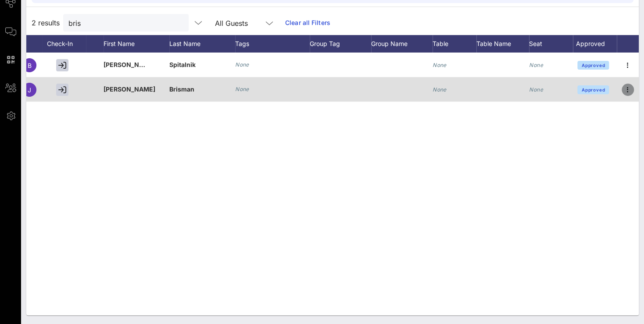
click at [627, 89] on icon "button" at bounding box center [627, 90] width 11 height 11
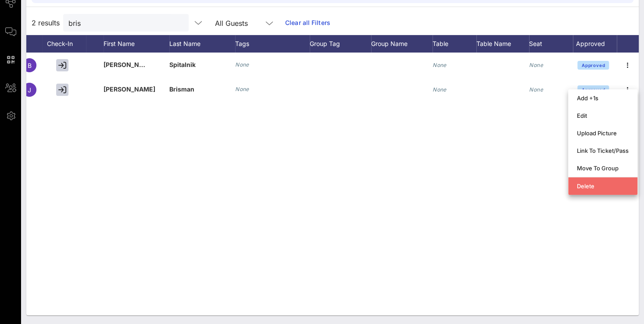
click at [585, 187] on div "Delete" at bounding box center [603, 186] width 52 height 7
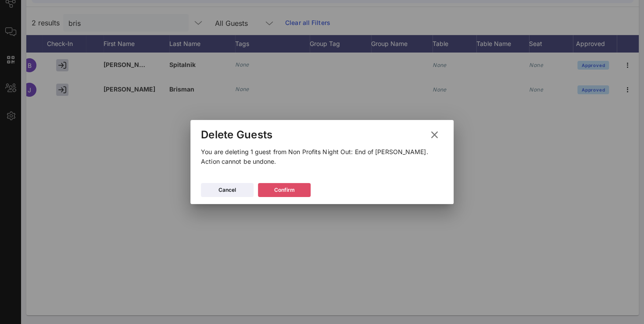
click at [297, 189] on button "Confirm" at bounding box center [284, 190] width 53 height 14
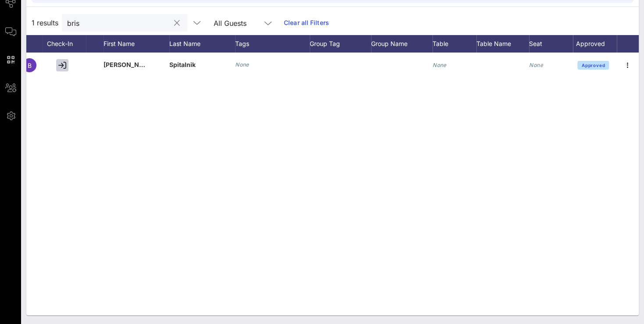
drag, startPoint x: 128, startPoint y: 30, endPoint x: -22, endPoint y: 4, distance: 152.9
drag, startPoint x: 85, startPoint y: 23, endPoint x: 22, endPoint y: 11, distance: 64.3
click at [67, 17] on input "bris" at bounding box center [118, 22] width 103 height 11
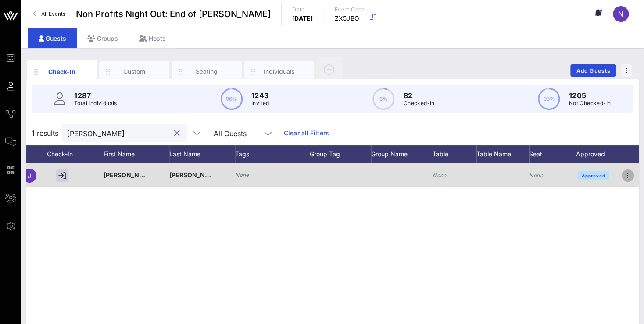
click at [626, 178] on icon "button" at bounding box center [627, 176] width 11 height 11
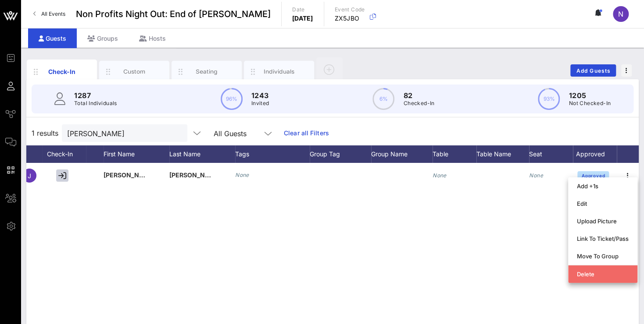
click at [580, 273] on div "Delete" at bounding box center [603, 274] width 52 height 7
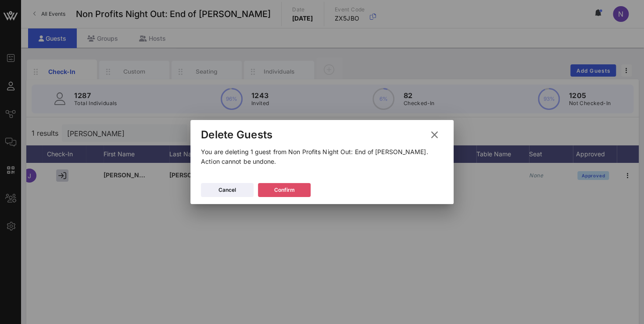
click at [293, 192] on div "Confirm" at bounding box center [284, 190] width 21 height 9
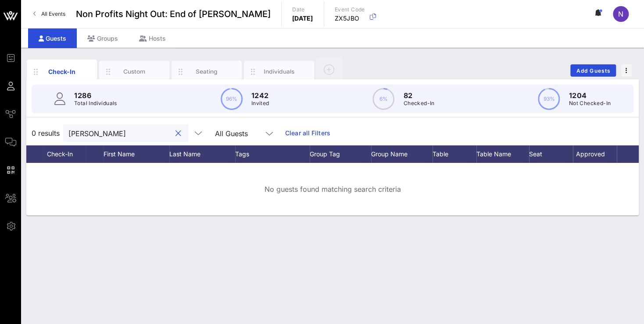
drag, startPoint x: 96, startPoint y: 132, endPoint x: 26, endPoint y: 120, distance: 70.3
click at [68, 128] on input "[PERSON_NAME]" at bounding box center [119, 133] width 103 height 11
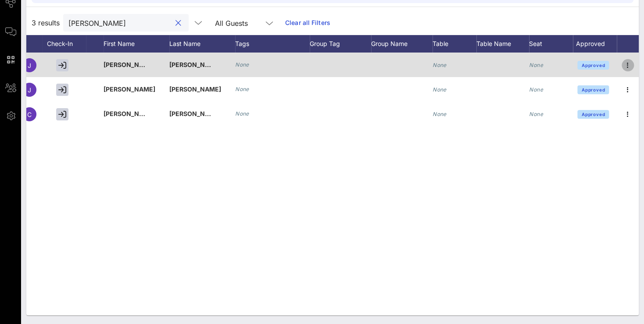
click at [624, 62] on icon "button" at bounding box center [627, 65] width 11 height 11
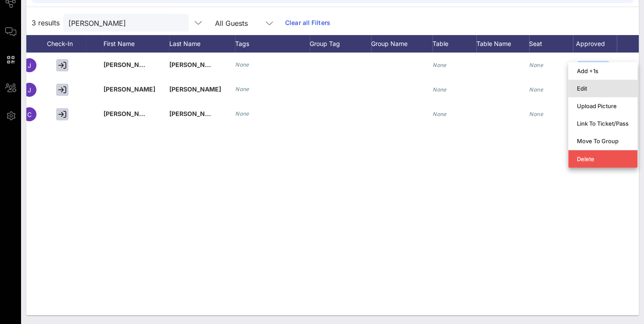
click at [591, 89] on div "Edit" at bounding box center [603, 88] width 52 height 7
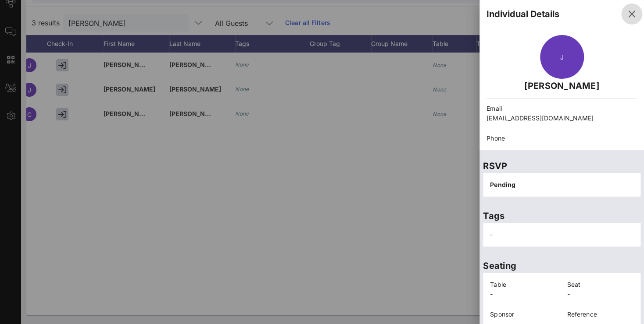
click at [626, 11] on icon "button" at bounding box center [631, 14] width 11 height 11
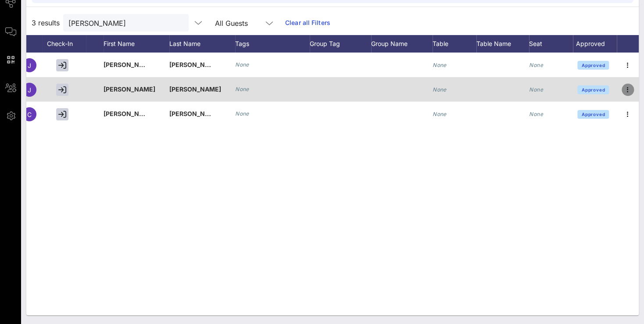
click at [624, 87] on icon "button" at bounding box center [627, 90] width 11 height 11
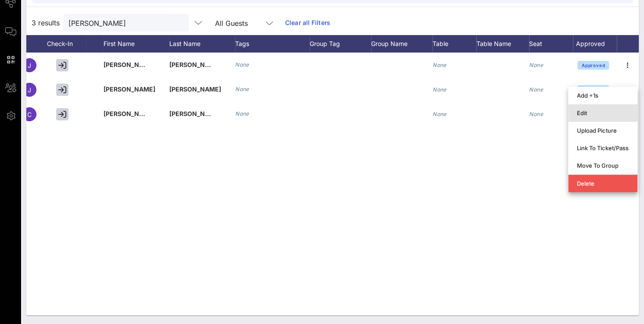
click at [577, 112] on div "Edit" at bounding box center [602, 113] width 69 height 18
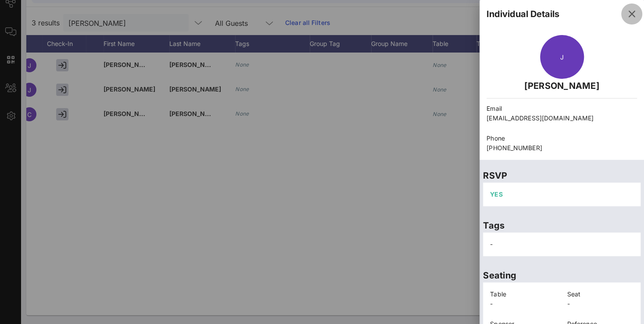
click at [626, 11] on icon "button" at bounding box center [631, 14] width 11 height 11
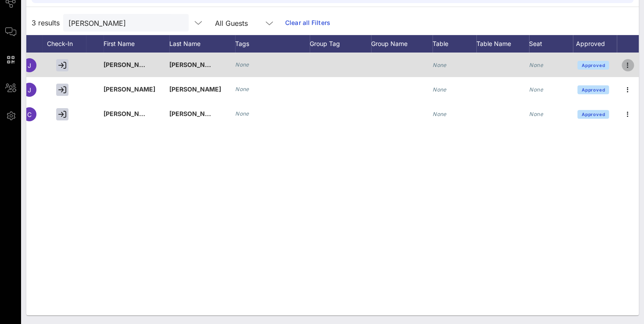
click at [625, 64] on icon "button" at bounding box center [627, 65] width 11 height 11
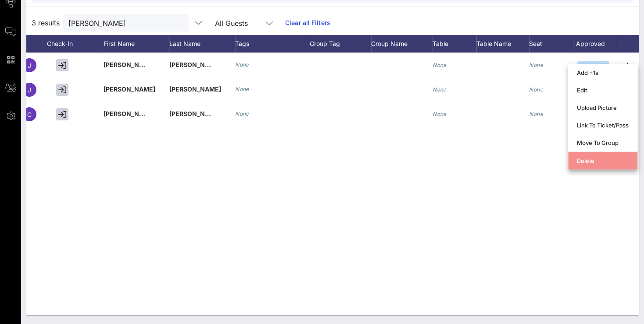
click at [587, 161] on div "Delete" at bounding box center [603, 160] width 52 height 7
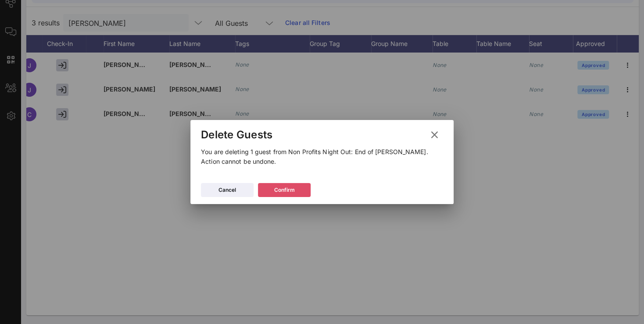
click at [280, 188] on div "Confirm" at bounding box center [284, 190] width 21 height 9
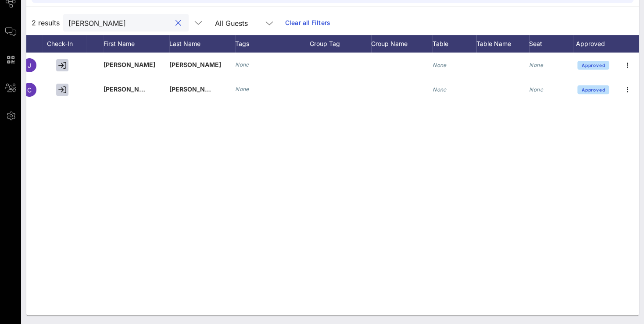
drag, startPoint x: 119, startPoint y: 25, endPoint x: -22, endPoint y: 4, distance: 143.3
click at [68, 17] on input "[PERSON_NAME]" at bounding box center [119, 22] width 103 height 11
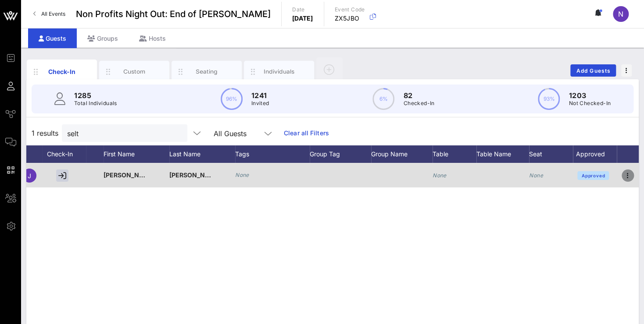
click at [627, 174] on icon "button" at bounding box center [627, 176] width 11 height 11
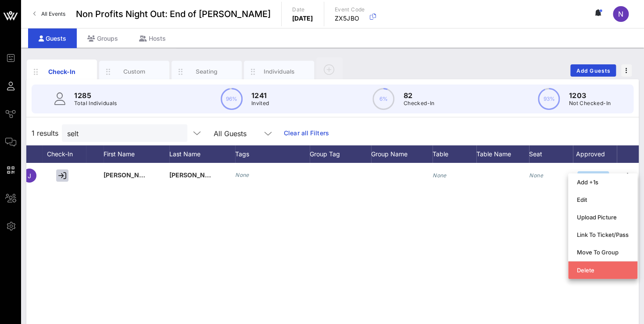
click at [583, 271] on div "Delete" at bounding box center [603, 270] width 52 height 7
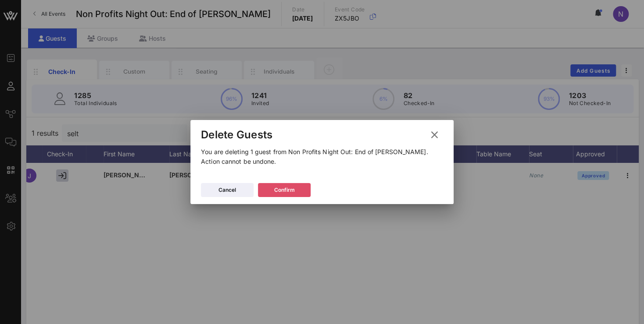
click at [303, 194] on button "Confirm" at bounding box center [284, 190] width 53 height 14
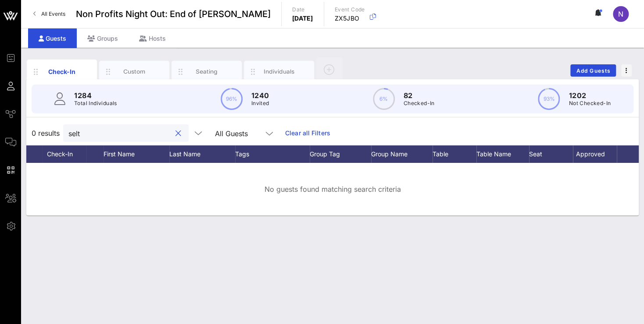
drag, startPoint x: 110, startPoint y: 130, endPoint x: -16, endPoint y: 110, distance: 127.8
click at [68, 128] on input "selt" at bounding box center [119, 133] width 103 height 11
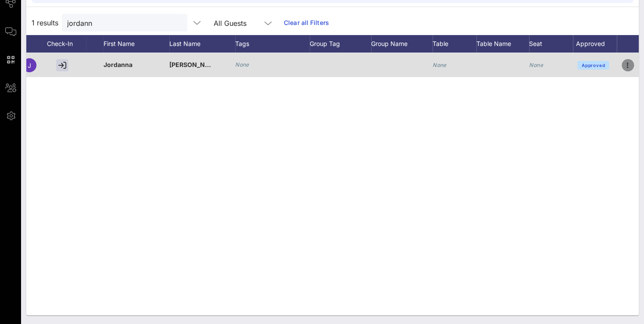
click at [625, 64] on icon "button" at bounding box center [627, 65] width 11 height 11
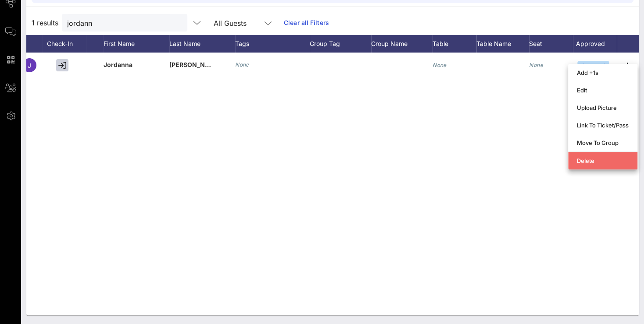
click at [585, 160] on div "Delete" at bounding box center [603, 160] width 52 height 7
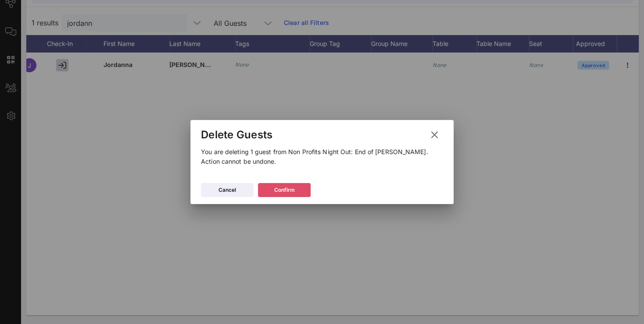
click at [280, 184] on button "Confirm" at bounding box center [284, 190] width 53 height 14
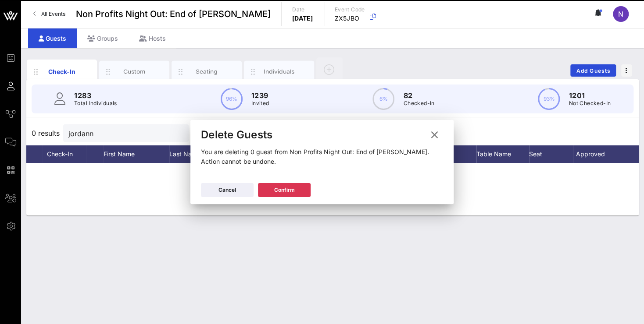
scroll to position [0, 0]
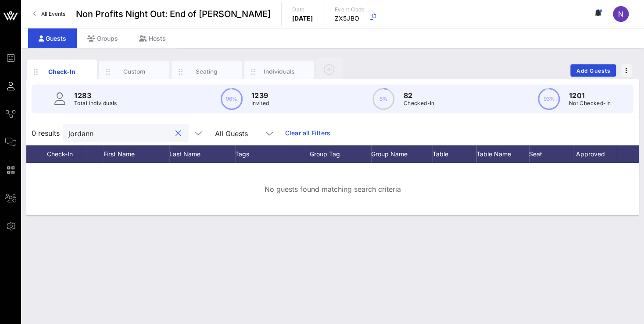
drag, startPoint x: 104, startPoint y: 136, endPoint x: -22, endPoint y: 128, distance: 127.0
click at [68, 128] on input "jordann" at bounding box center [119, 133] width 103 height 11
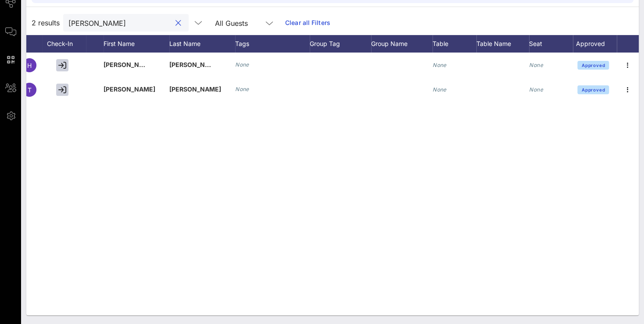
scroll to position [0, 75]
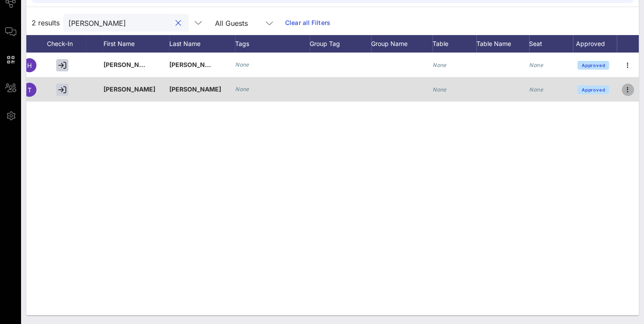
click at [623, 92] on icon "button" at bounding box center [627, 90] width 11 height 11
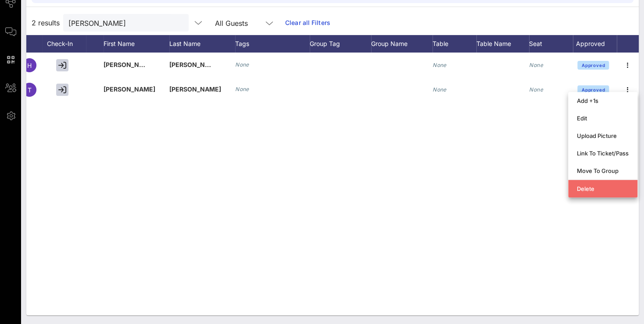
click at [583, 191] on div "Delete" at bounding box center [603, 188] width 52 height 7
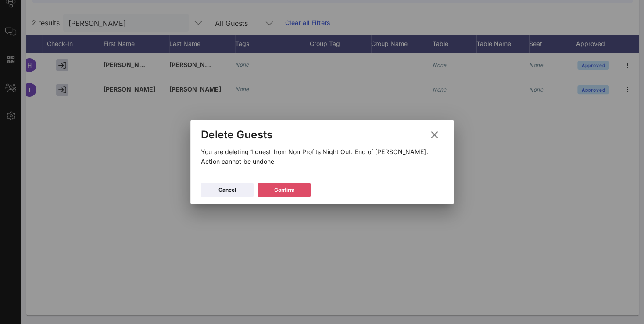
click at [295, 192] on button "Confirm" at bounding box center [284, 190] width 53 height 14
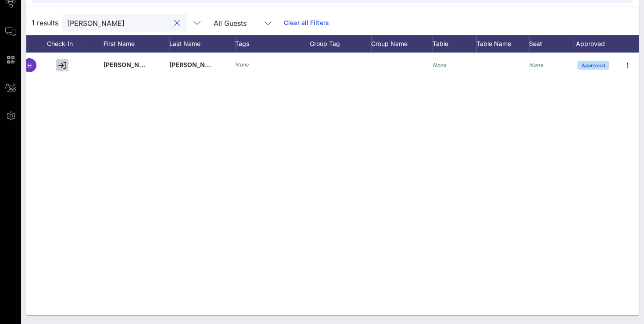
drag, startPoint x: 65, startPoint y: 17, endPoint x: -22, endPoint y: 17, distance: 87.7
click at [67, 17] on input "[PERSON_NAME]" at bounding box center [118, 22] width 103 height 11
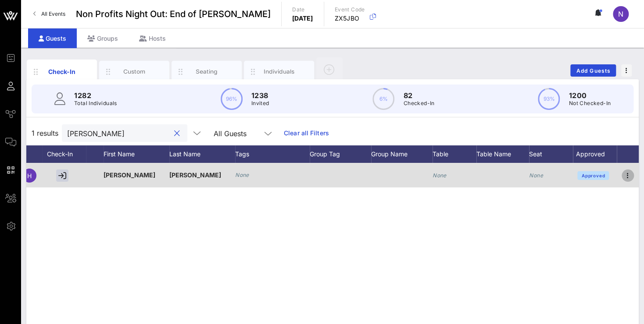
click at [627, 174] on icon "button" at bounding box center [627, 176] width 11 height 11
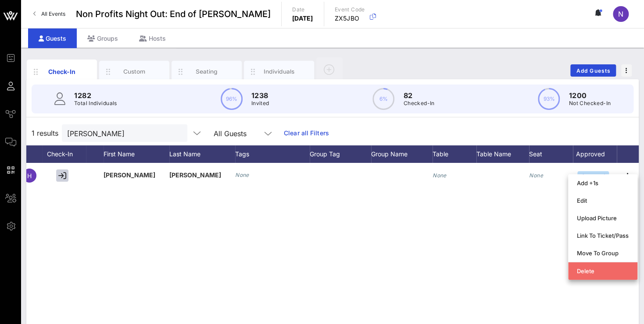
click at [590, 270] on div "Delete" at bounding box center [603, 271] width 52 height 7
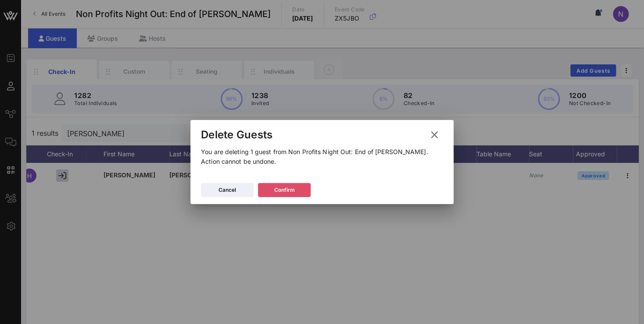
click at [282, 187] on div "Confirm" at bounding box center [284, 190] width 21 height 9
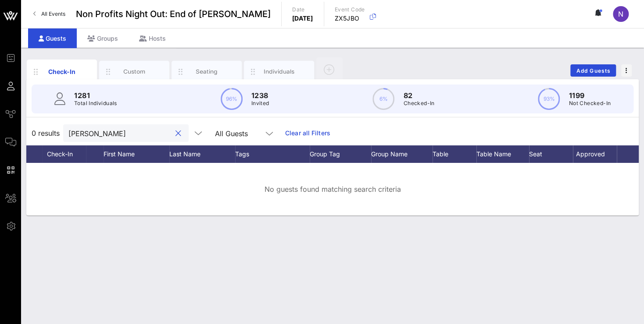
drag, startPoint x: 82, startPoint y: 133, endPoint x: 1, endPoint y: 127, distance: 81.7
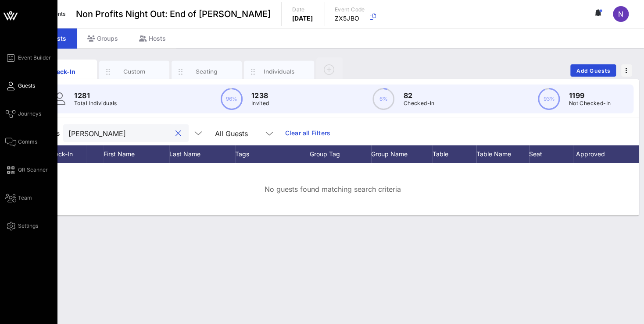
click at [68, 128] on input "[PERSON_NAME]" at bounding box center [119, 133] width 103 height 11
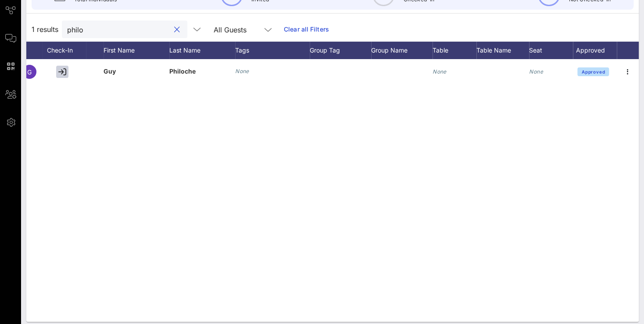
scroll to position [110, 0]
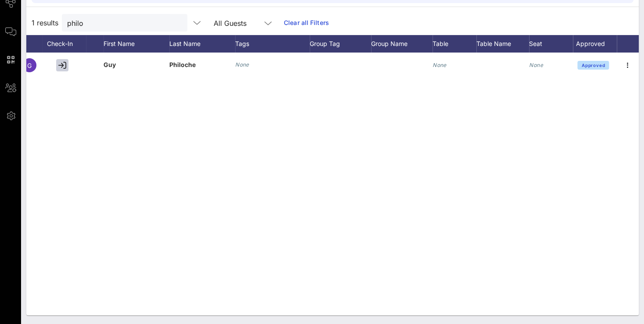
drag, startPoint x: 439, startPoint y: 307, endPoint x: 445, endPoint y: 307, distance: 5.7
click at [444, 307] on div "G Guy Philoche None None None Approved" at bounding box center [332, 184] width 612 height 263
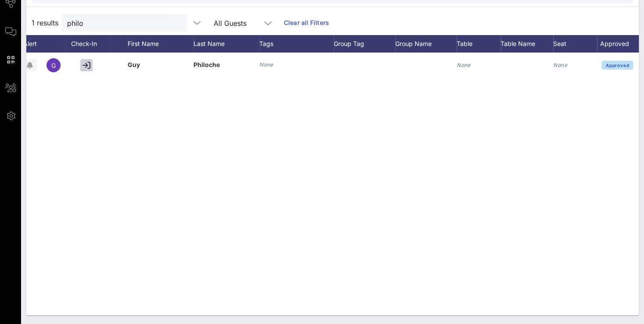
scroll to position [0, 75]
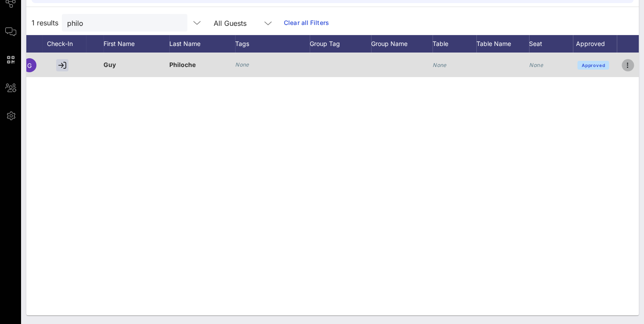
click at [627, 64] on icon "button" at bounding box center [627, 65] width 11 height 11
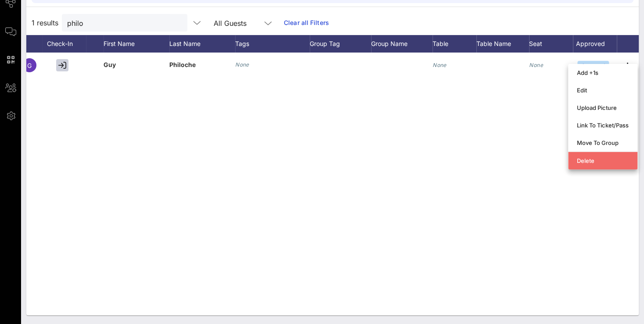
click at [583, 164] on div "Delete" at bounding box center [603, 160] width 52 height 7
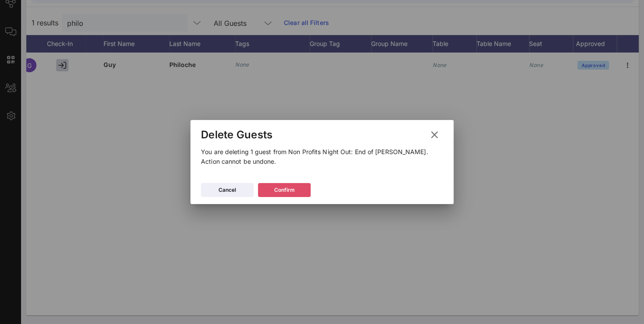
click at [304, 191] on button "Confirm" at bounding box center [284, 190] width 53 height 14
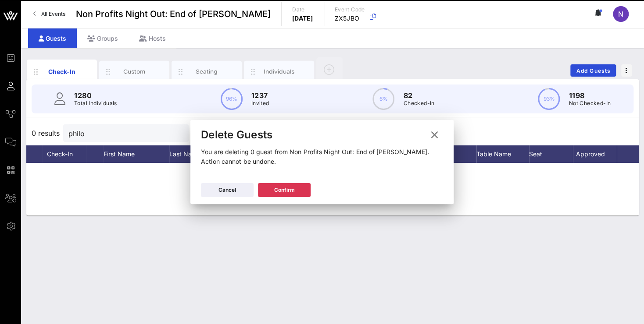
scroll to position [0, 0]
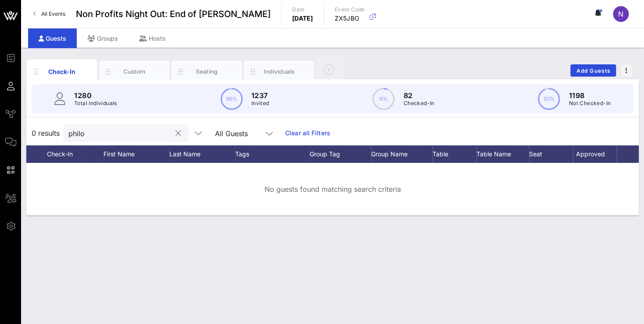
drag, startPoint x: 104, startPoint y: 133, endPoint x: 2, endPoint y: 122, distance: 102.7
click at [68, 128] on input "philo" at bounding box center [119, 133] width 103 height 11
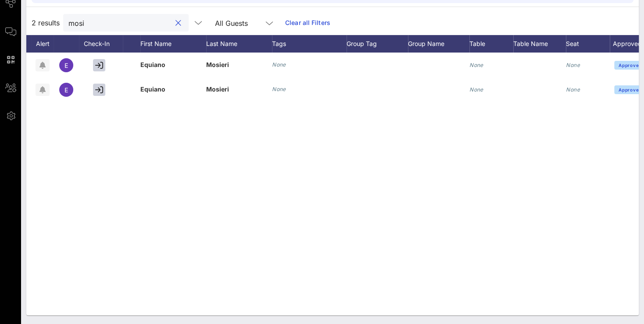
scroll to position [0, 75]
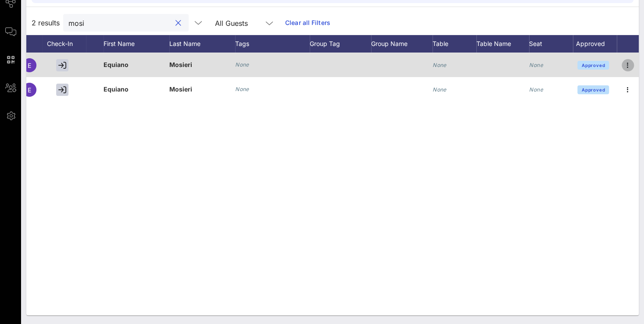
click at [629, 63] on icon "button" at bounding box center [627, 65] width 11 height 11
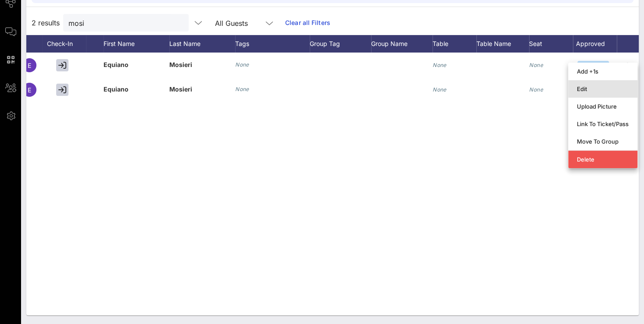
click at [583, 89] on div "Edit" at bounding box center [603, 88] width 52 height 7
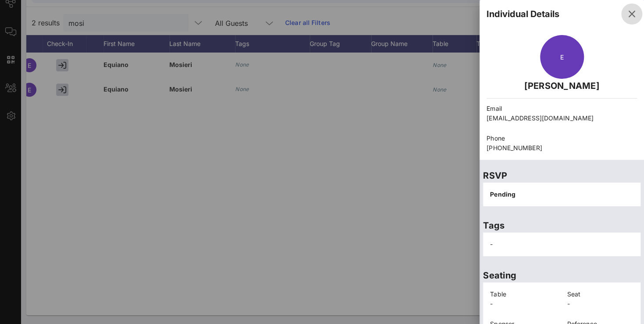
click at [626, 16] on icon "button" at bounding box center [631, 14] width 11 height 11
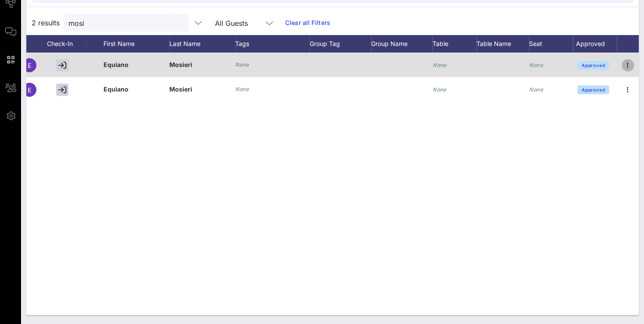
click at [632, 65] on icon "button" at bounding box center [627, 65] width 11 height 11
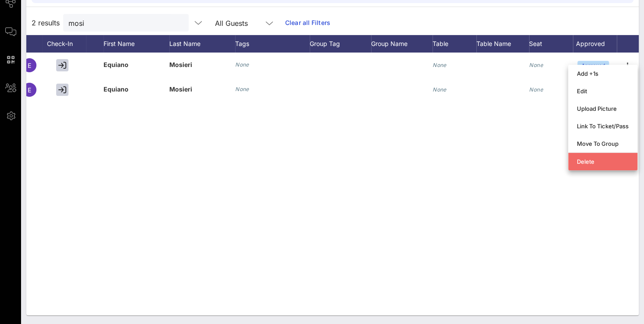
click at [581, 164] on div "Delete" at bounding box center [603, 161] width 52 height 7
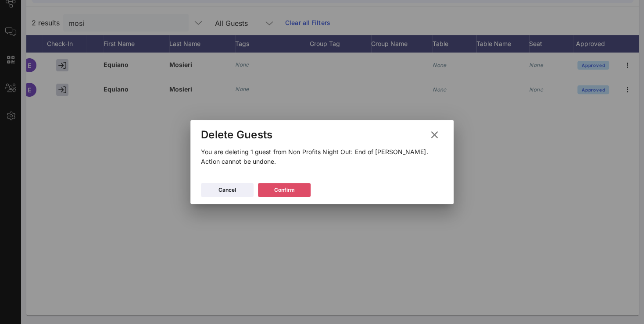
click at [285, 190] on icon at bounding box center [283, 190] width 7 height 7
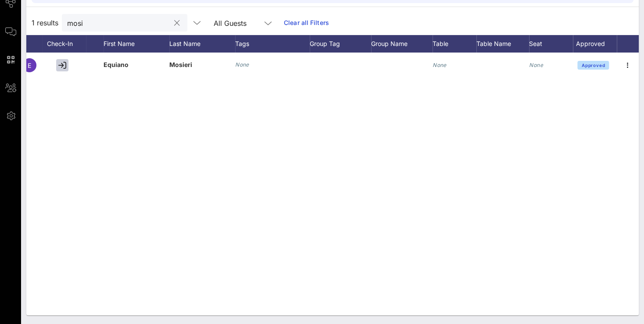
drag, startPoint x: 103, startPoint y: 25, endPoint x: -20, endPoint y: 16, distance: 123.1
click at [67, 17] on input "mosi" at bounding box center [118, 22] width 103 height 11
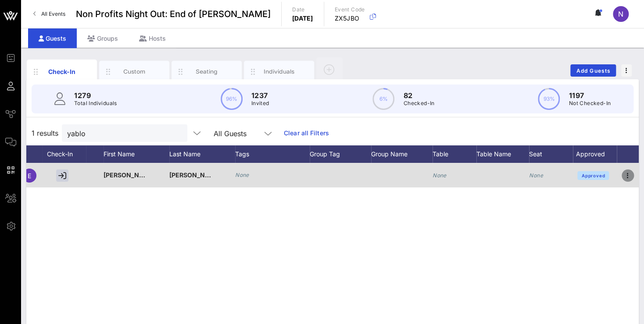
click at [630, 175] on icon "button" at bounding box center [627, 176] width 11 height 11
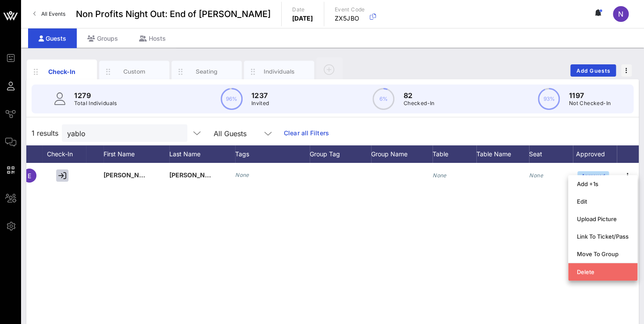
click at [583, 274] on div "Delete" at bounding box center [603, 272] width 52 height 7
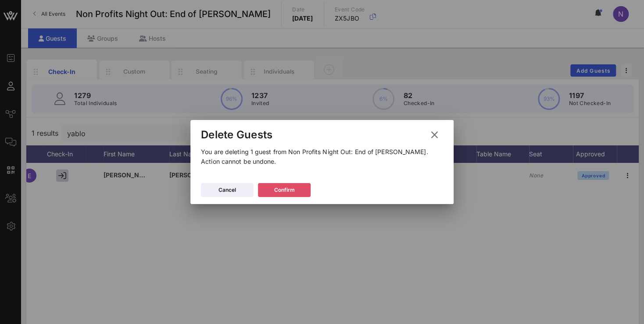
click at [279, 190] on div "Confirm" at bounding box center [284, 190] width 21 height 9
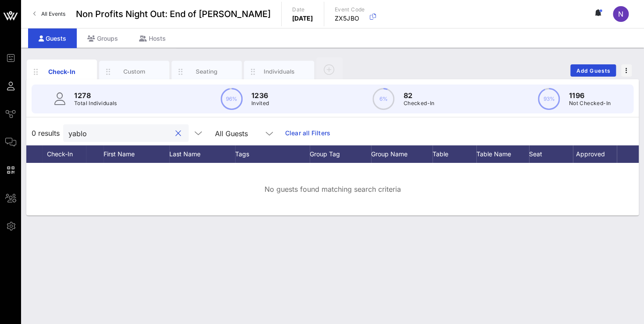
drag, startPoint x: 94, startPoint y: 132, endPoint x: -22, endPoint y: 114, distance: 117.6
click at [68, 128] on input "yablo" at bounding box center [119, 133] width 103 height 11
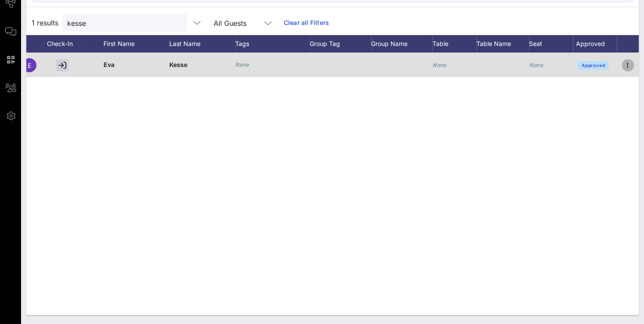
click at [626, 65] on icon "button" at bounding box center [627, 65] width 11 height 11
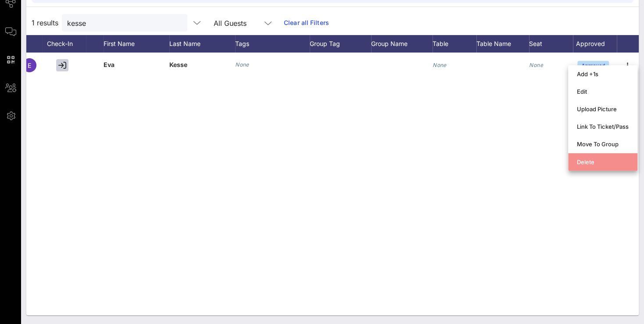
click at [578, 168] on div "Delete" at bounding box center [603, 162] width 52 height 14
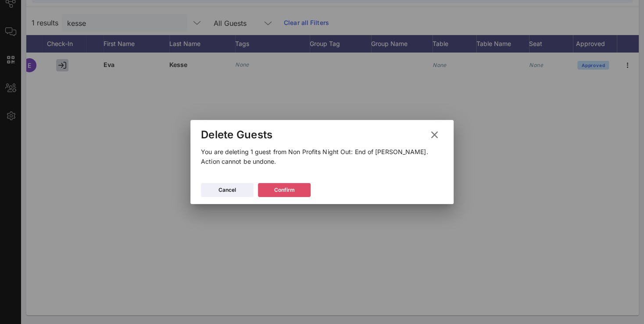
click at [284, 192] on icon at bounding box center [284, 191] width 7 height 6
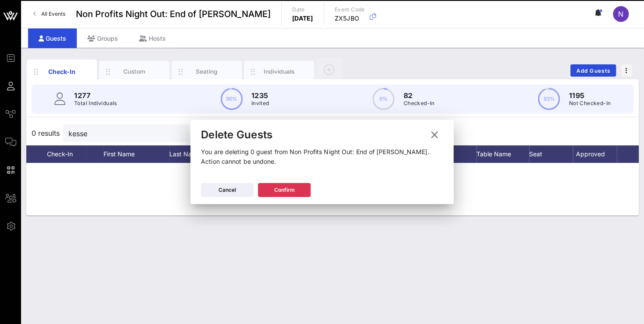
scroll to position [0, 0]
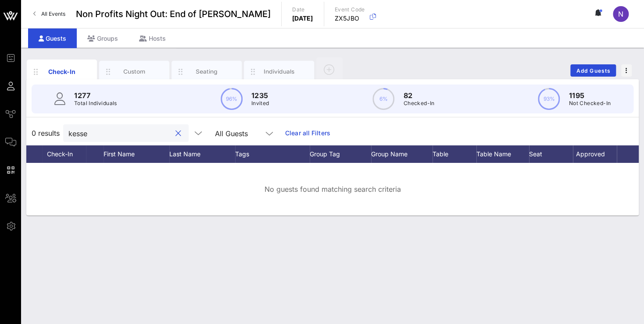
drag, startPoint x: 97, startPoint y: 138, endPoint x: -4, endPoint y: 114, distance: 104.4
click at [68, 128] on input "kesse" at bounding box center [119, 133] width 103 height 11
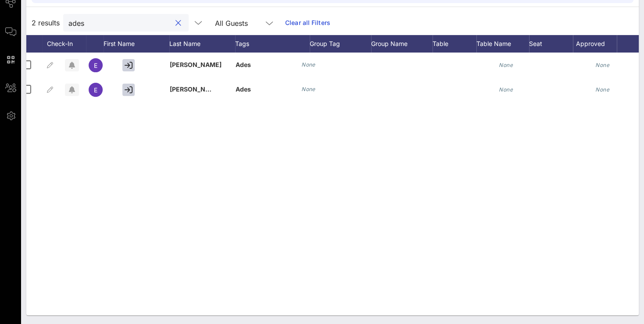
scroll to position [0, 75]
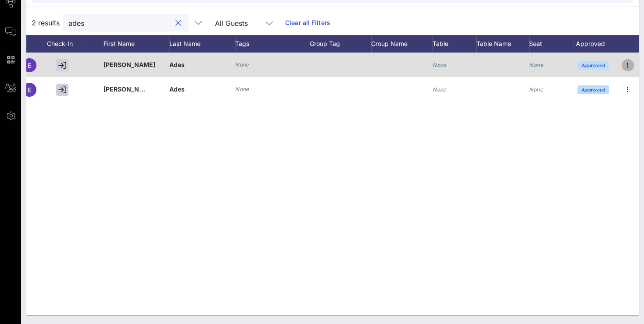
click at [630, 64] on icon "button" at bounding box center [627, 65] width 11 height 11
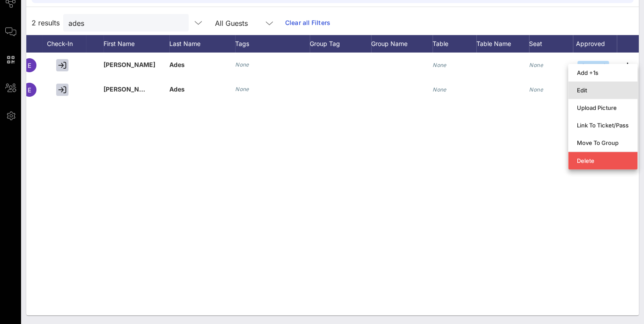
click at [598, 91] on div "Edit" at bounding box center [603, 90] width 52 height 7
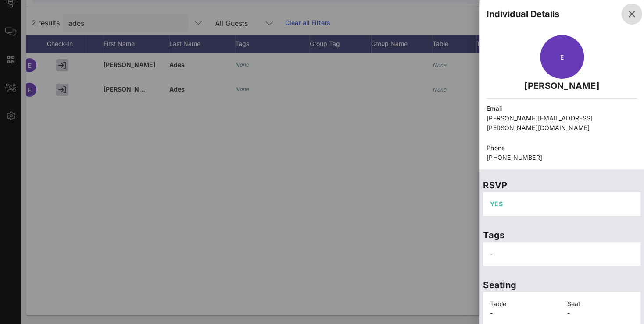
click at [626, 14] on icon "button" at bounding box center [631, 14] width 11 height 11
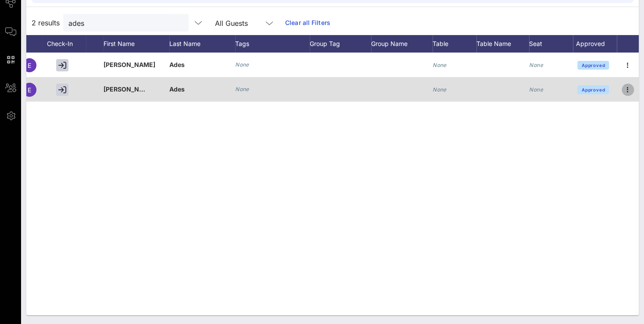
click at [625, 89] on icon "button" at bounding box center [627, 90] width 11 height 11
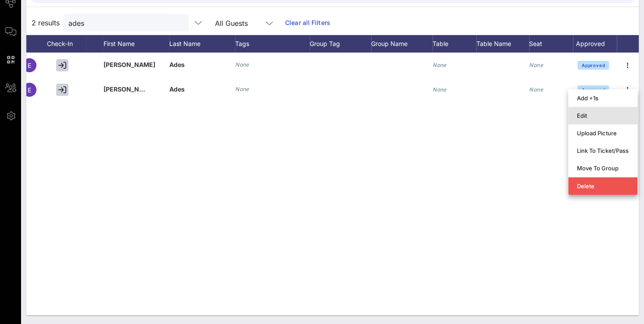
click at [580, 114] on div "Edit" at bounding box center [603, 115] width 52 height 7
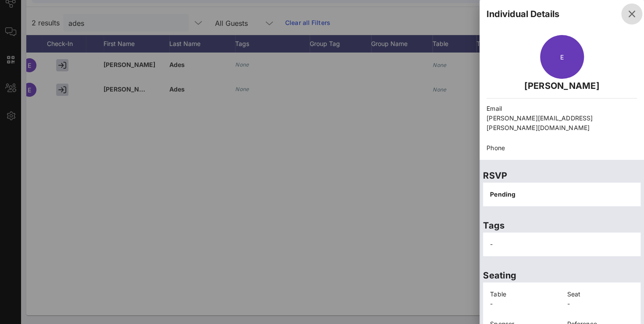
click at [627, 17] on icon "button" at bounding box center [631, 14] width 11 height 11
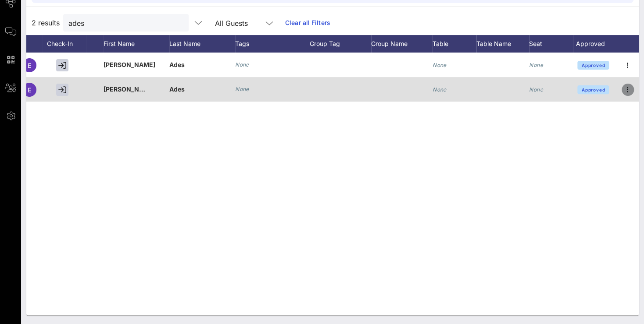
click at [625, 88] on icon "button" at bounding box center [627, 90] width 11 height 11
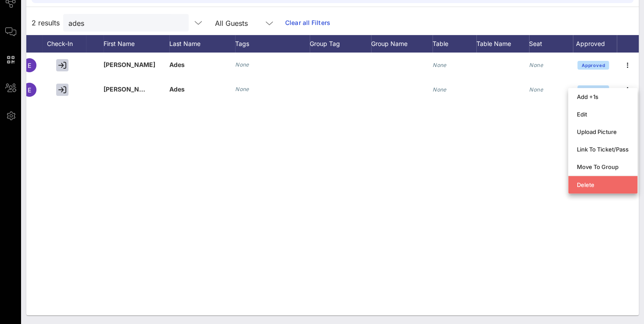
click at [591, 190] on div "Delete" at bounding box center [603, 185] width 52 height 14
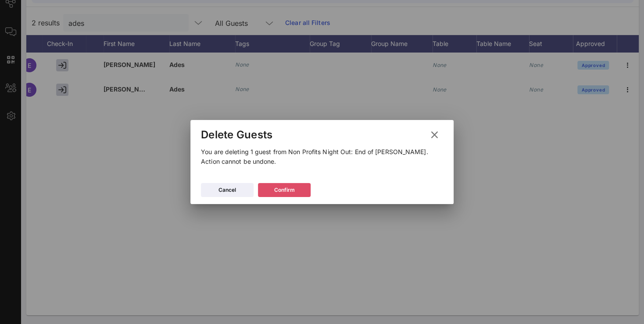
click at [266, 186] on button "Confirm" at bounding box center [284, 190] width 53 height 14
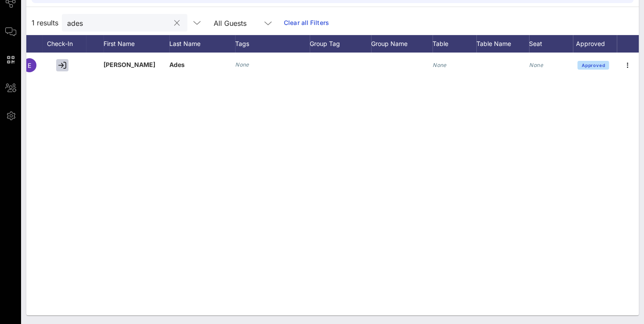
drag, startPoint x: 82, startPoint y: 24, endPoint x: -4, endPoint y: 17, distance: 86.2
click at [67, 17] on input "ades" at bounding box center [118, 22] width 103 height 11
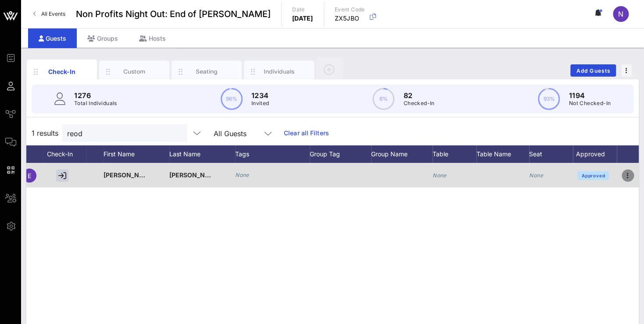
click at [628, 179] on icon "button" at bounding box center [627, 176] width 11 height 11
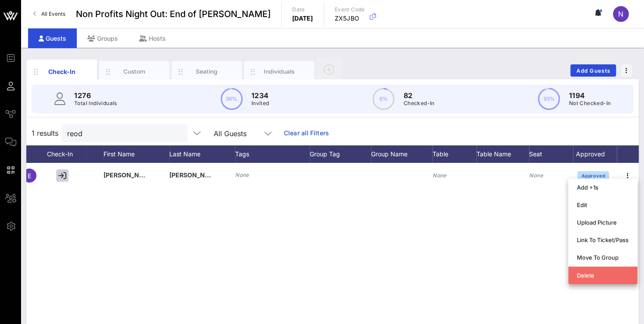
click at [581, 273] on div "Delete" at bounding box center [603, 275] width 52 height 7
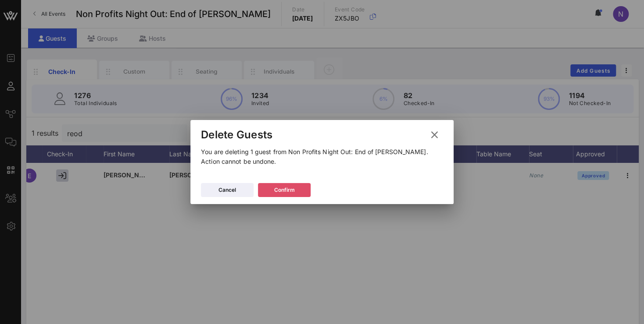
click at [293, 191] on div "Confirm" at bounding box center [284, 190] width 21 height 9
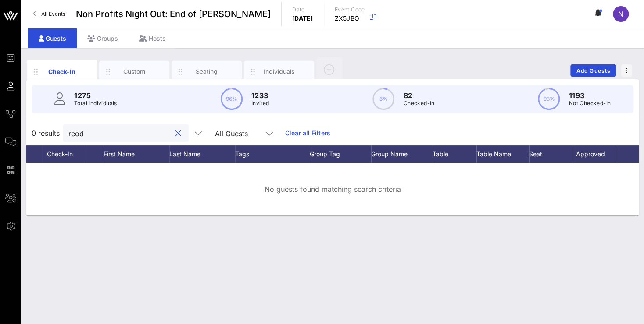
drag, startPoint x: 99, startPoint y: 133, endPoint x: -18, endPoint y: 122, distance: 117.6
click at [68, 128] on input "reod" at bounding box center [119, 133] width 103 height 11
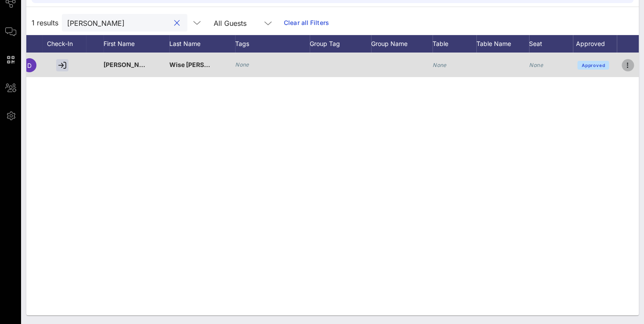
click at [626, 64] on icon "button" at bounding box center [627, 65] width 11 height 11
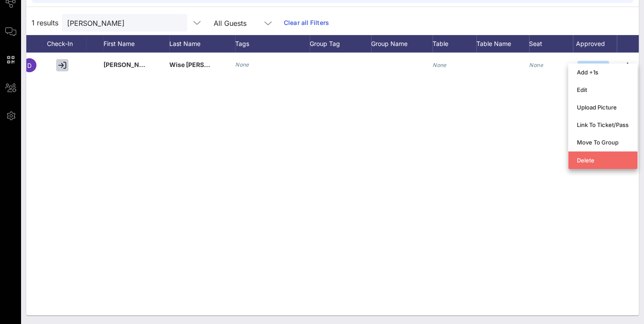
click at [584, 157] on div "Delete" at bounding box center [603, 160] width 52 height 14
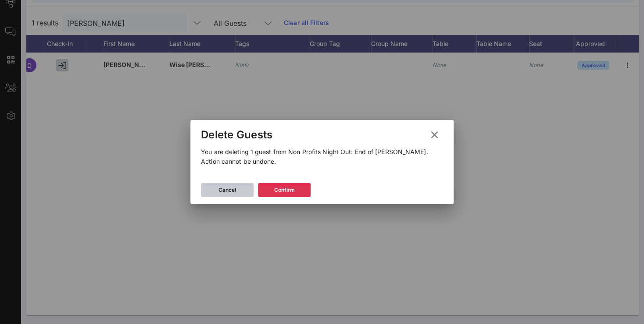
click at [250, 194] on button "Cancel" at bounding box center [227, 190] width 53 height 14
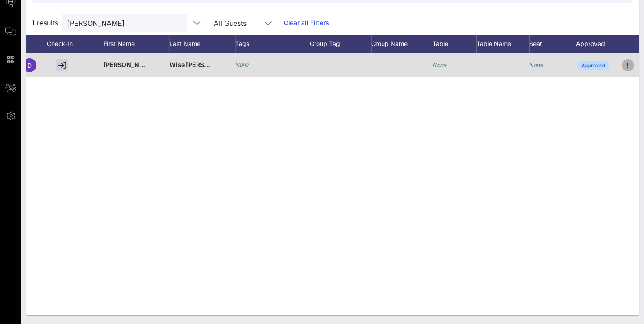
click at [633, 69] on span "button" at bounding box center [627, 65] width 12 height 11
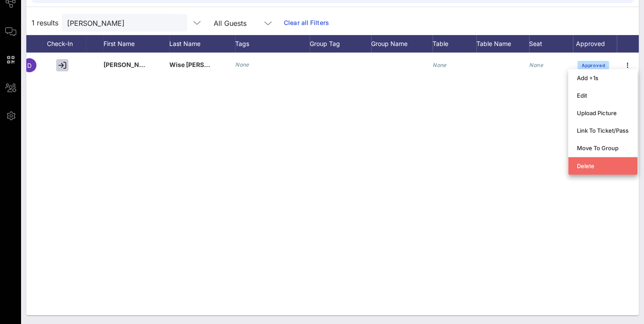
click at [609, 168] on div "Delete" at bounding box center [603, 166] width 52 height 7
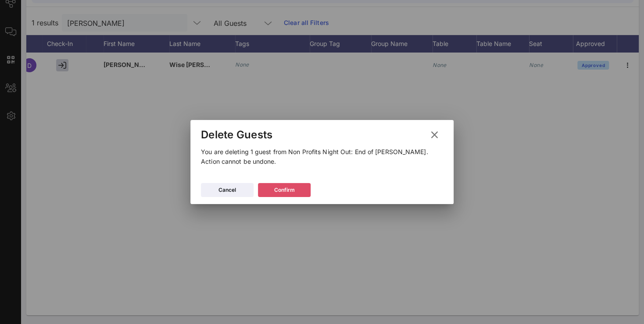
click at [292, 188] on div "Confirm" at bounding box center [284, 190] width 21 height 9
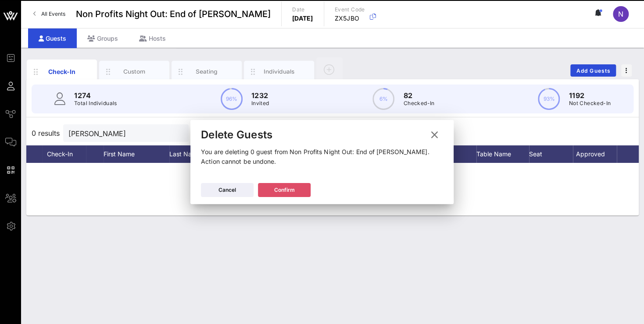
scroll to position [0, 0]
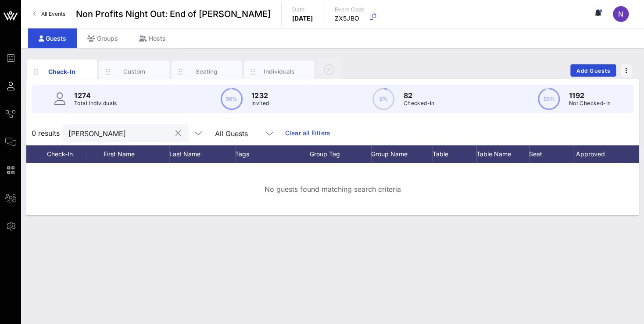
drag, startPoint x: 118, startPoint y: 133, endPoint x: -22, endPoint y: 108, distance: 142.5
click at [68, 128] on input "[PERSON_NAME]" at bounding box center [119, 133] width 103 height 11
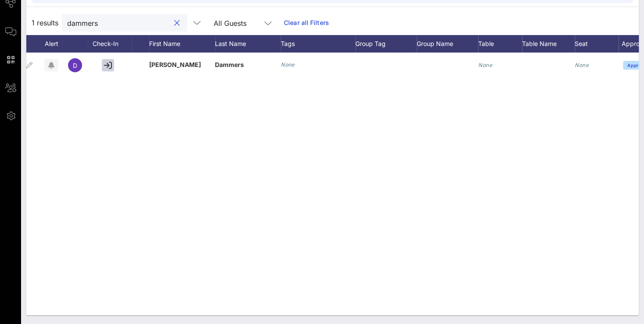
scroll to position [0, 75]
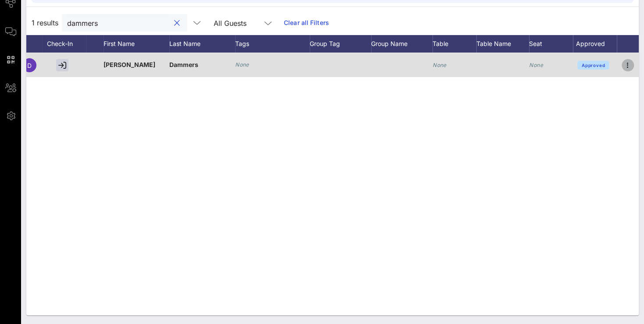
click at [627, 66] on icon "button" at bounding box center [627, 65] width 11 height 11
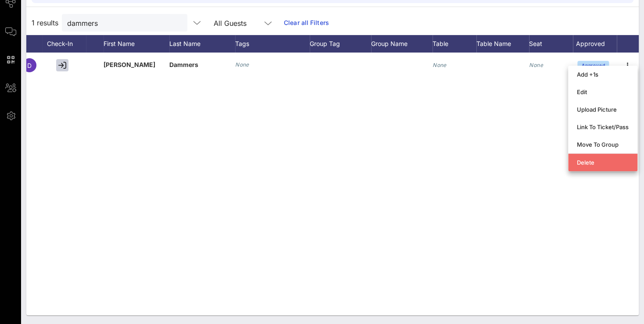
click at [594, 166] on div "Delete" at bounding box center [603, 162] width 52 height 7
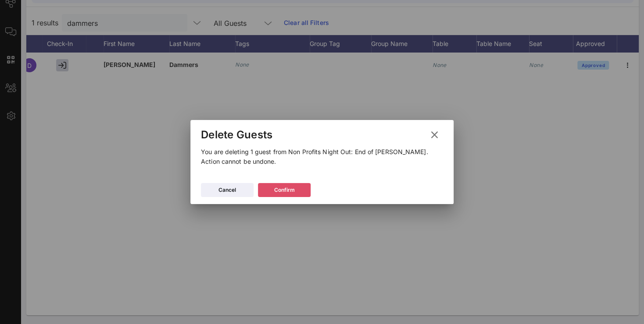
click at [295, 187] on button "Confirm" at bounding box center [284, 190] width 53 height 14
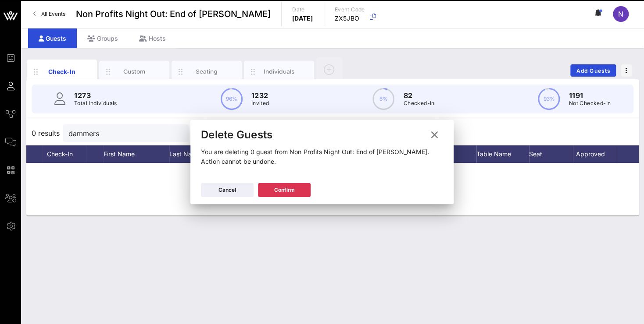
scroll to position [0, 0]
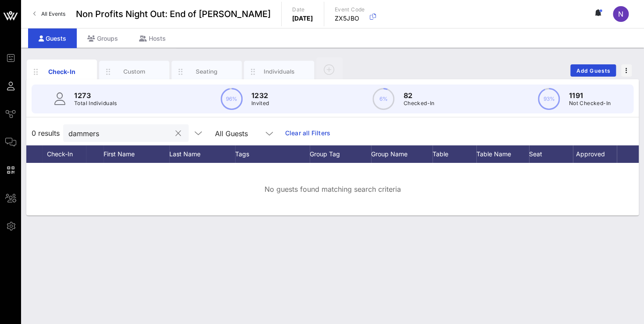
drag, startPoint x: 112, startPoint y: 134, endPoint x: 8, endPoint y: 130, distance: 104.0
click at [68, 130] on input "dammers" at bounding box center [119, 133] width 103 height 11
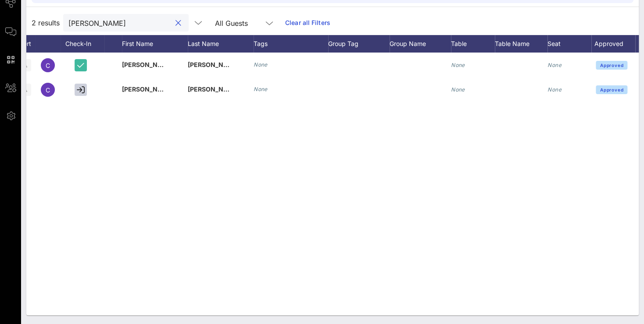
scroll to position [0, 75]
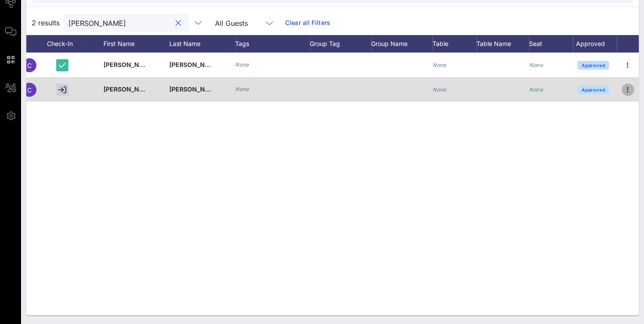
click at [626, 94] on icon "button" at bounding box center [627, 90] width 11 height 11
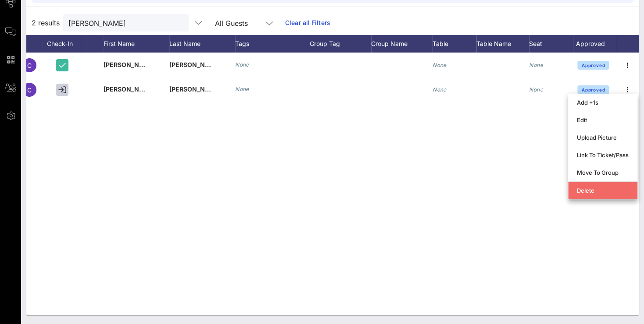
click at [585, 193] on div "Delete" at bounding box center [603, 190] width 52 height 7
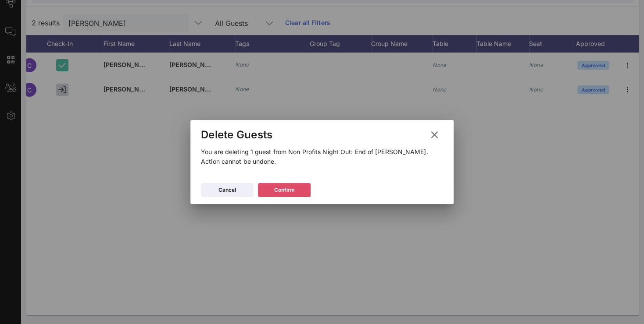
click at [282, 189] on icon at bounding box center [284, 190] width 6 height 5
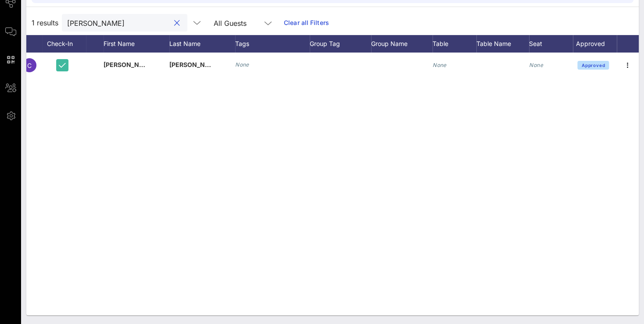
drag, startPoint x: 107, startPoint y: 26, endPoint x: -11, endPoint y: 19, distance: 118.2
click at [67, 19] on input "[PERSON_NAME]" at bounding box center [118, 22] width 103 height 11
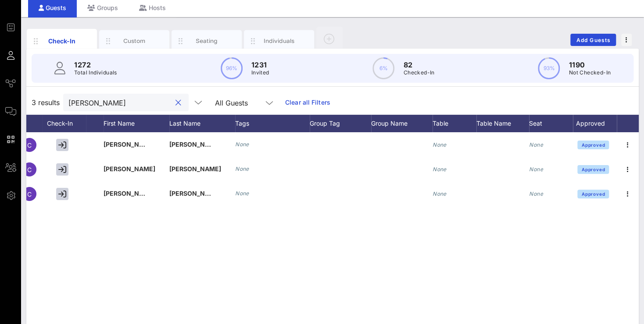
scroll to position [47, 0]
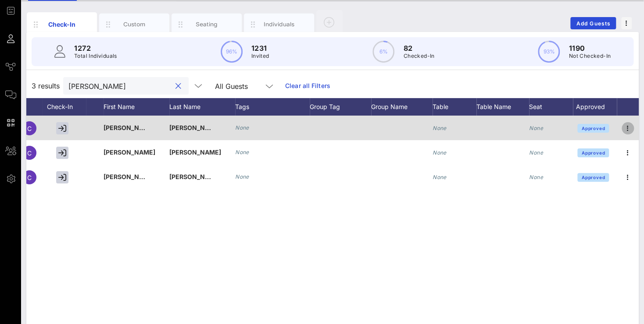
click at [626, 125] on icon "button" at bounding box center [627, 128] width 11 height 11
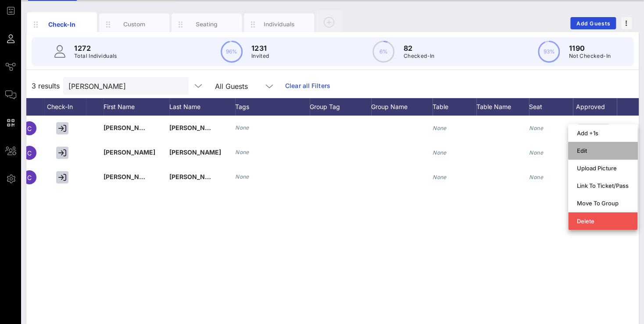
click at [582, 153] on div "Edit" at bounding box center [603, 150] width 52 height 7
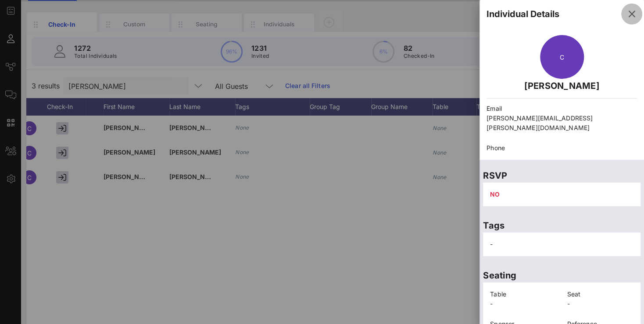
click at [626, 15] on icon "button" at bounding box center [631, 14] width 11 height 11
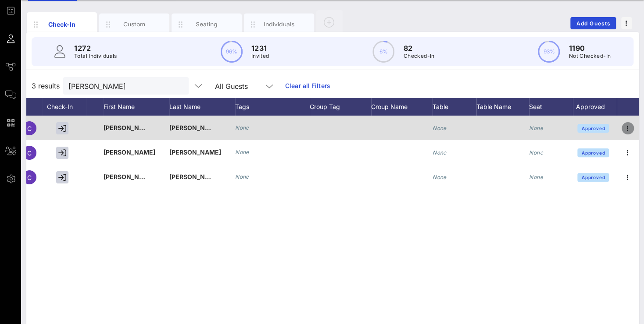
click at [626, 128] on icon "button" at bounding box center [627, 128] width 11 height 11
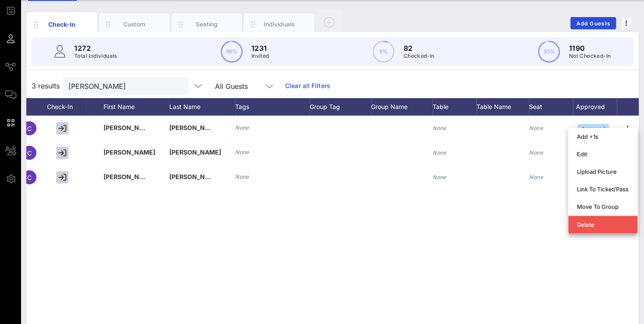
click at [441, 257] on div "C [PERSON_NAME] None None None Approved C [PERSON_NAME] None None None Approved…" at bounding box center [332, 247] width 612 height 263
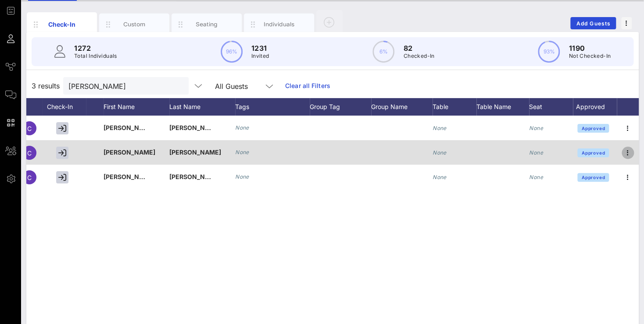
click at [625, 153] on icon "button" at bounding box center [627, 153] width 11 height 11
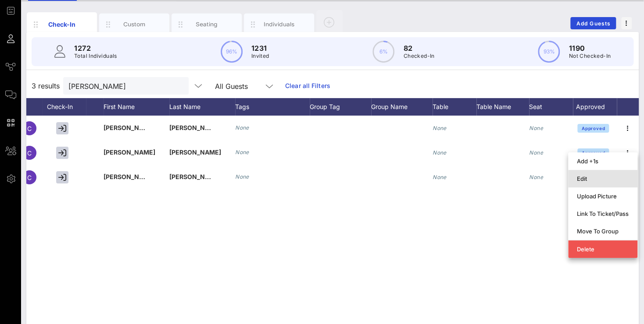
click at [581, 175] on div "Edit" at bounding box center [603, 179] width 52 height 14
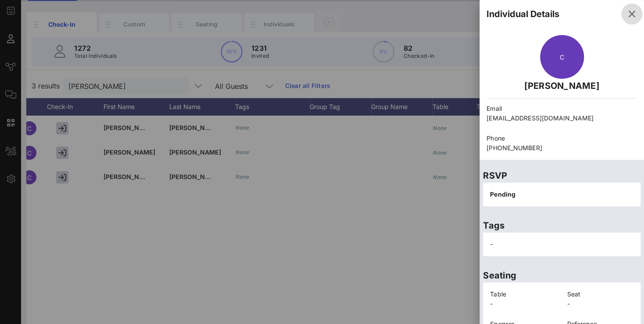
click at [629, 12] on icon "button" at bounding box center [631, 14] width 11 height 11
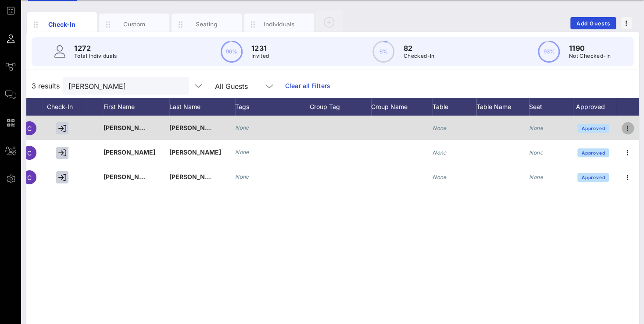
click at [626, 128] on icon "button" at bounding box center [627, 128] width 11 height 11
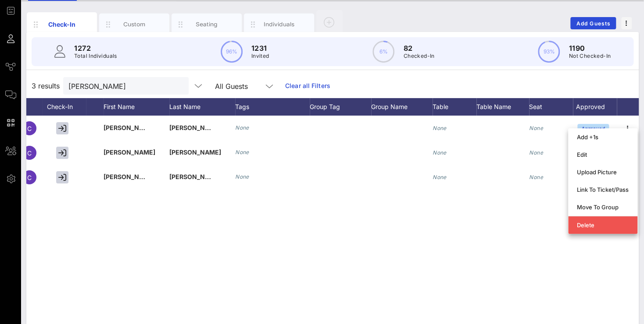
click at [448, 258] on div "C [PERSON_NAME] None None None Approved C [PERSON_NAME] None None None Approved…" at bounding box center [332, 247] width 612 height 263
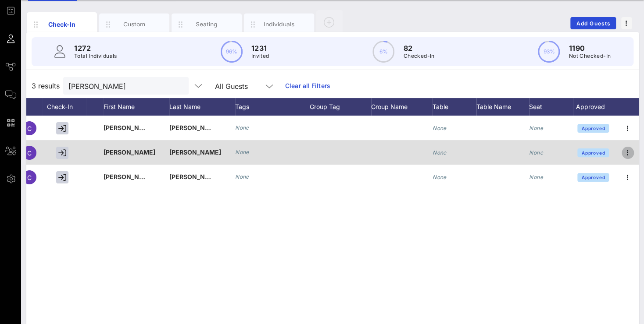
click at [630, 151] on icon "button" at bounding box center [627, 153] width 11 height 11
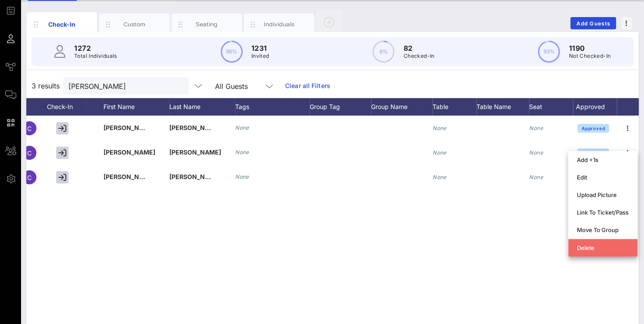
click at [600, 252] on div "Delete" at bounding box center [603, 248] width 52 height 14
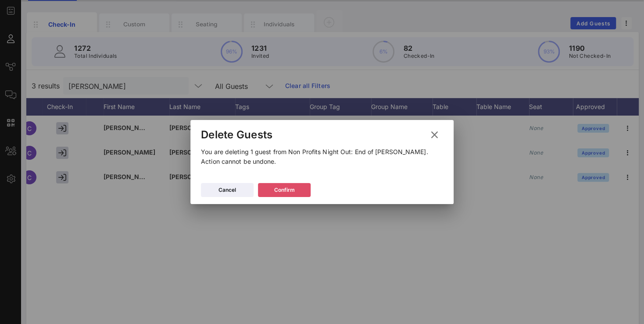
click at [295, 193] on button "Confirm" at bounding box center [284, 190] width 53 height 14
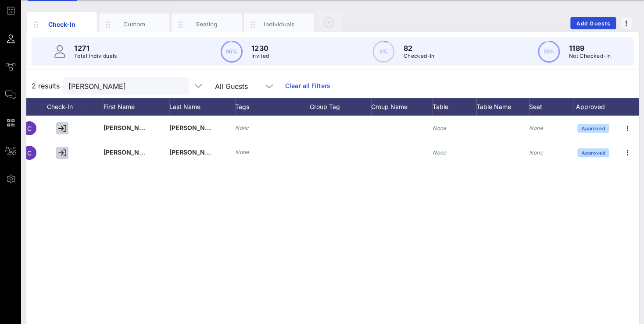
drag, startPoint x: 110, startPoint y: 92, endPoint x: -22, endPoint y: 85, distance: 132.1
drag, startPoint x: 101, startPoint y: 88, endPoint x: -22, endPoint y: 68, distance: 125.1
click at [68, 80] on input "[PERSON_NAME]" at bounding box center [119, 85] width 103 height 11
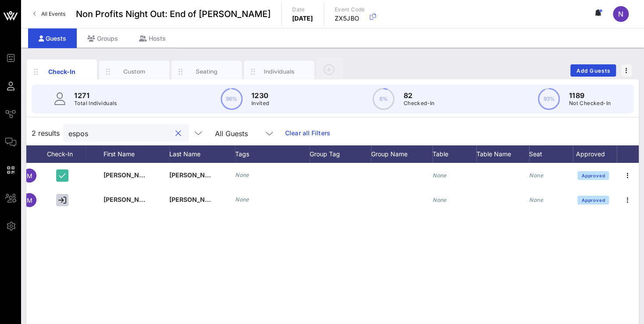
scroll to position [0, 75]
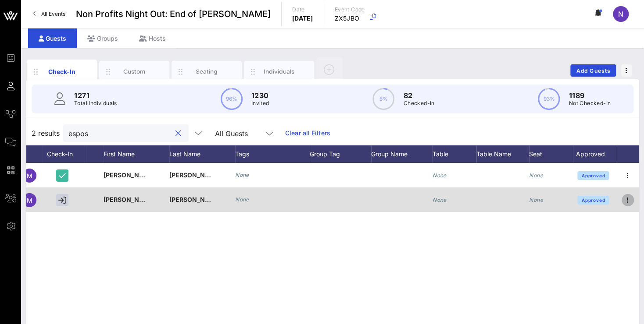
click at [629, 202] on icon "button" at bounding box center [627, 200] width 11 height 11
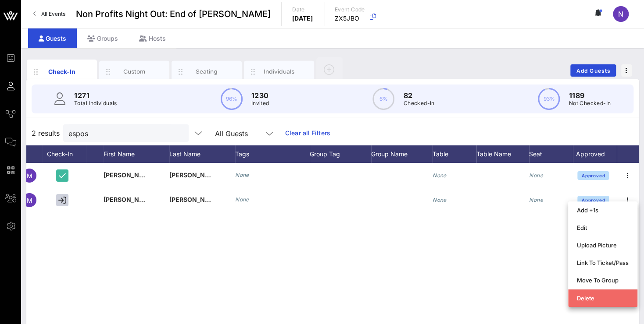
click at [588, 299] on div "Delete" at bounding box center [603, 298] width 52 height 7
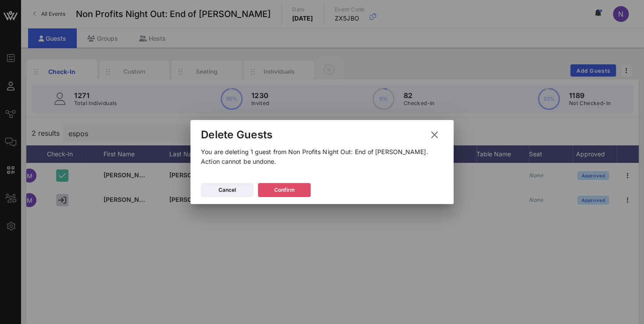
click at [289, 187] on div "Confirm" at bounding box center [284, 190] width 21 height 9
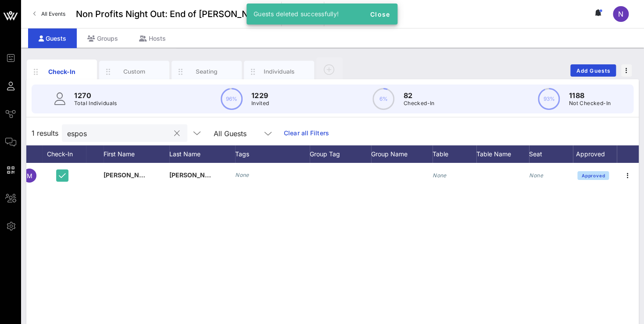
drag, startPoint x: 121, startPoint y: 134, endPoint x: -22, endPoint y: 117, distance: 144.3
click at [67, 128] on input "espos" at bounding box center [118, 133] width 103 height 11
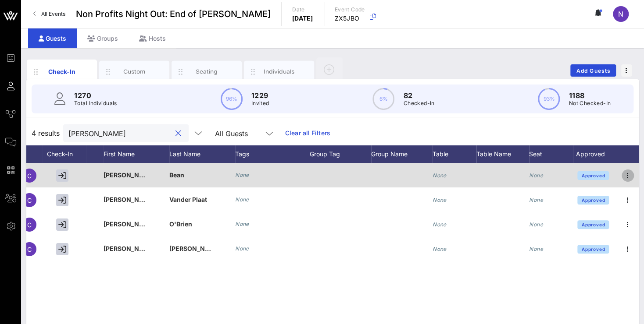
click at [631, 175] on icon "button" at bounding box center [627, 176] width 11 height 11
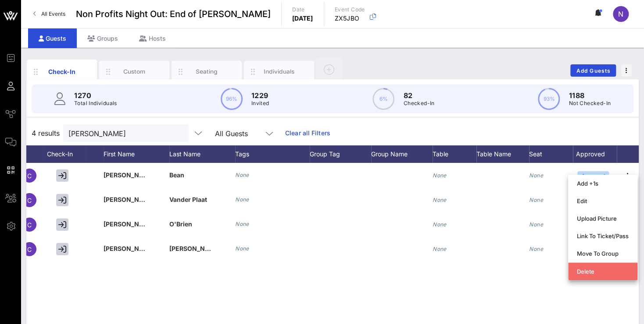
click at [582, 272] on div "Delete" at bounding box center [603, 271] width 52 height 7
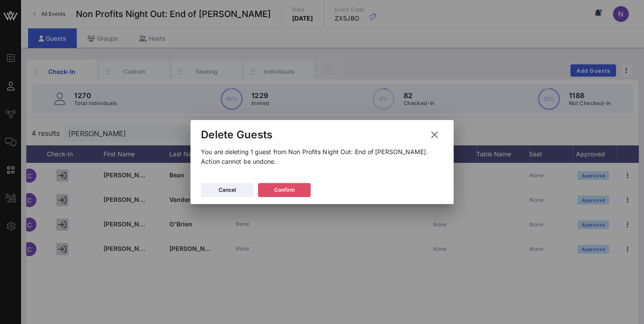
click at [296, 189] on button "Confirm" at bounding box center [284, 190] width 53 height 14
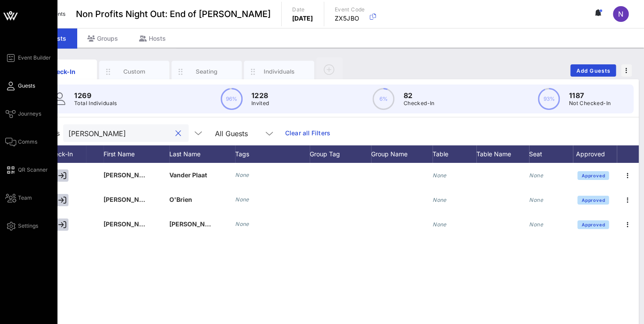
drag, startPoint x: 103, startPoint y: 136, endPoint x: 10, endPoint y: 123, distance: 93.8
click at [68, 128] on input "[PERSON_NAME]" at bounding box center [119, 133] width 103 height 11
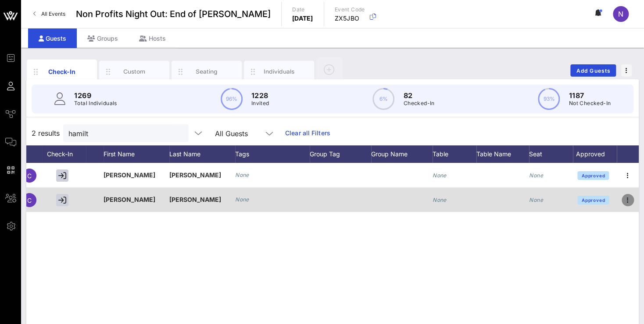
click at [626, 202] on icon "button" at bounding box center [627, 200] width 11 height 11
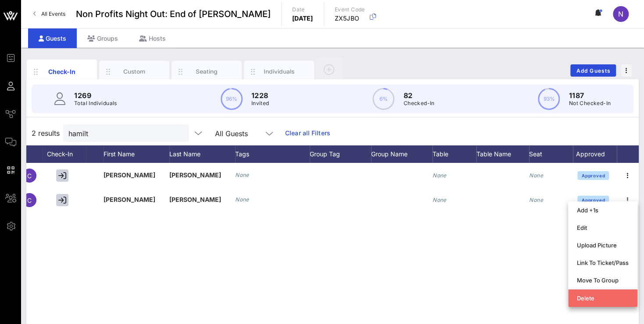
click at [579, 295] on div "Delete" at bounding box center [603, 298] width 52 height 7
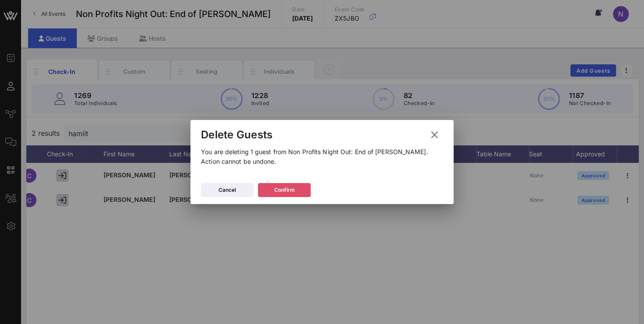
click at [298, 189] on button "Confirm" at bounding box center [284, 190] width 53 height 14
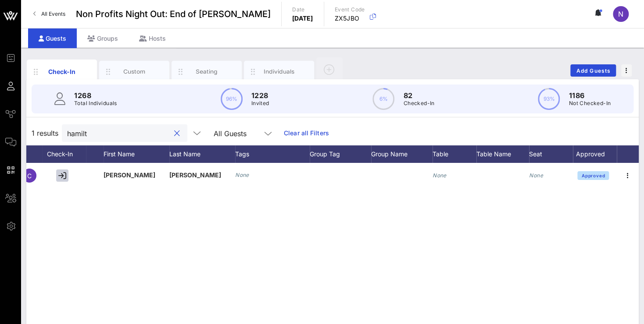
drag, startPoint x: 97, startPoint y: 138, endPoint x: -20, endPoint y: 129, distance: 117.4
click at [67, 129] on input "hamilt" at bounding box center [118, 133] width 103 height 11
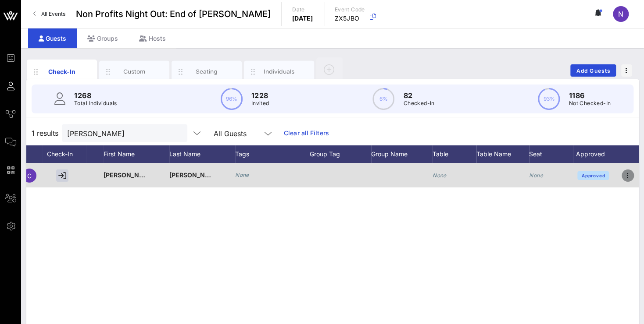
click at [626, 174] on icon "button" at bounding box center [627, 176] width 11 height 11
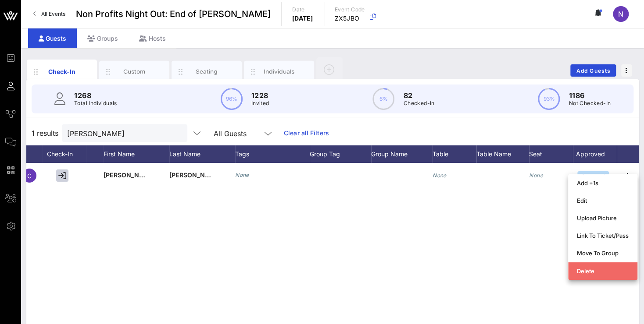
click at [577, 265] on div "Delete" at bounding box center [603, 271] width 52 height 14
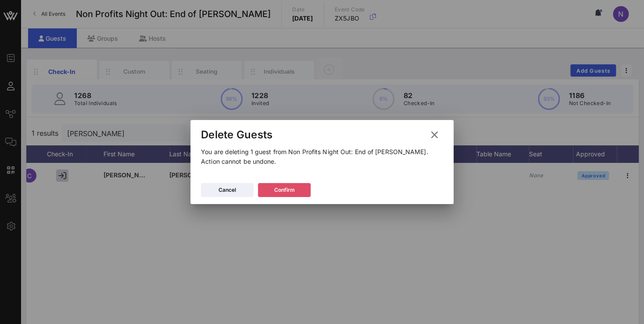
click at [284, 193] on div "Confirm" at bounding box center [284, 190] width 21 height 9
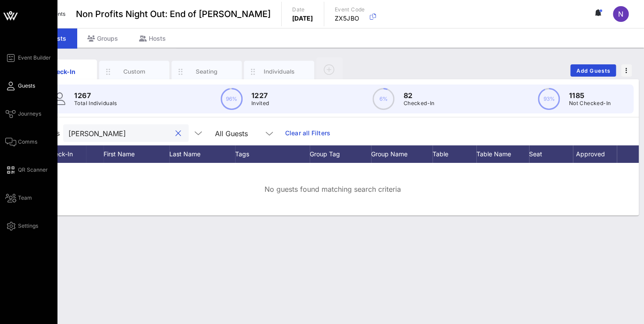
drag, startPoint x: 117, startPoint y: 130, endPoint x: 7, endPoint y: 123, distance: 110.7
click at [68, 128] on input "[PERSON_NAME]" at bounding box center [119, 133] width 103 height 11
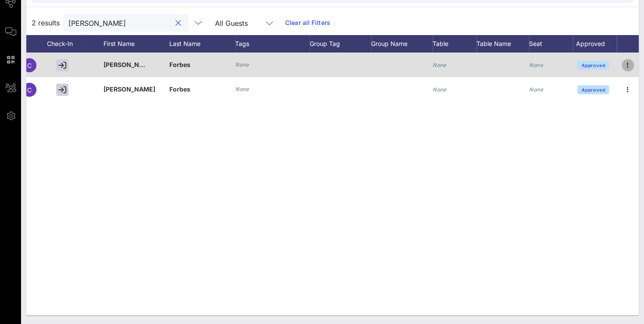
click at [627, 62] on icon "button" at bounding box center [627, 65] width 11 height 11
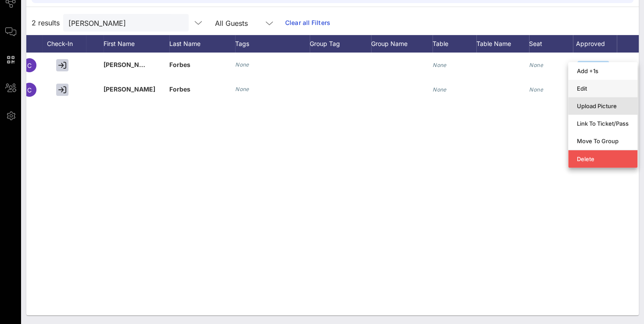
drag, startPoint x: 605, startPoint y: 102, endPoint x: 584, endPoint y: 86, distance: 26.6
click at [584, 86] on div "Add +1s Edit Upload Picture Link To Ticket/Pass Move To Group Delete" at bounding box center [602, 115] width 69 height 106
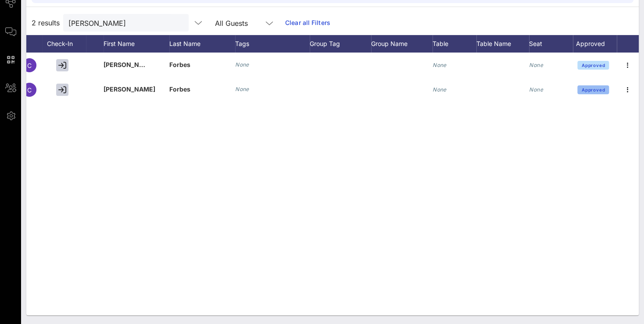
click at [584, 86] on button "Approved" at bounding box center [593, 89] width 32 height 9
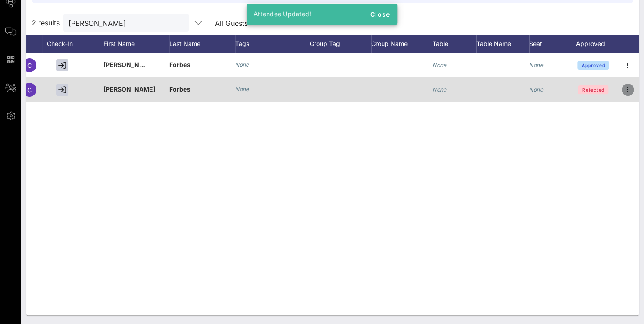
click at [630, 90] on icon "button" at bounding box center [627, 90] width 11 height 11
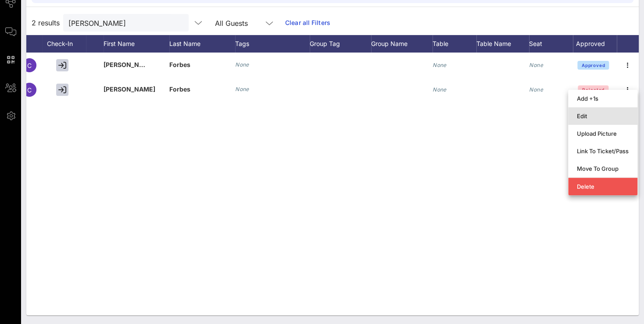
click at [587, 115] on div "Edit" at bounding box center [603, 116] width 52 height 7
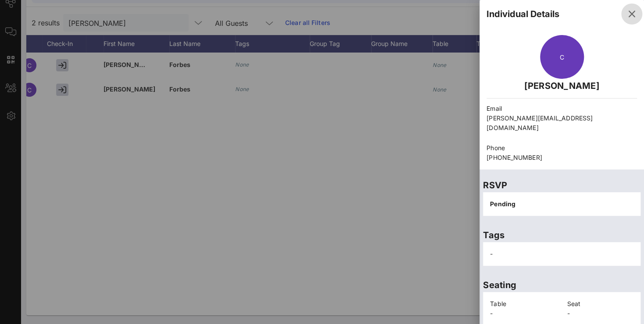
click at [626, 14] on icon "button" at bounding box center [631, 14] width 11 height 11
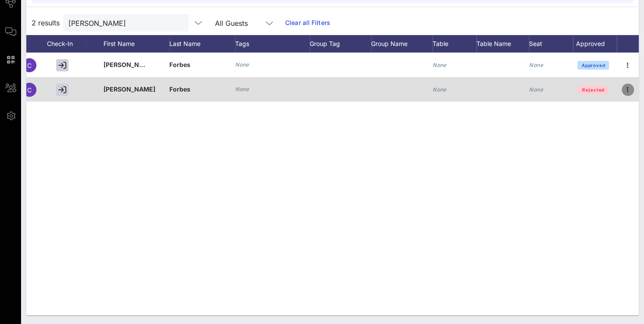
click at [625, 87] on icon "button" at bounding box center [627, 90] width 11 height 11
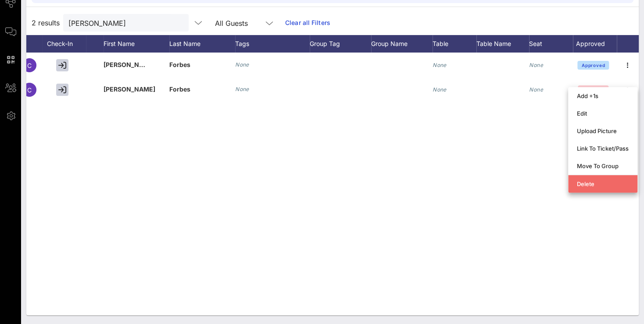
click at [584, 192] on div "Delete" at bounding box center [602, 184] width 69 height 18
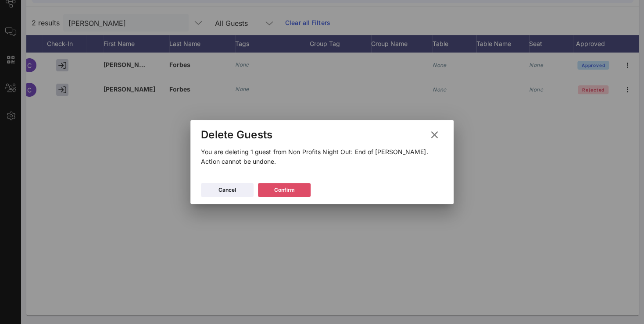
click at [293, 192] on div "Confirm" at bounding box center [284, 190] width 21 height 9
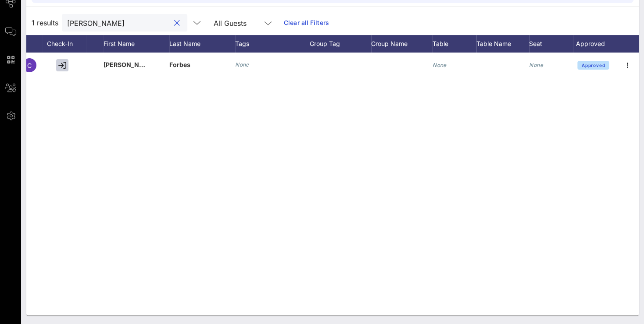
drag, startPoint x: 110, startPoint y: 24, endPoint x: -22, endPoint y: 18, distance: 133.0
click at [67, 18] on input "[PERSON_NAME]" at bounding box center [118, 22] width 103 height 11
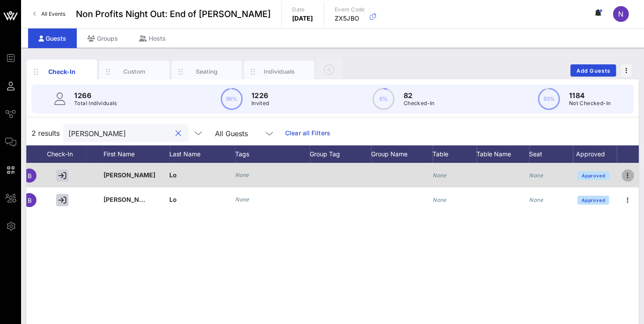
click at [624, 173] on icon "button" at bounding box center [627, 176] width 11 height 11
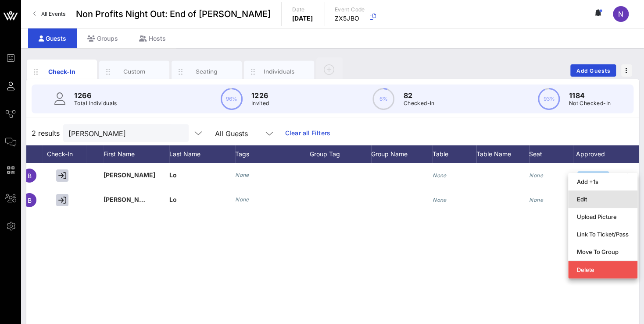
click at [584, 200] on div "Edit" at bounding box center [603, 199] width 52 height 7
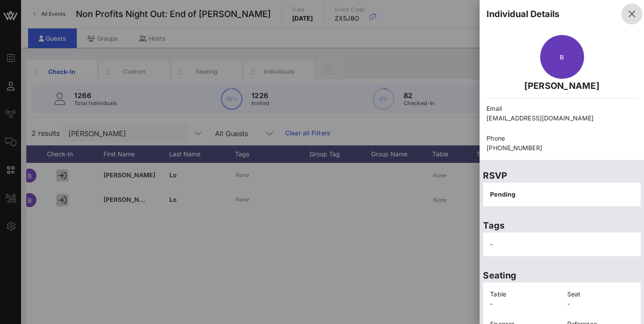
click at [626, 12] on icon "button" at bounding box center [631, 14] width 11 height 11
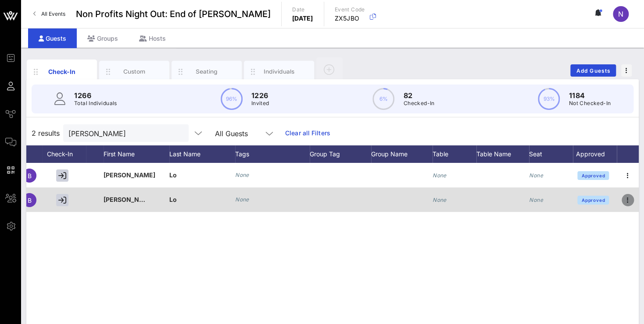
click at [625, 201] on icon "button" at bounding box center [627, 200] width 11 height 11
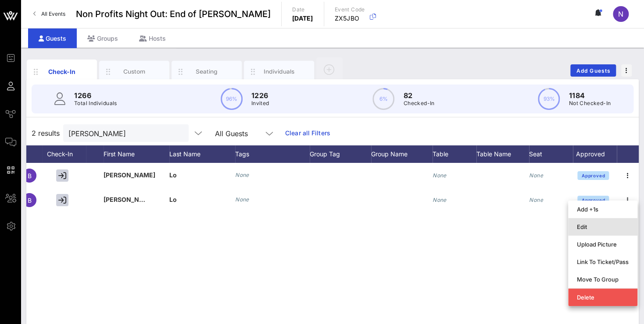
click at [588, 229] on div "Edit" at bounding box center [603, 227] width 52 height 7
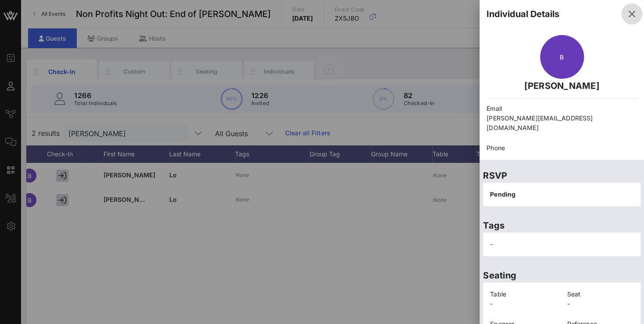
click at [626, 14] on icon "button" at bounding box center [631, 14] width 11 height 11
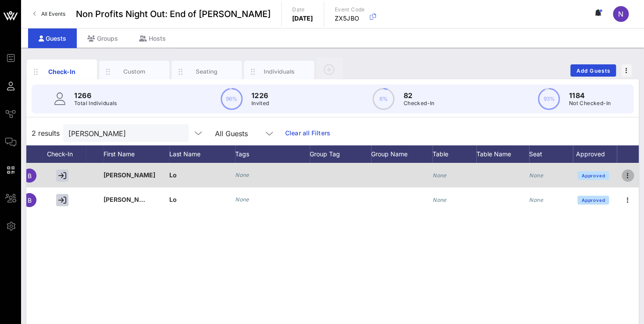
click at [626, 177] on icon "button" at bounding box center [627, 176] width 11 height 11
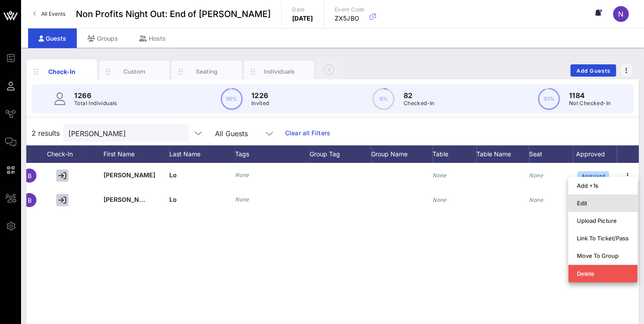
click at [597, 206] on div "Edit" at bounding box center [603, 203] width 52 height 7
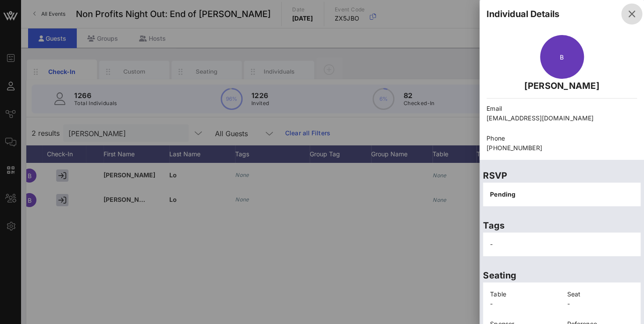
click at [626, 13] on icon "button" at bounding box center [631, 14] width 11 height 11
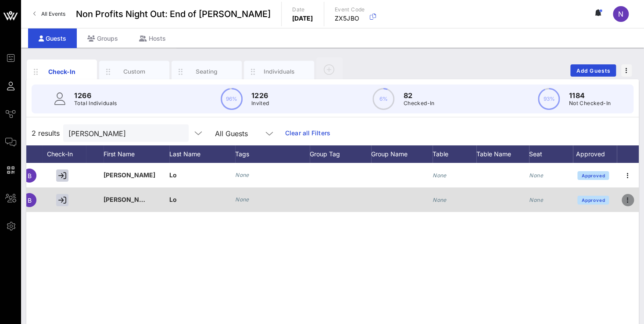
click at [624, 201] on icon "button" at bounding box center [627, 200] width 11 height 11
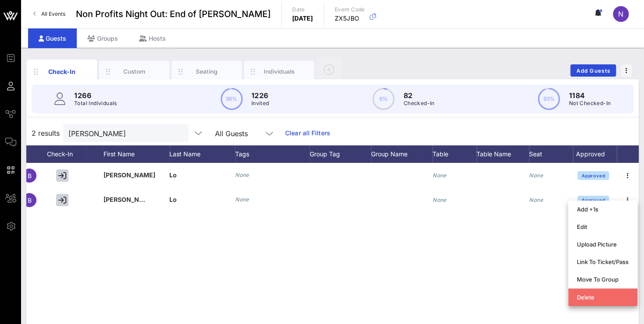
click at [582, 295] on div "Delete" at bounding box center [603, 297] width 52 height 7
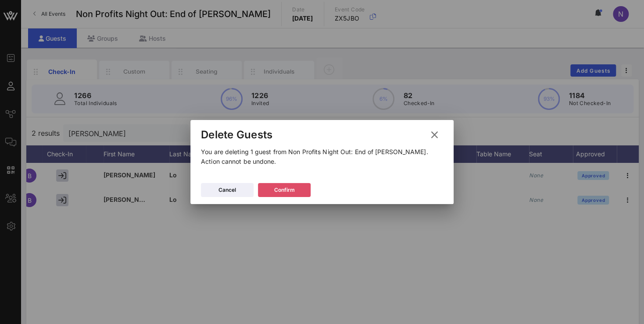
click at [277, 189] on div "Confirm" at bounding box center [284, 190] width 21 height 9
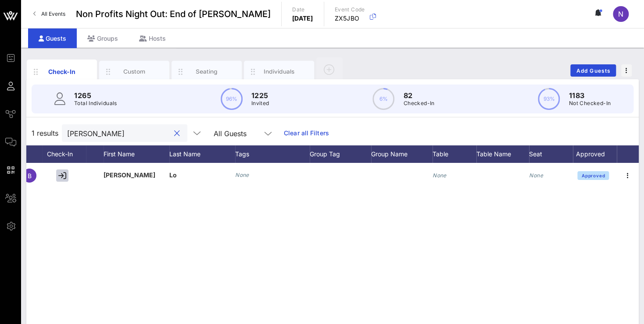
drag, startPoint x: 107, startPoint y: 138, endPoint x: -22, endPoint y: 125, distance: 130.0
click at [67, 128] on input "[PERSON_NAME]" at bounding box center [118, 133] width 103 height 11
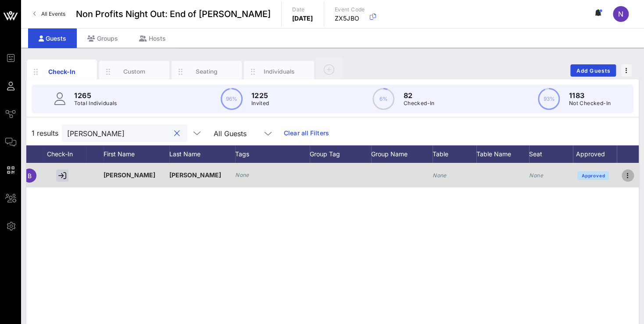
click at [626, 175] on icon "button" at bounding box center [627, 176] width 11 height 11
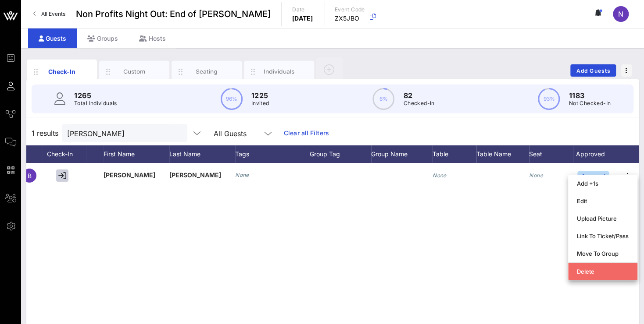
click at [588, 270] on div "Delete" at bounding box center [603, 271] width 52 height 7
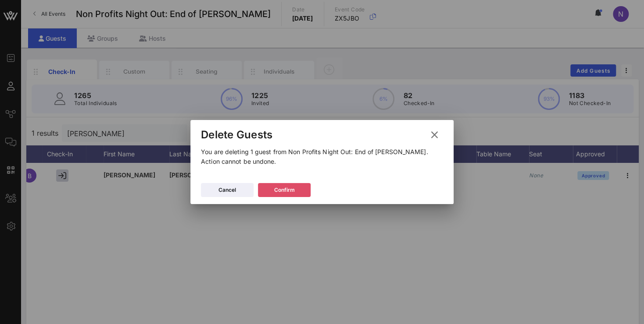
click at [300, 196] on button "Confirm" at bounding box center [284, 190] width 53 height 14
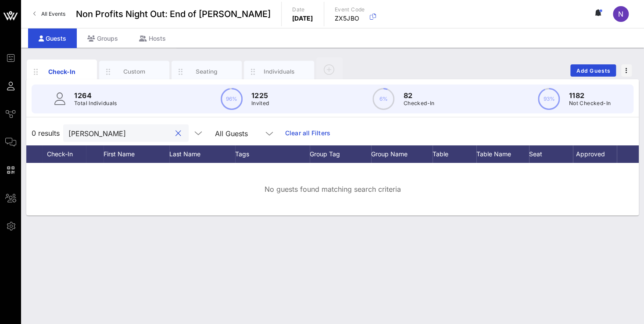
drag, startPoint x: 99, startPoint y: 138, endPoint x: -22, endPoint y: 126, distance: 121.6
click at [68, 128] on input "[PERSON_NAME]" at bounding box center [119, 133] width 103 height 11
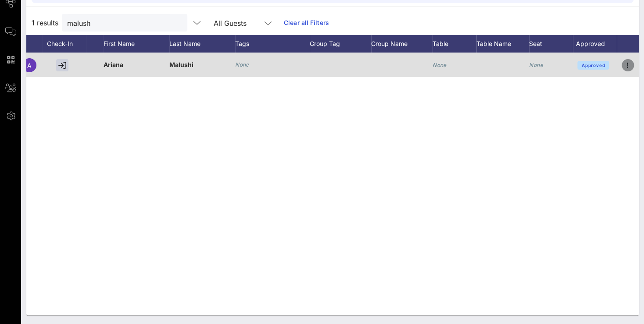
click at [628, 64] on icon "button" at bounding box center [627, 65] width 11 height 11
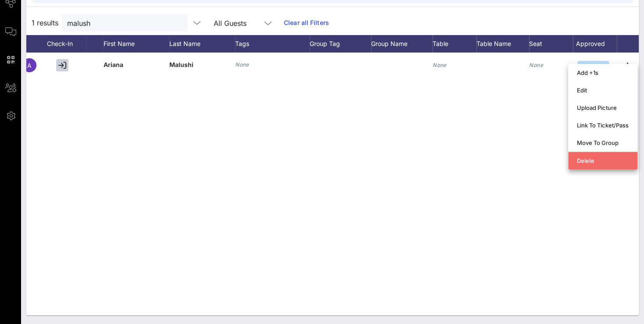
click at [580, 164] on div "Delete" at bounding box center [603, 160] width 52 height 7
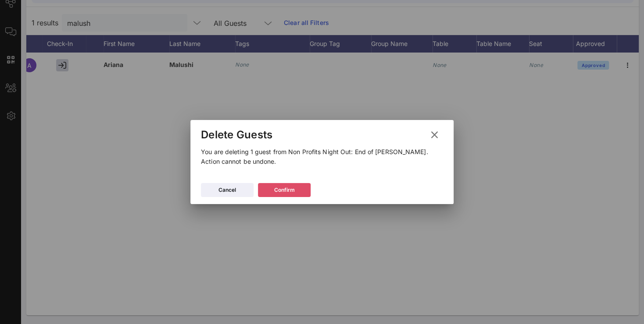
click at [293, 189] on div "Confirm" at bounding box center [284, 190] width 21 height 9
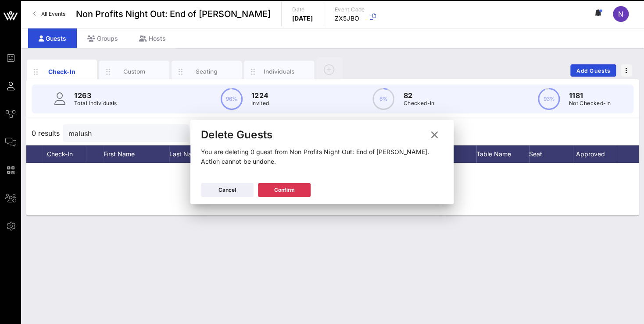
scroll to position [0, 0]
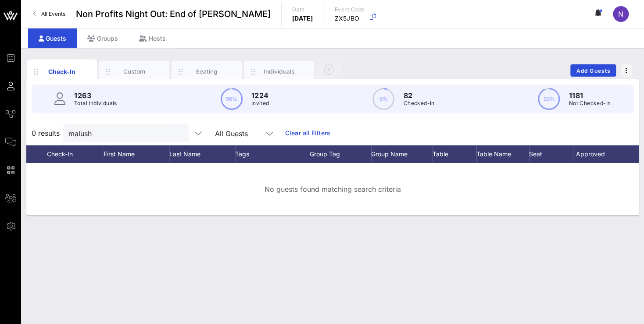
drag, startPoint x: 123, startPoint y: 127, endPoint x: -22, endPoint y: 111, distance: 146.0
drag, startPoint x: 106, startPoint y: 135, endPoint x: -20, endPoint y: 120, distance: 126.4
click at [68, 128] on input "malush" at bounding box center [119, 133] width 103 height 11
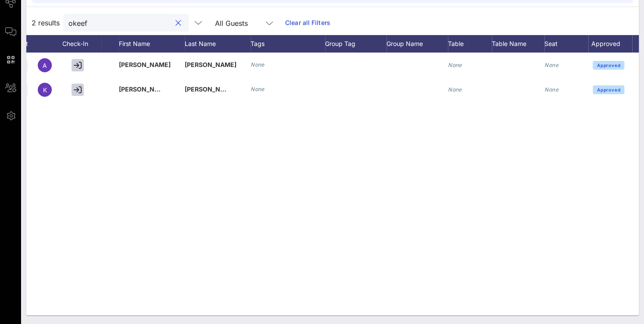
scroll to position [0, 75]
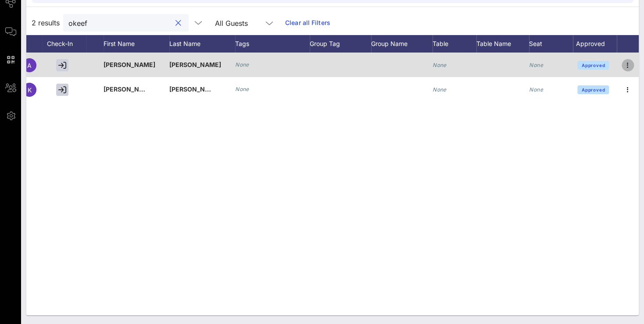
click at [628, 62] on icon "button" at bounding box center [627, 65] width 11 height 11
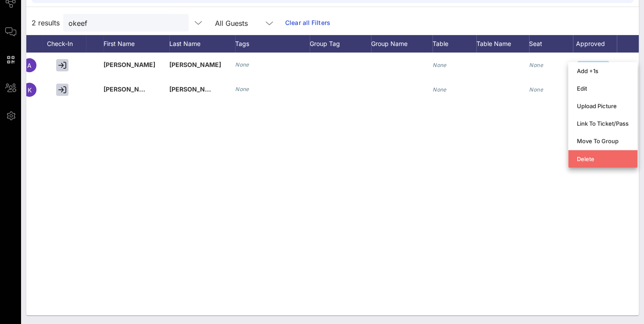
click at [590, 161] on div "Delete" at bounding box center [603, 159] width 52 height 7
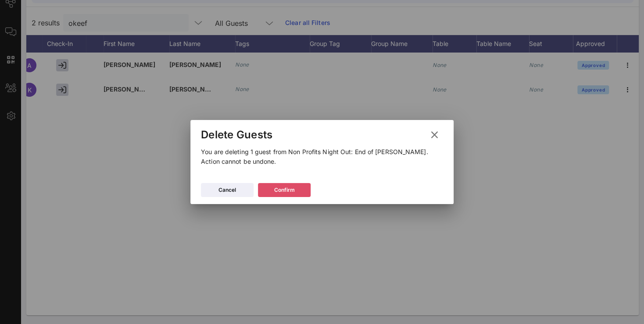
click at [294, 189] on div "Confirm" at bounding box center [284, 190] width 21 height 9
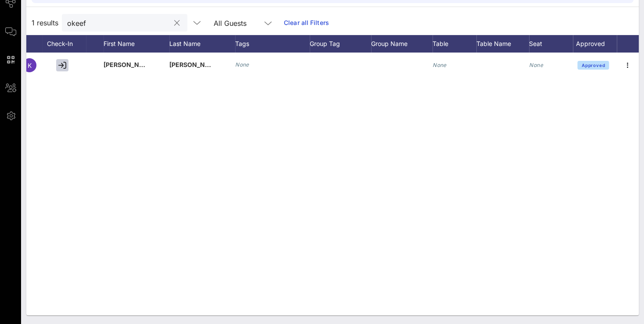
drag, startPoint x: 114, startPoint y: 25, endPoint x: -22, endPoint y: 16, distance: 136.2
click at [67, 17] on input "okeef" at bounding box center [118, 22] width 103 height 11
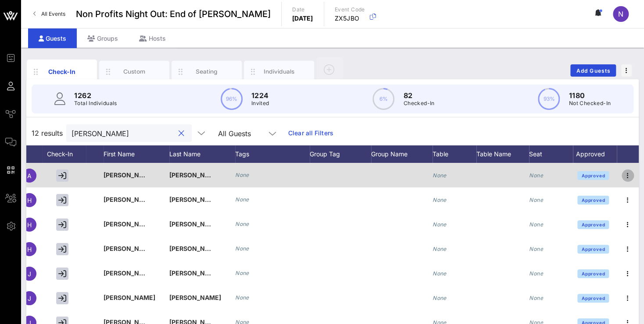
click at [626, 174] on icon "button" at bounding box center [627, 176] width 11 height 11
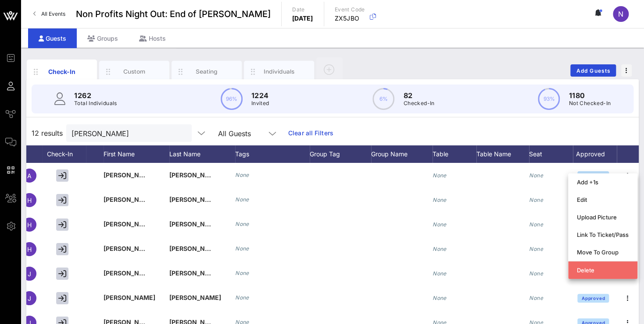
click at [588, 270] on div "Delete" at bounding box center [603, 270] width 52 height 7
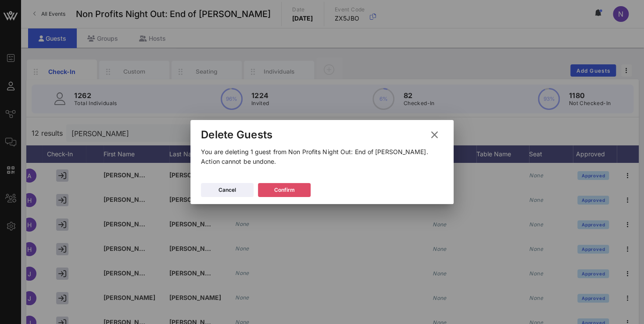
click at [300, 190] on button "Confirm" at bounding box center [284, 190] width 53 height 14
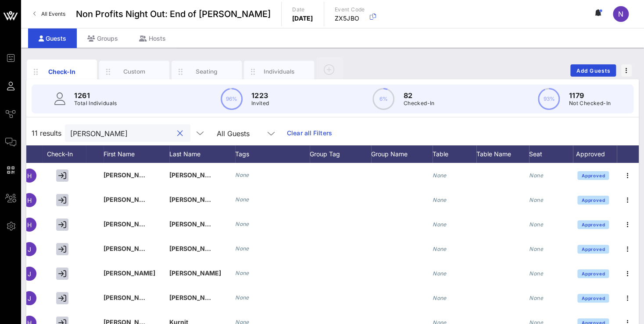
drag, startPoint x: 82, startPoint y: 131, endPoint x: -11, endPoint y: 127, distance: 93.9
click at [70, 128] on input "[PERSON_NAME]" at bounding box center [121, 133] width 103 height 11
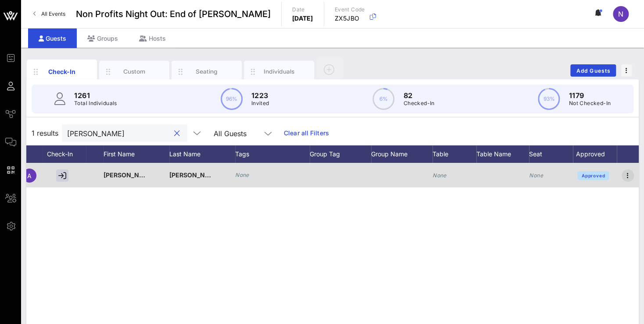
type input "[PERSON_NAME]"
click at [623, 174] on icon "button" at bounding box center [627, 176] width 11 height 11
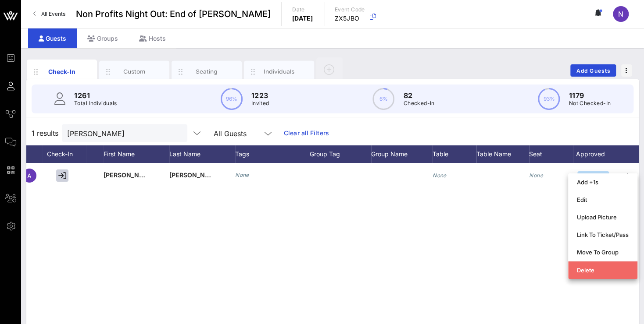
click at [578, 268] on div "Delete" at bounding box center [603, 270] width 52 height 7
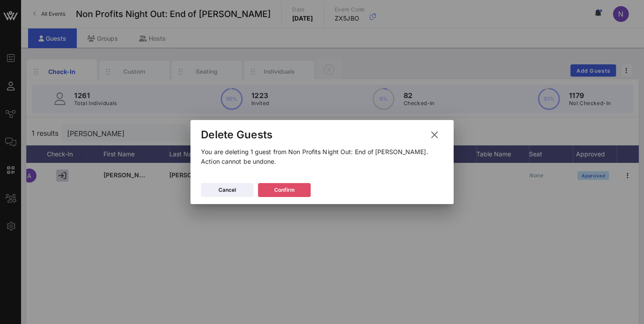
click at [281, 189] on icon at bounding box center [284, 191] width 7 height 6
